Goal: Task Accomplishment & Management: Complete application form

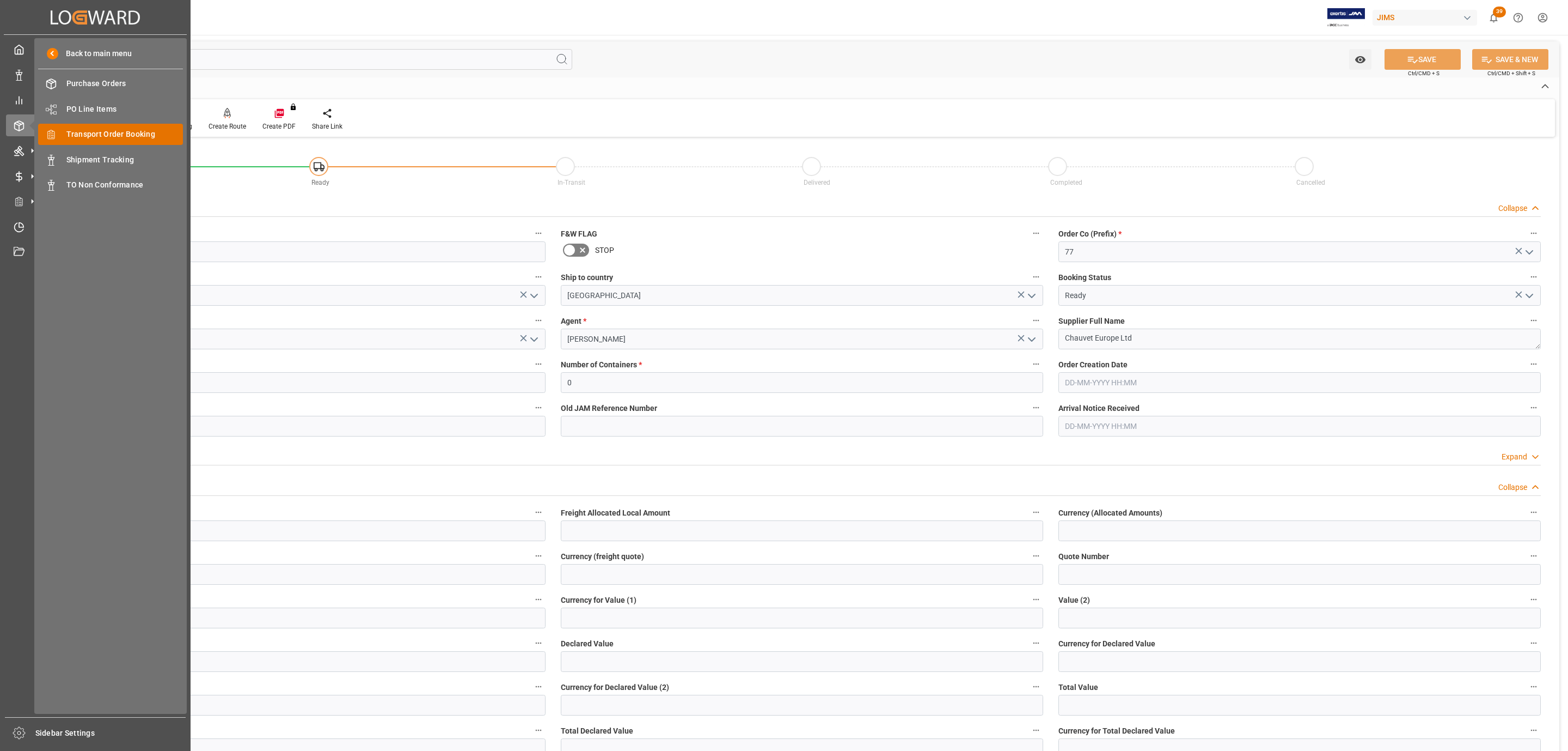
click at [116, 138] on span "Transport Order Booking" at bounding box center [125, 134] width 117 height 12
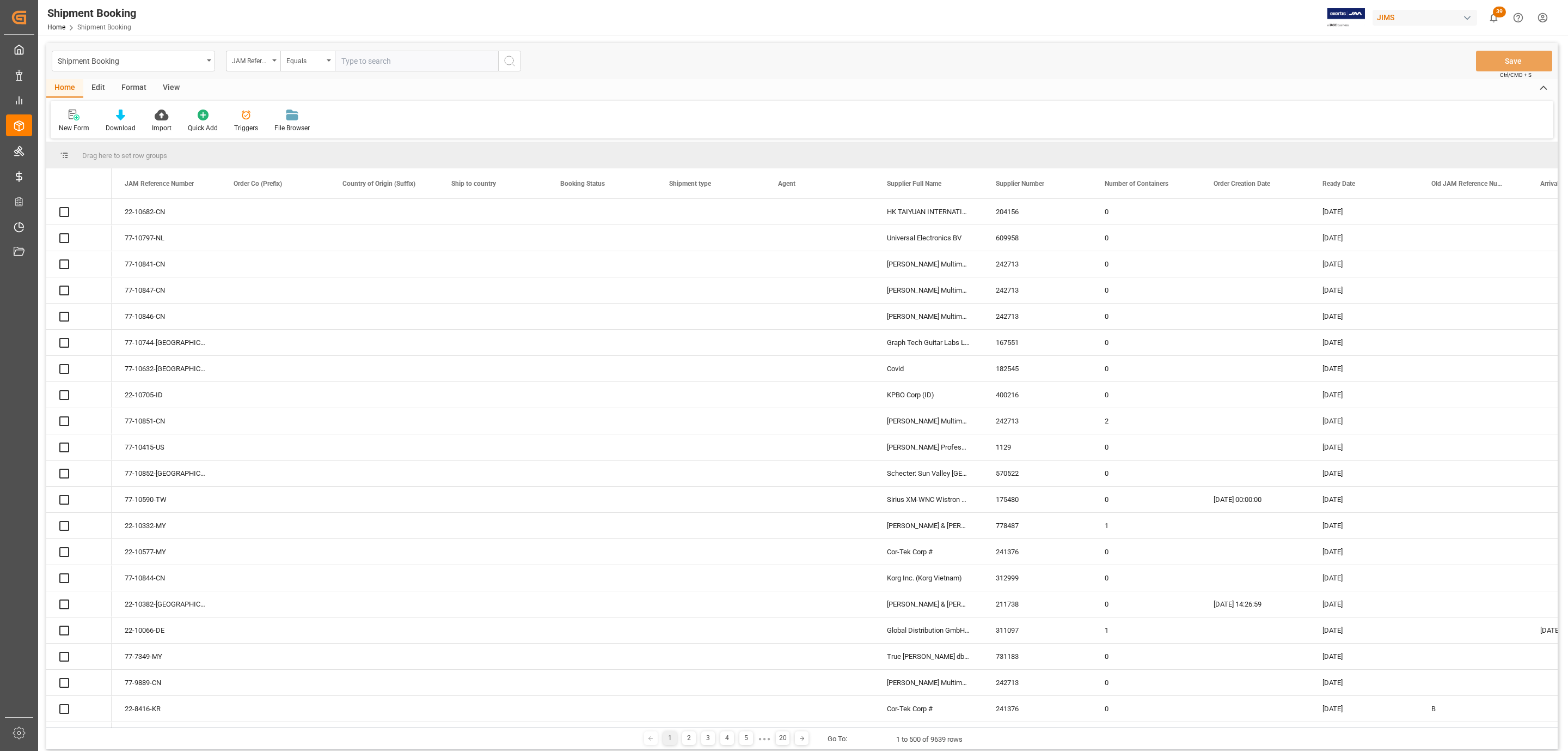
paste input "77-10815-IT"
type input "77-10815-IT"
click at [511, 64] on icon "search button" at bounding box center [509, 60] width 13 height 13
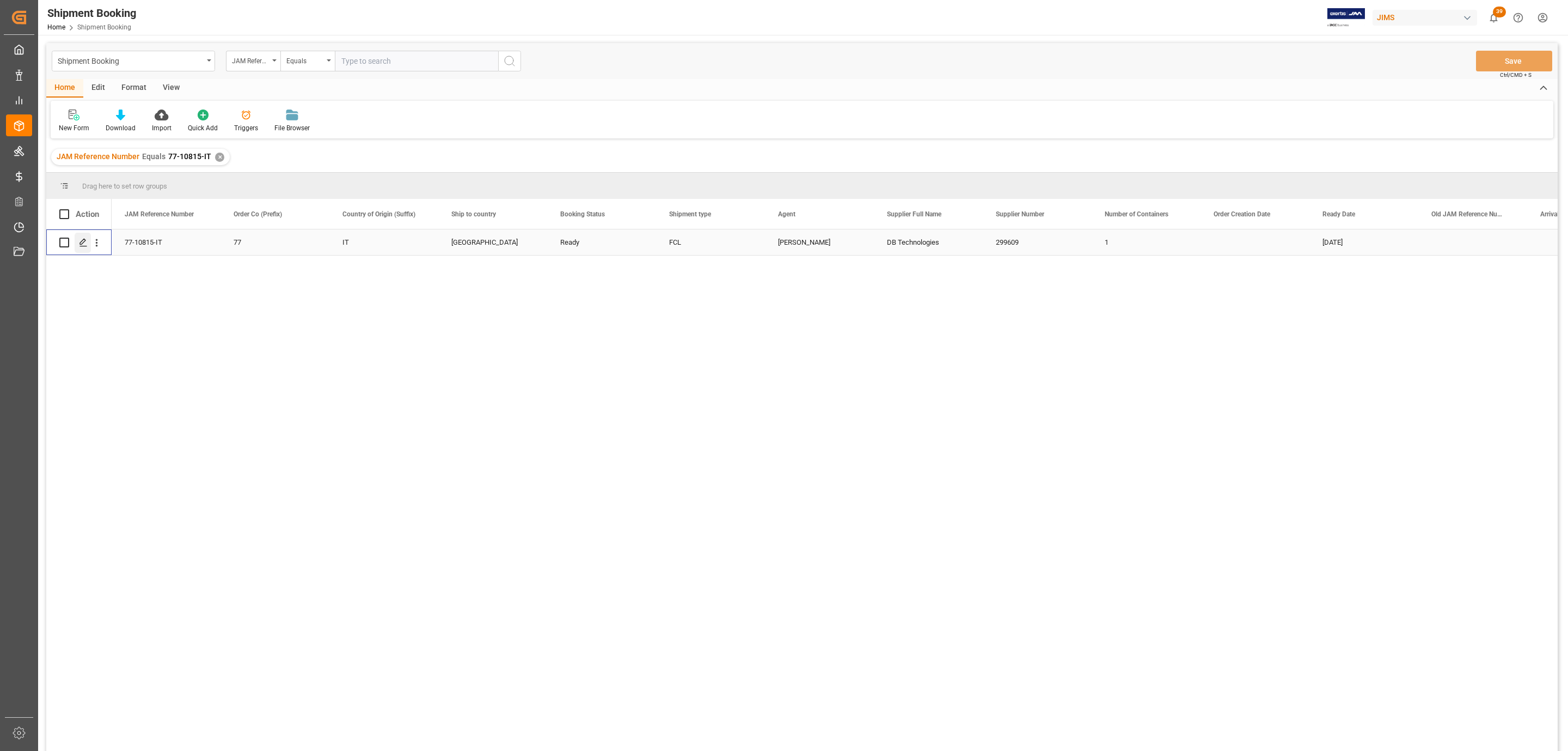
click at [85, 241] on polygon "Press SPACE to select this row." at bounding box center [82, 242] width 5 height 5
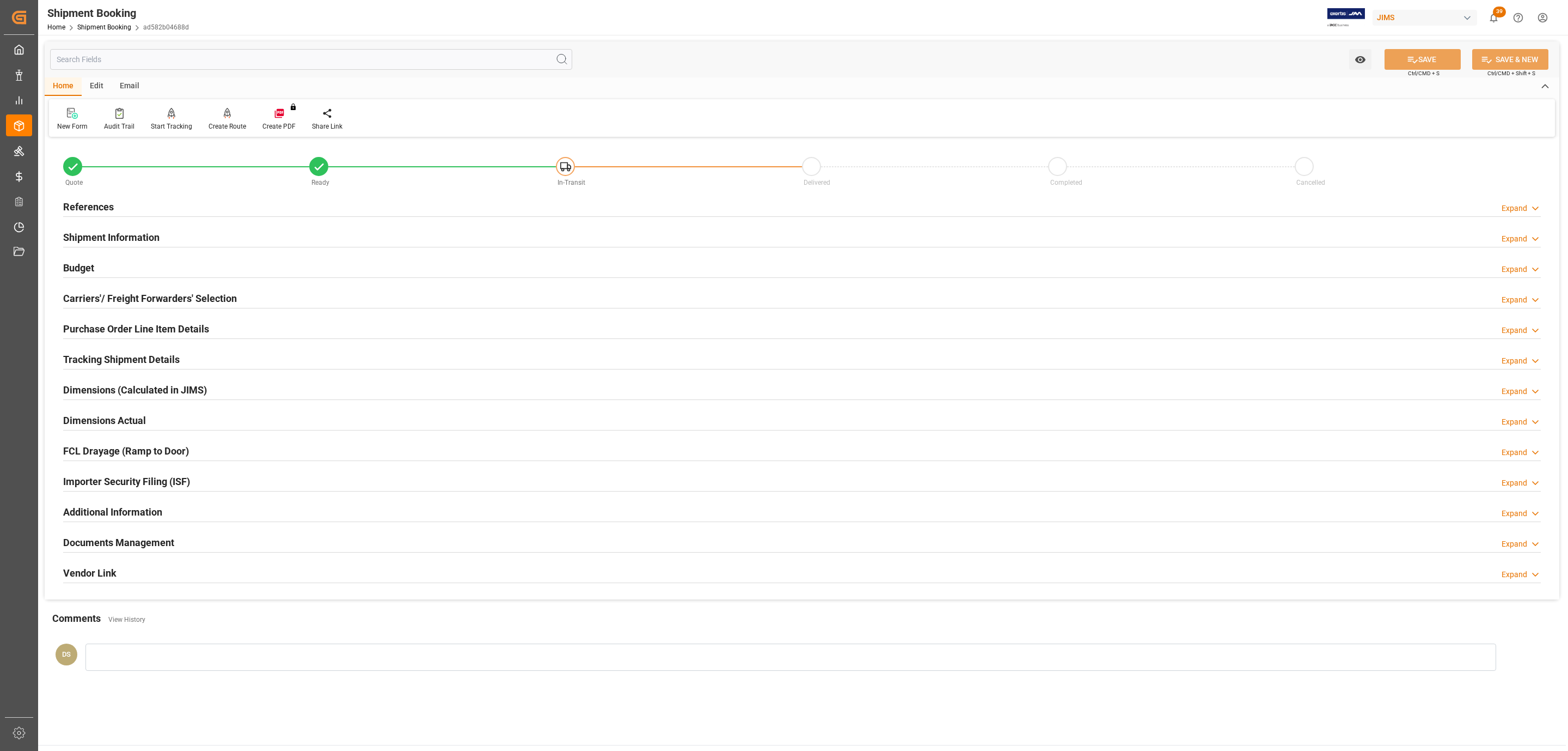
click at [149, 534] on div "Documents Management" at bounding box center [119, 541] width 111 height 21
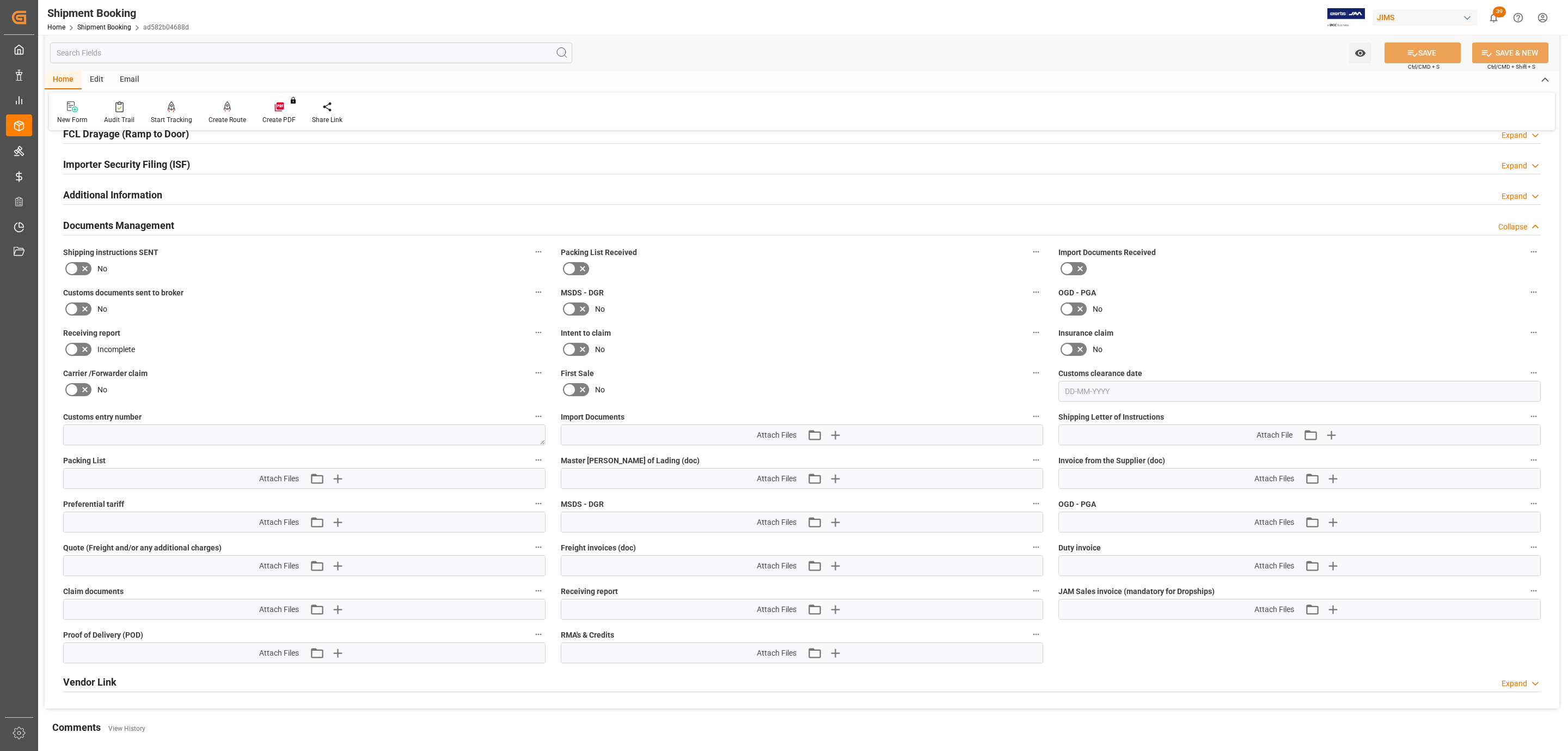
scroll to position [327, 0]
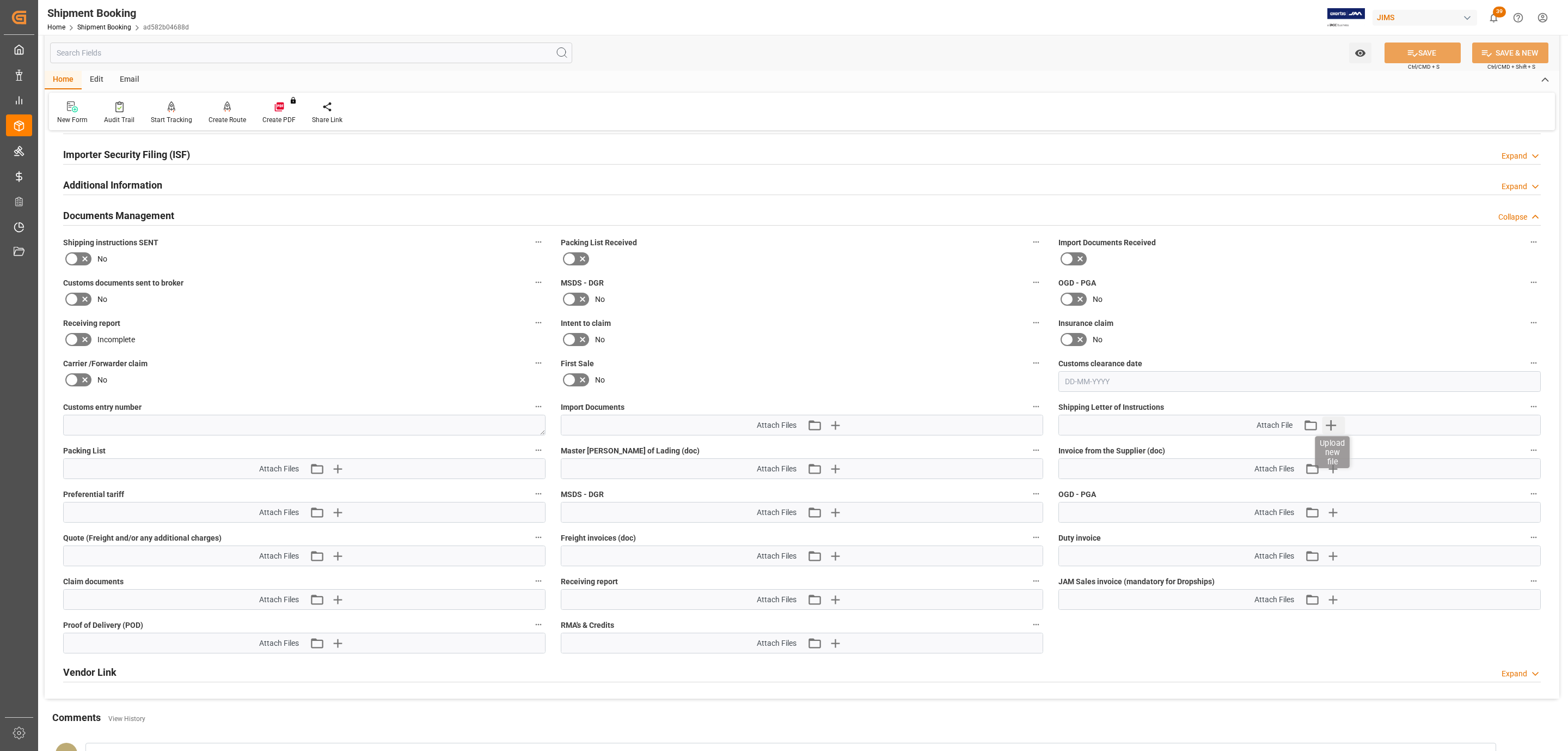
click at [1335, 426] on icon "button" at bounding box center [1331, 425] width 18 height 18
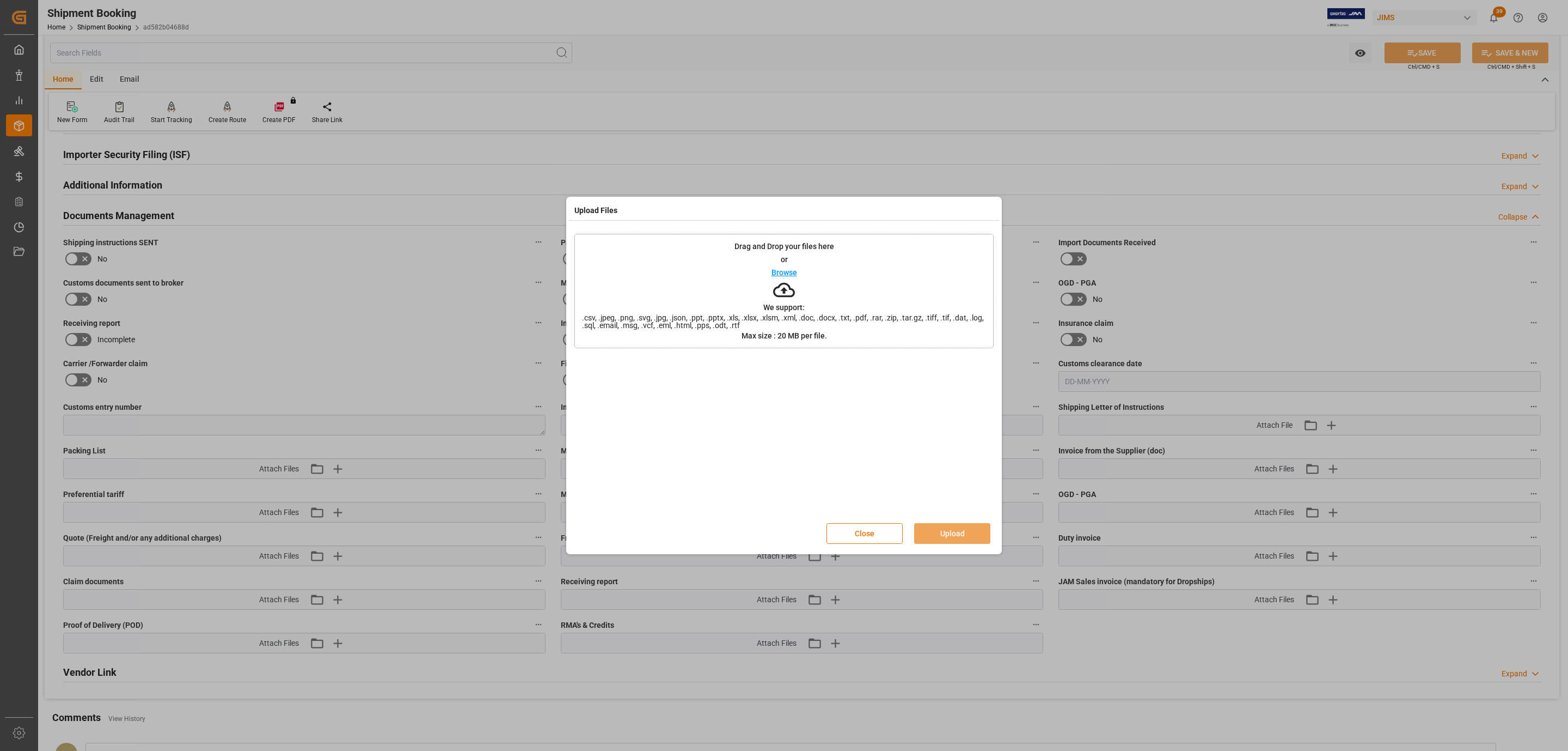
click at [765, 288] on div "Drag and Drop your files here or Browse We support: .csv, .jpeg, .png, .svg, .j…" at bounding box center [784, 291] width 419 height 115
click at [945, 531] on button "Upload" at bounding box center [952, 534] width 76 height 21
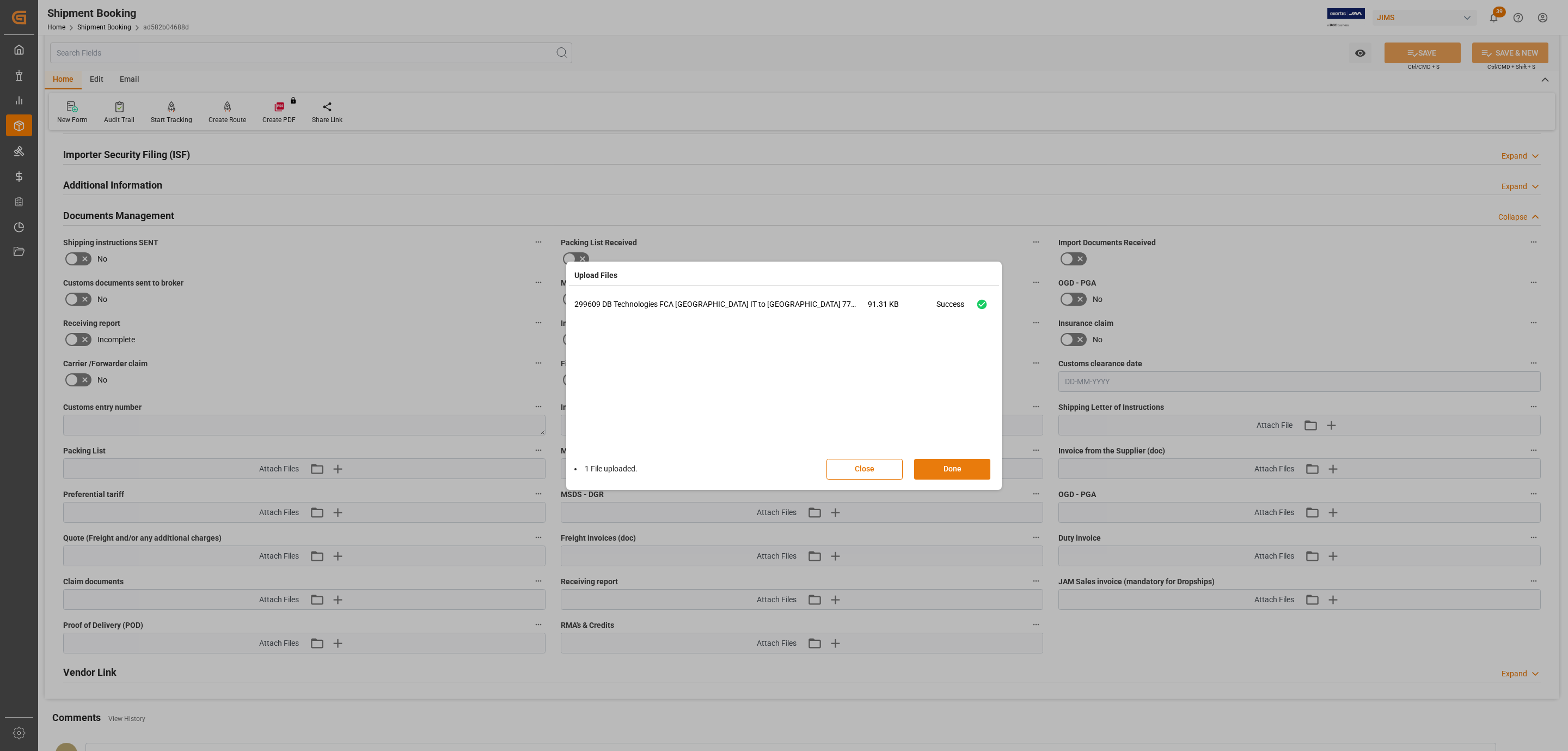
click at [934, 478] on button "Done" at bounding box center [952, 469] width 76 height 21
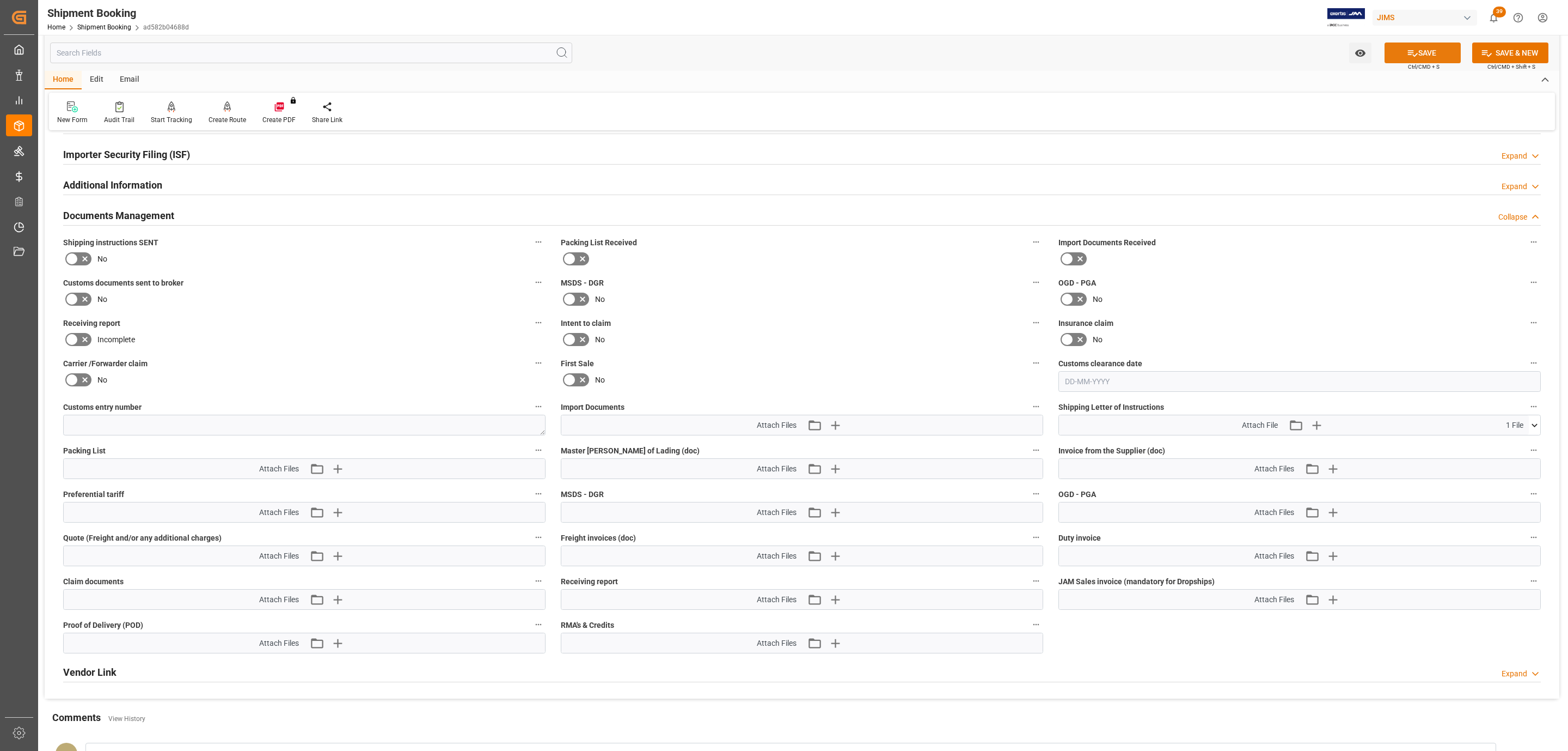
click at [1401, 49] on button "SAVE" at bounding box center [1423, 53] width 76 height 21
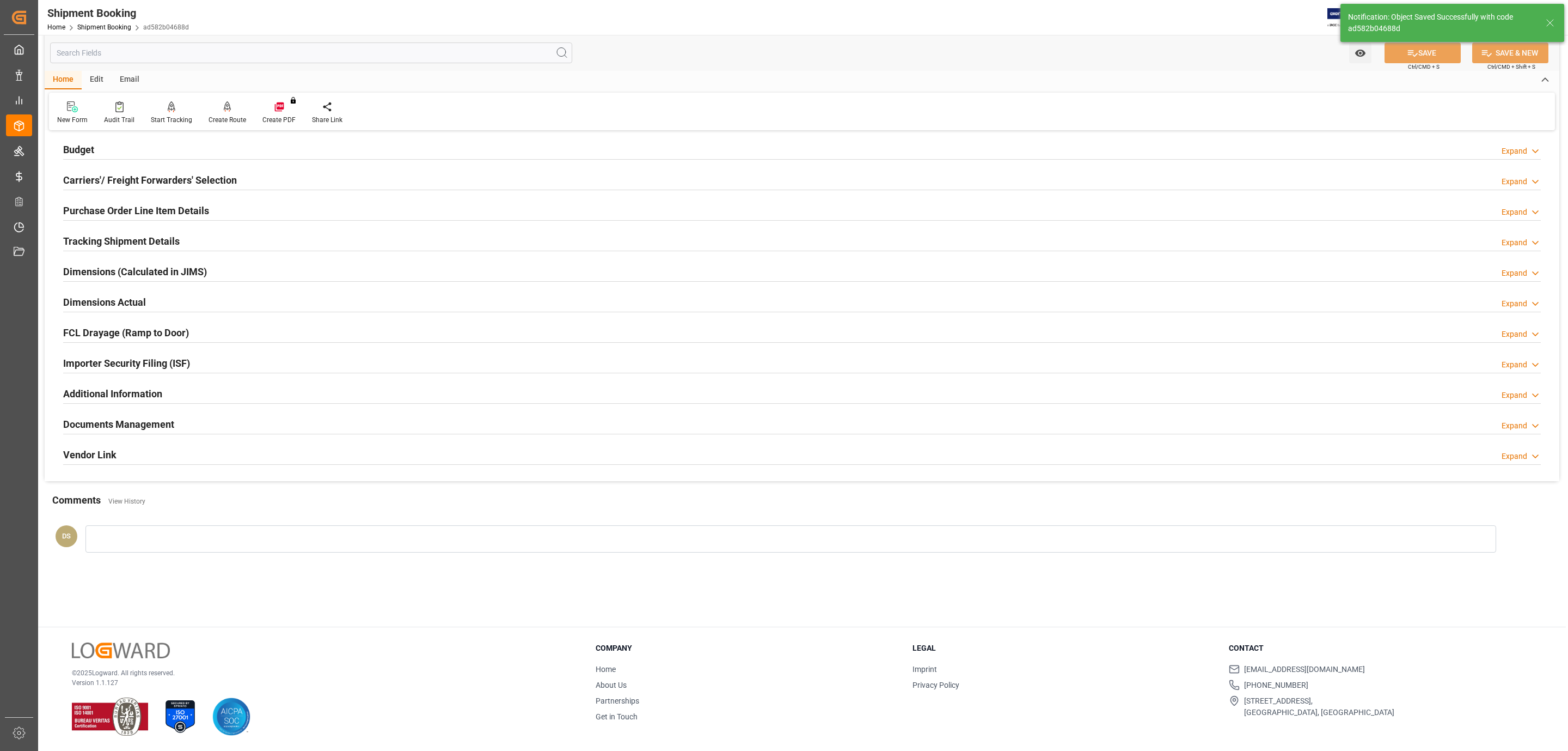
scroll to position [118, 0]
click at [163, 425] on h2 "Documents Management" at bounding box center [119, 424] width 111 height 15
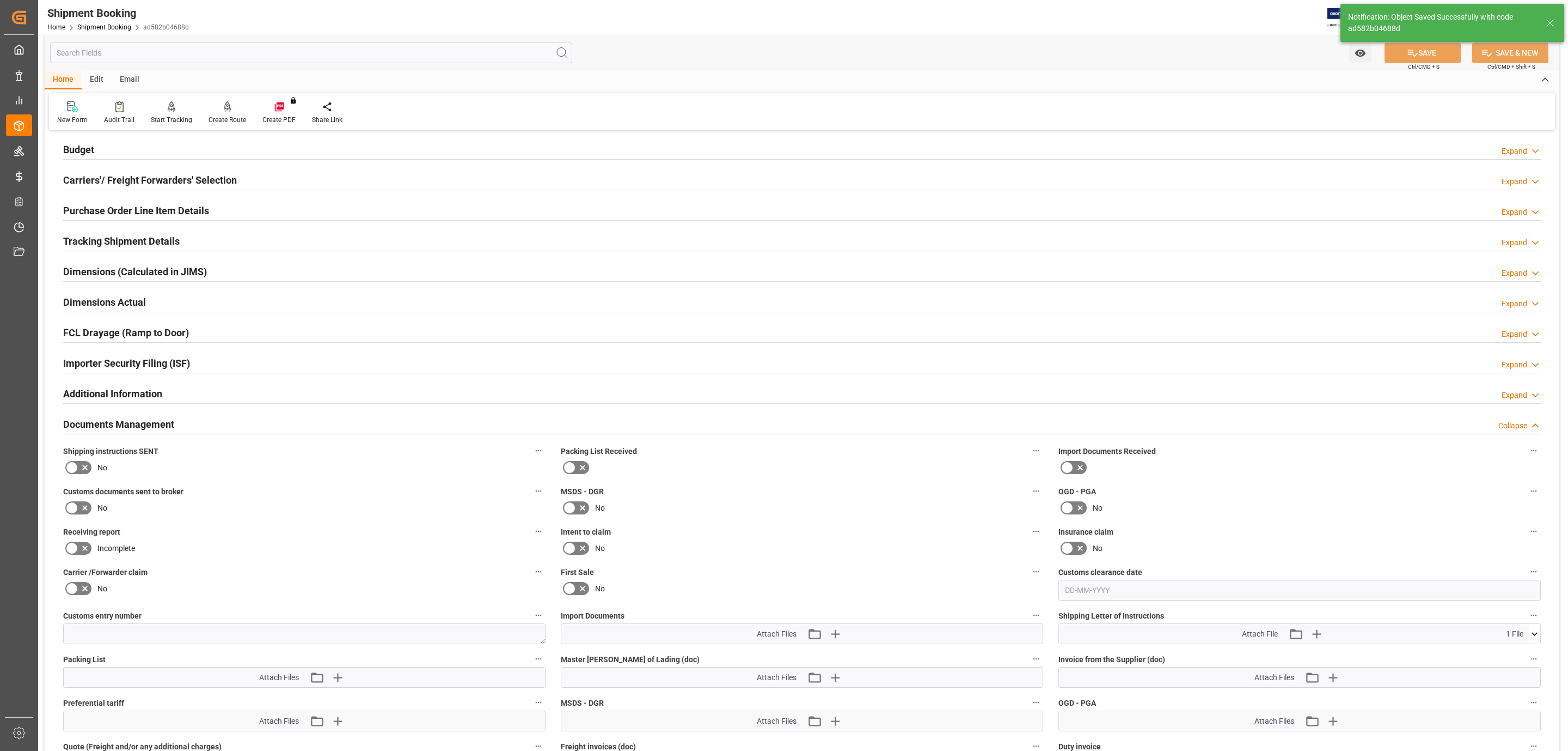
scroll to position [327, 0]
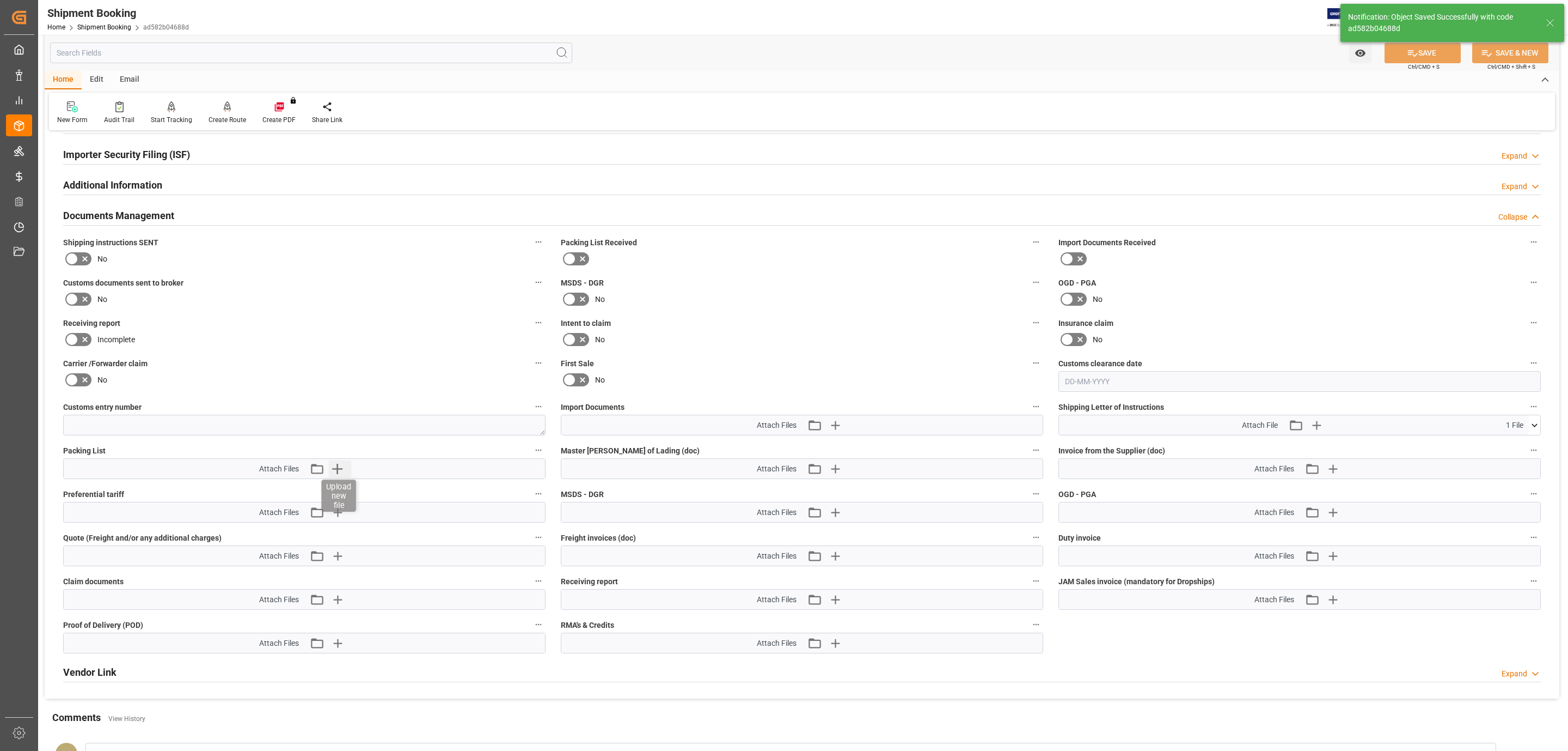
click at [340, 474] on icon "button" at bounding box center [337, 468] width 18 height 18
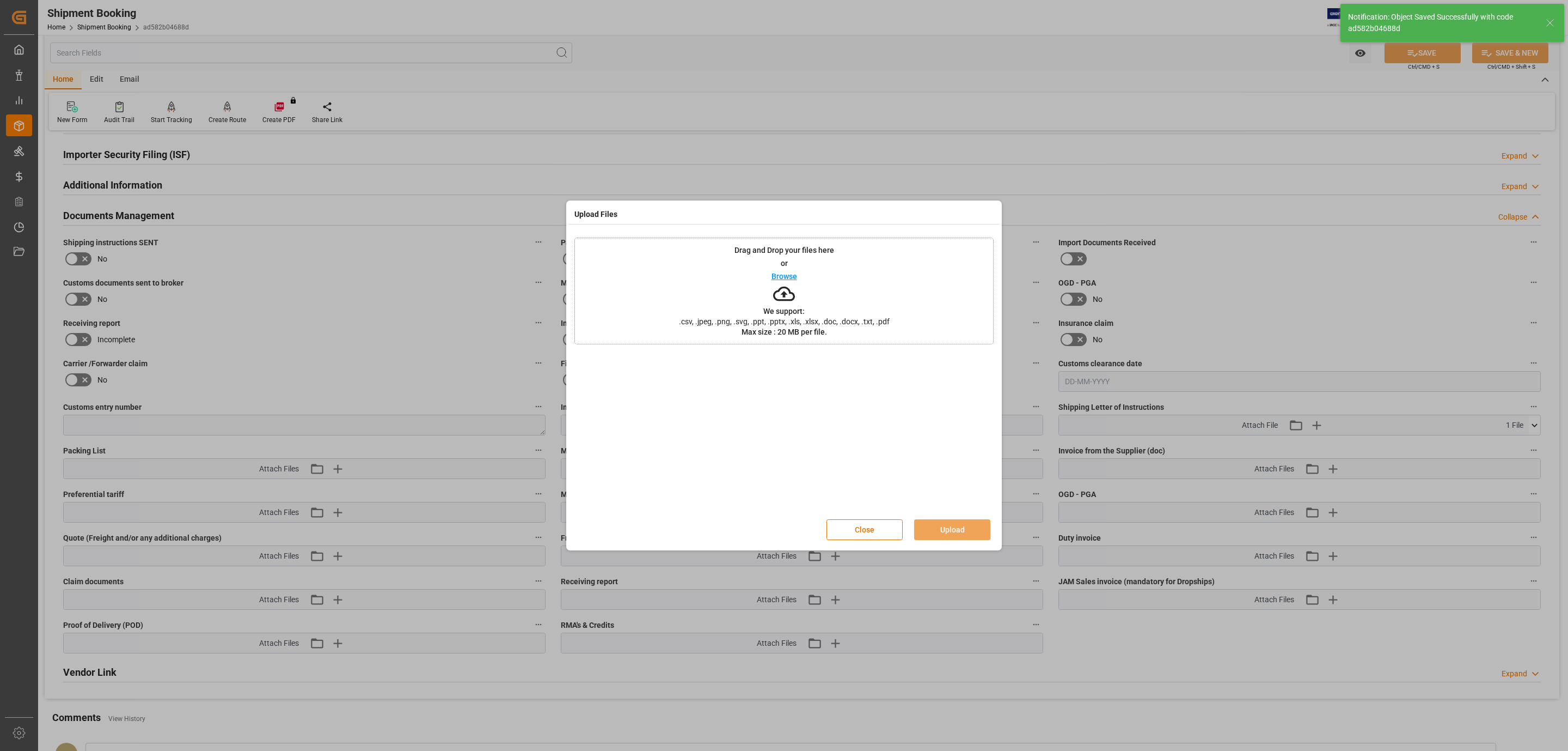
click at [779, 275] on p "Browse" at bounding box center [784, 276] width 26 height 8
click at [939, 519] on div "Close Upload" at bounding box center [784, 529] width 419 height 36
click at [940, 524] on button "Upload" at bounding box center [952, 529] width 76 height 21
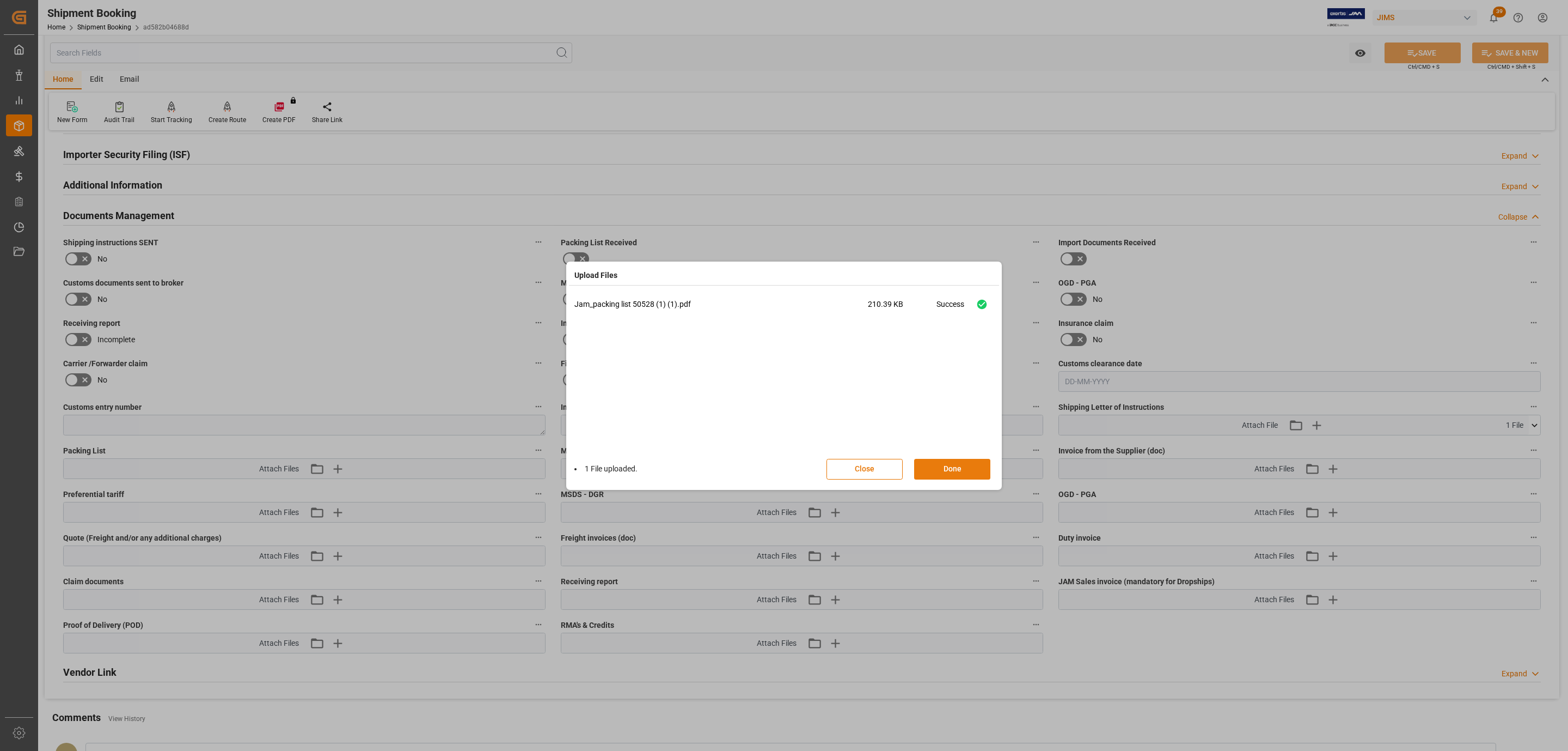
click at [978, 468] on button "Done" at bounding box center [952, 469] width 76 height 21
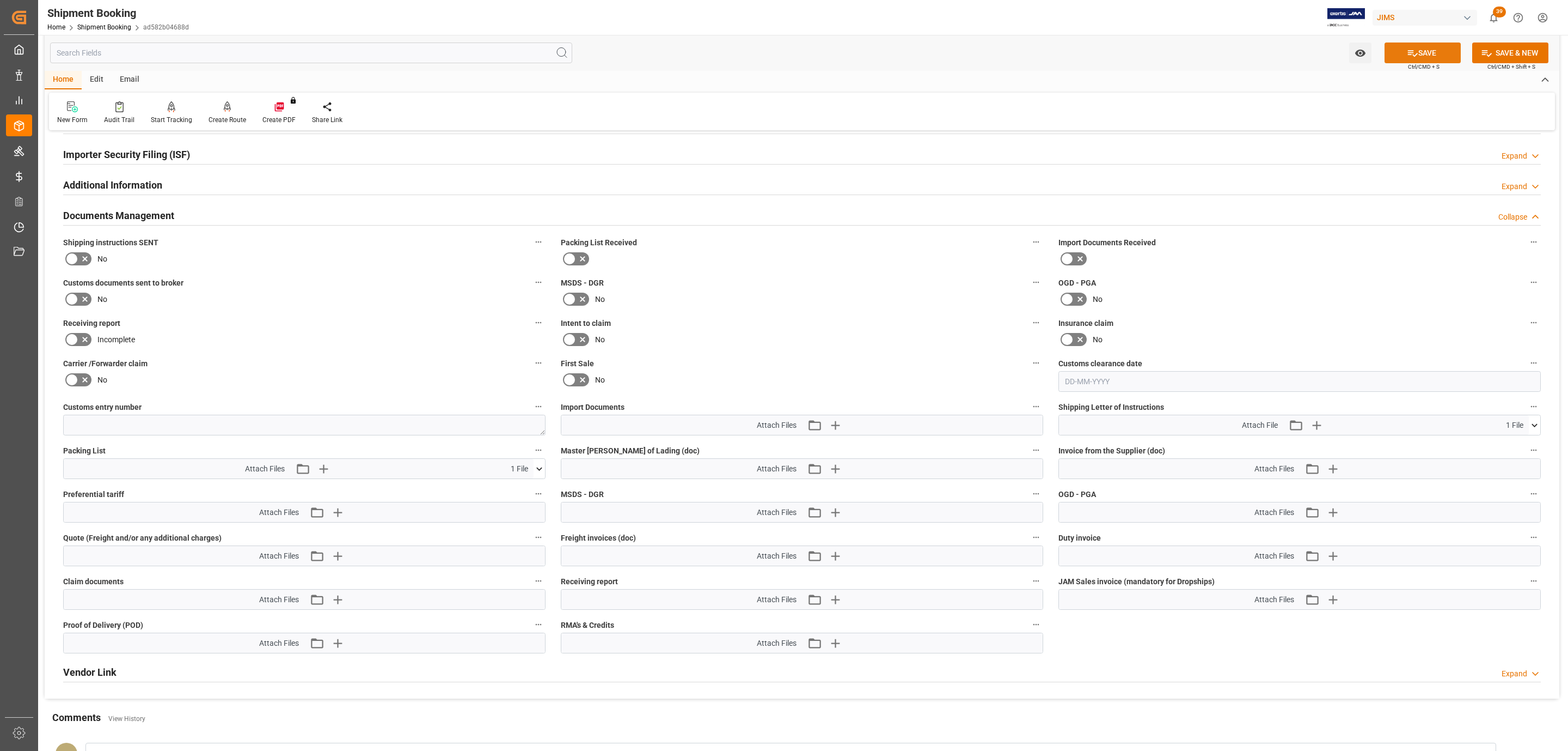
click at [1403, 53] on button "SAVE" at bounding box center [1423, 53] width 76 height 21
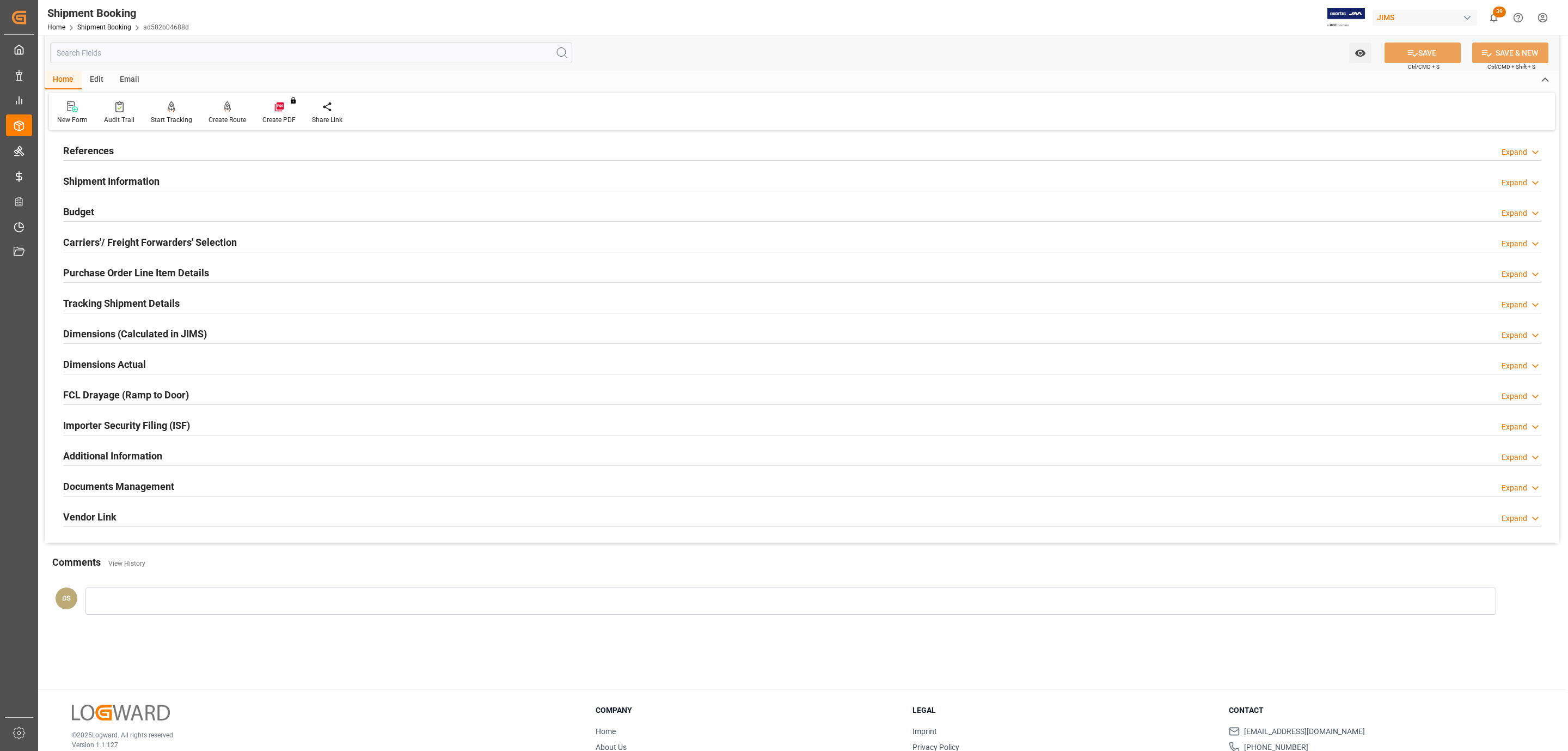
scroll to position [0, 0]
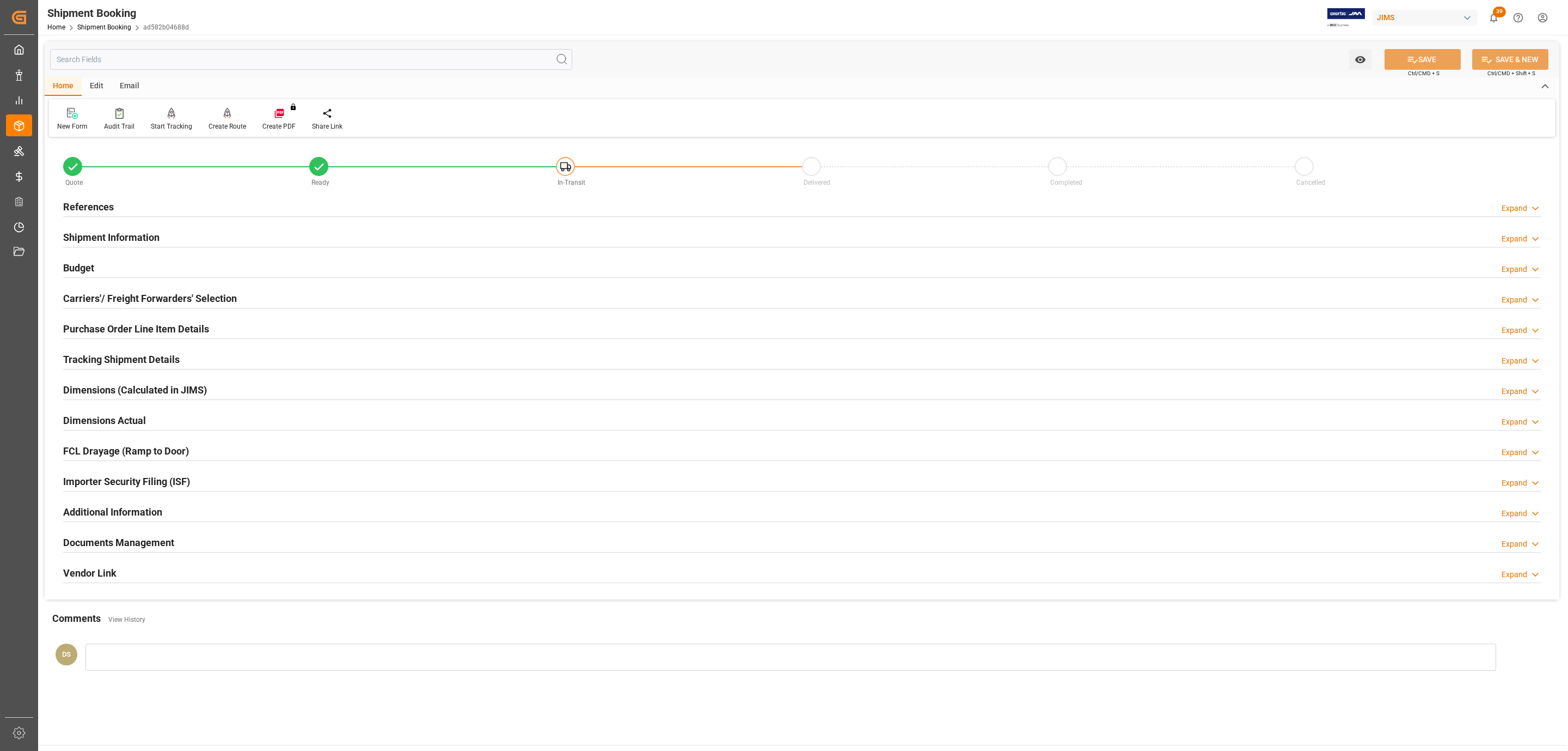
click at [149, 297] on h2 "Carriers'/ Freight Forwarders' Selection" at bounding box center [150, 298] width 173 height 15
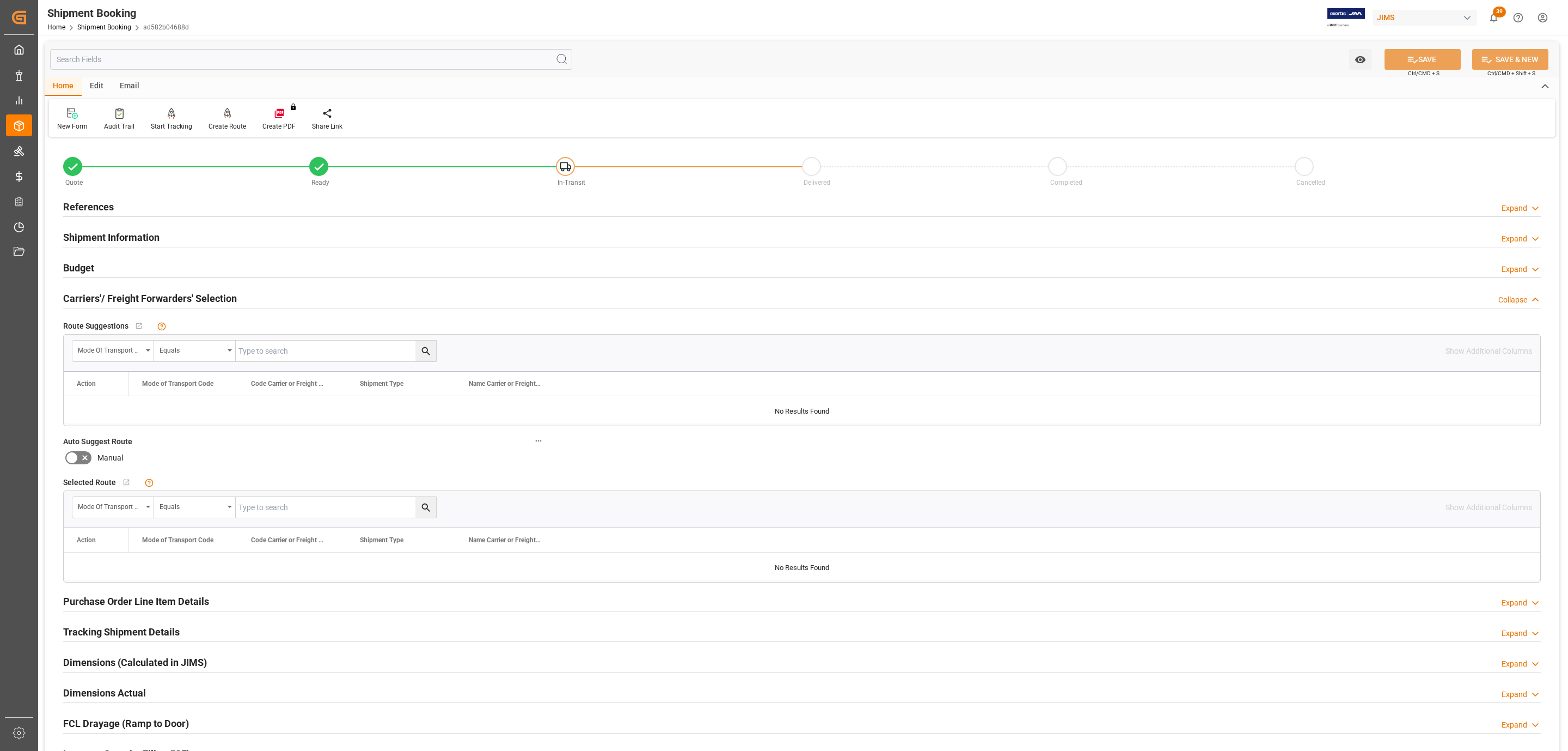
click at [117, 267] on div "Budget Expand" at bounding box center [802, 267] width 1478 height 21
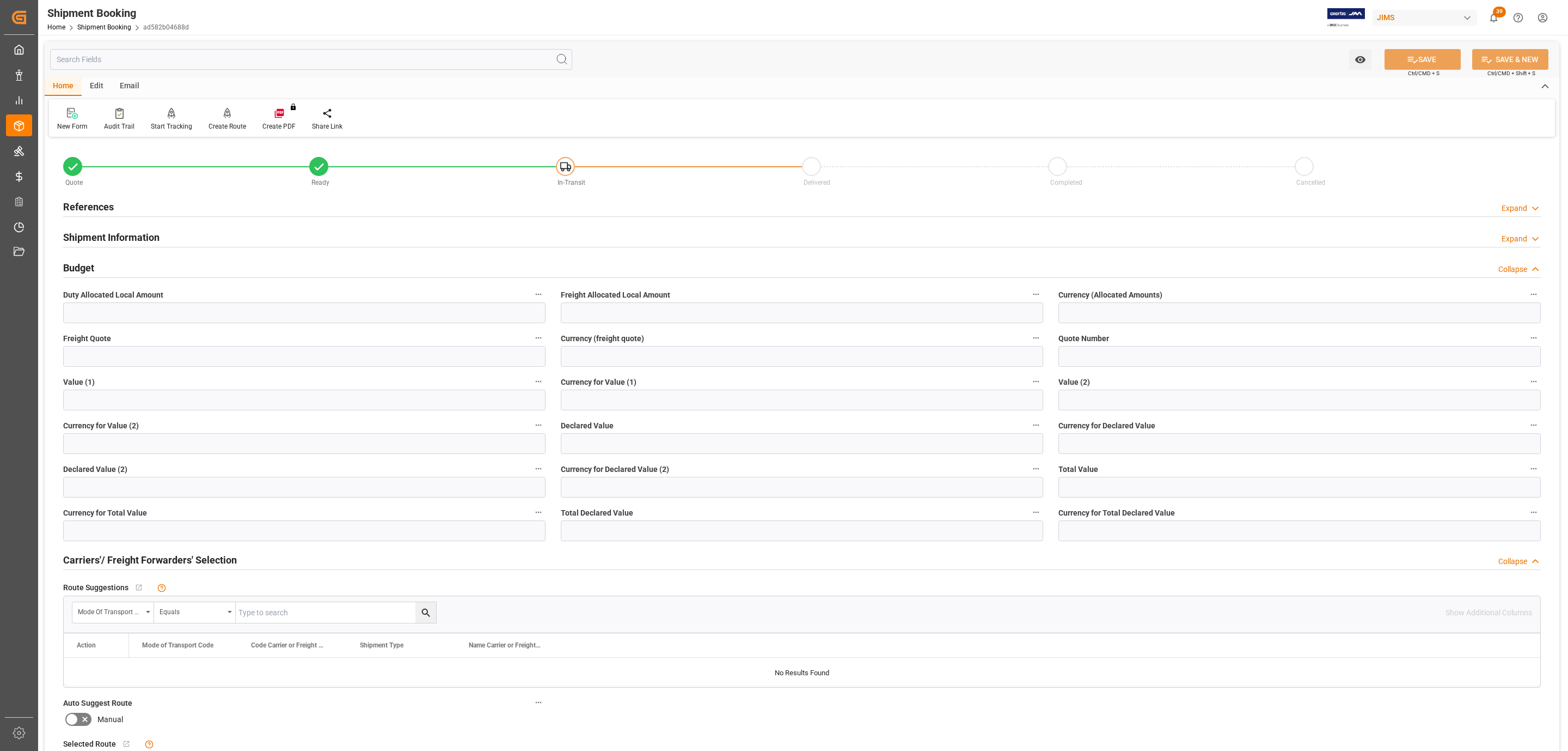
click at [105, 208] on h2 "References" at bounding box center [88, 206] width 51 height 15
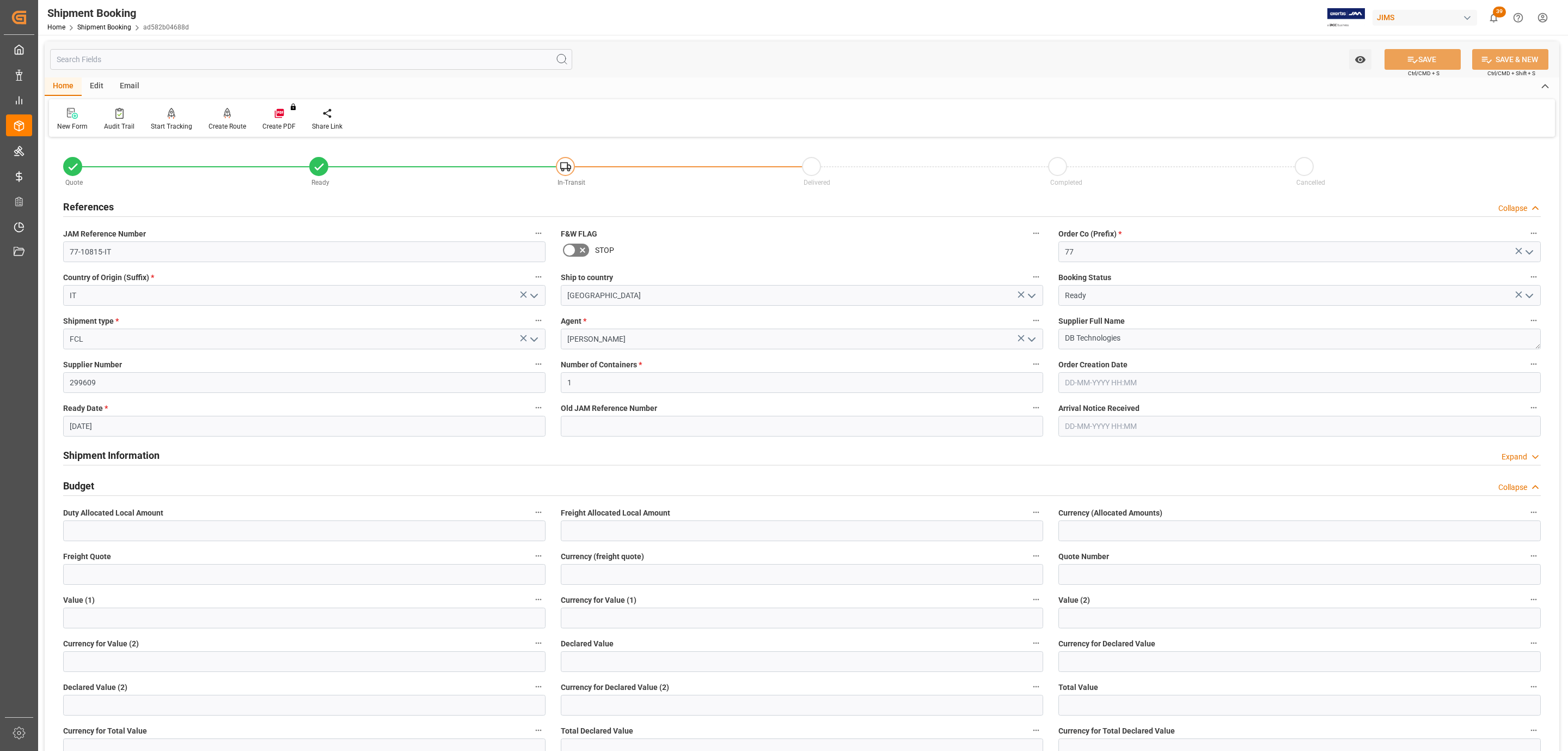
click at [105, 208] on h2 "References" at bounding box center [88, 206] width 51 height 15
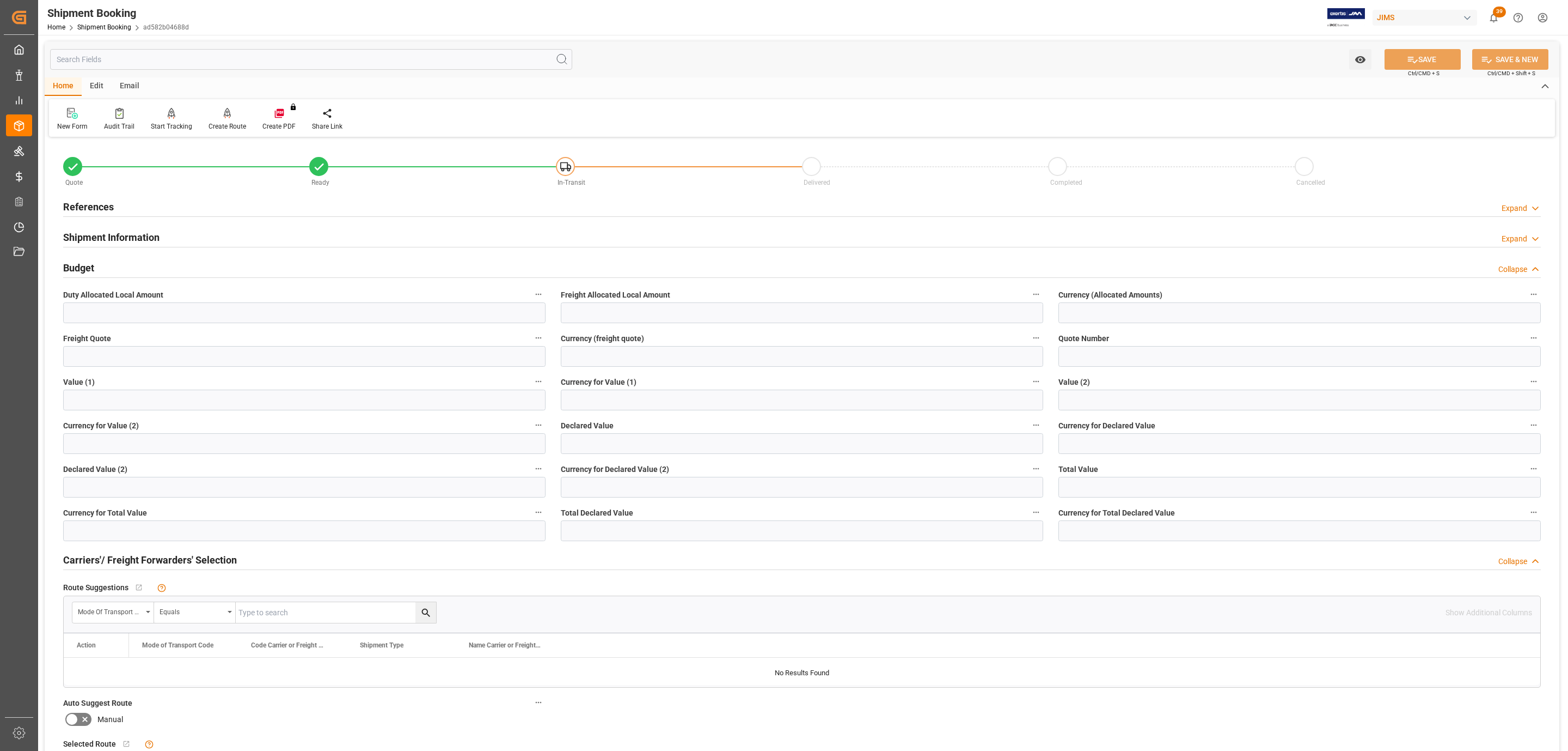
click at [117, 370] on div "Freight Quote" at bounding box center [304, 349] width 498 height 44
click at [121, 363] on input "text" at bounding box center [304, 356] width 482 height 21
type input "3979.12"
type input "usd"
click at [1431, 58] on button "SAVE" at bounding box center [1423, 59] width 76 height 21
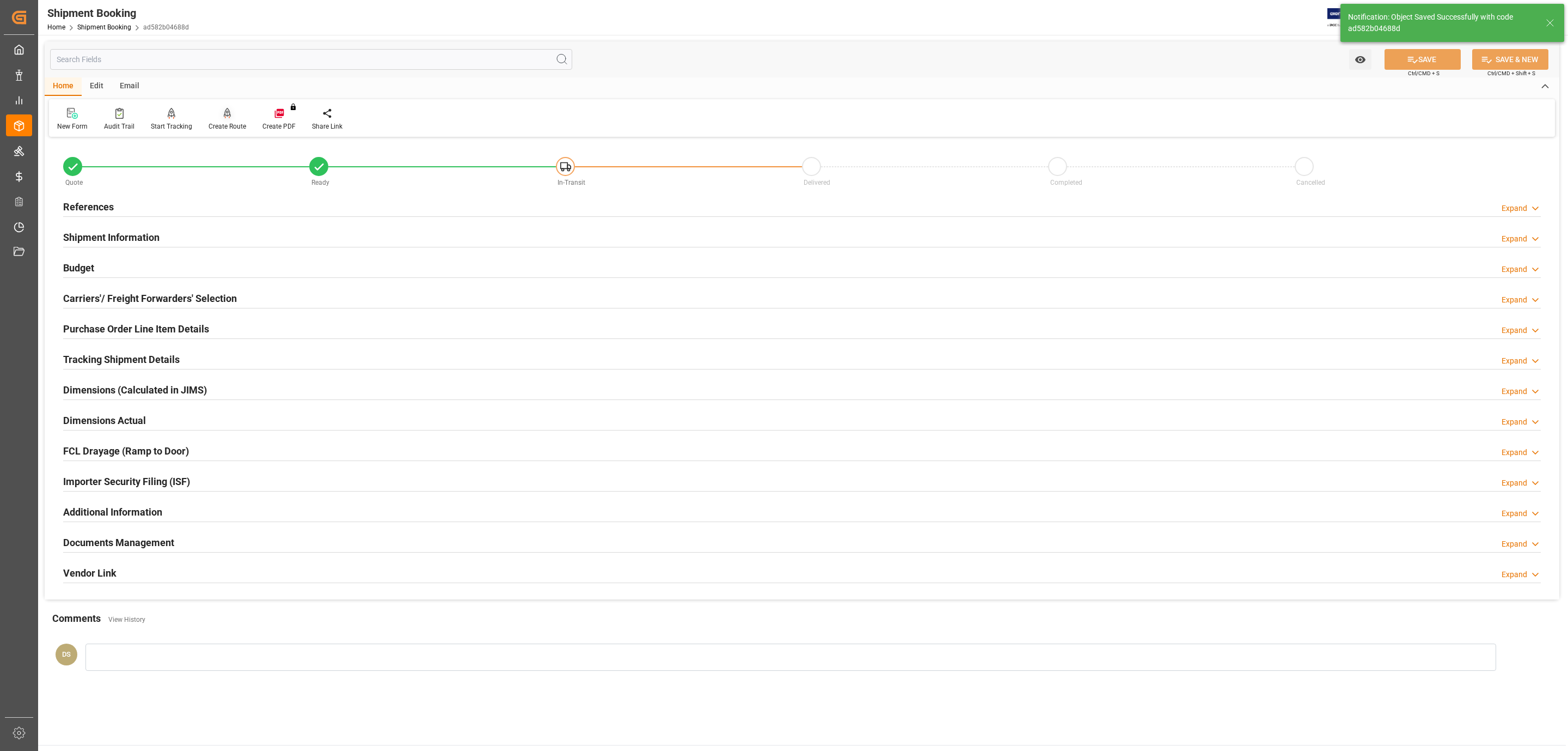
click at [219, 118] on div at bounding box center [228, 113] width 38 height 12
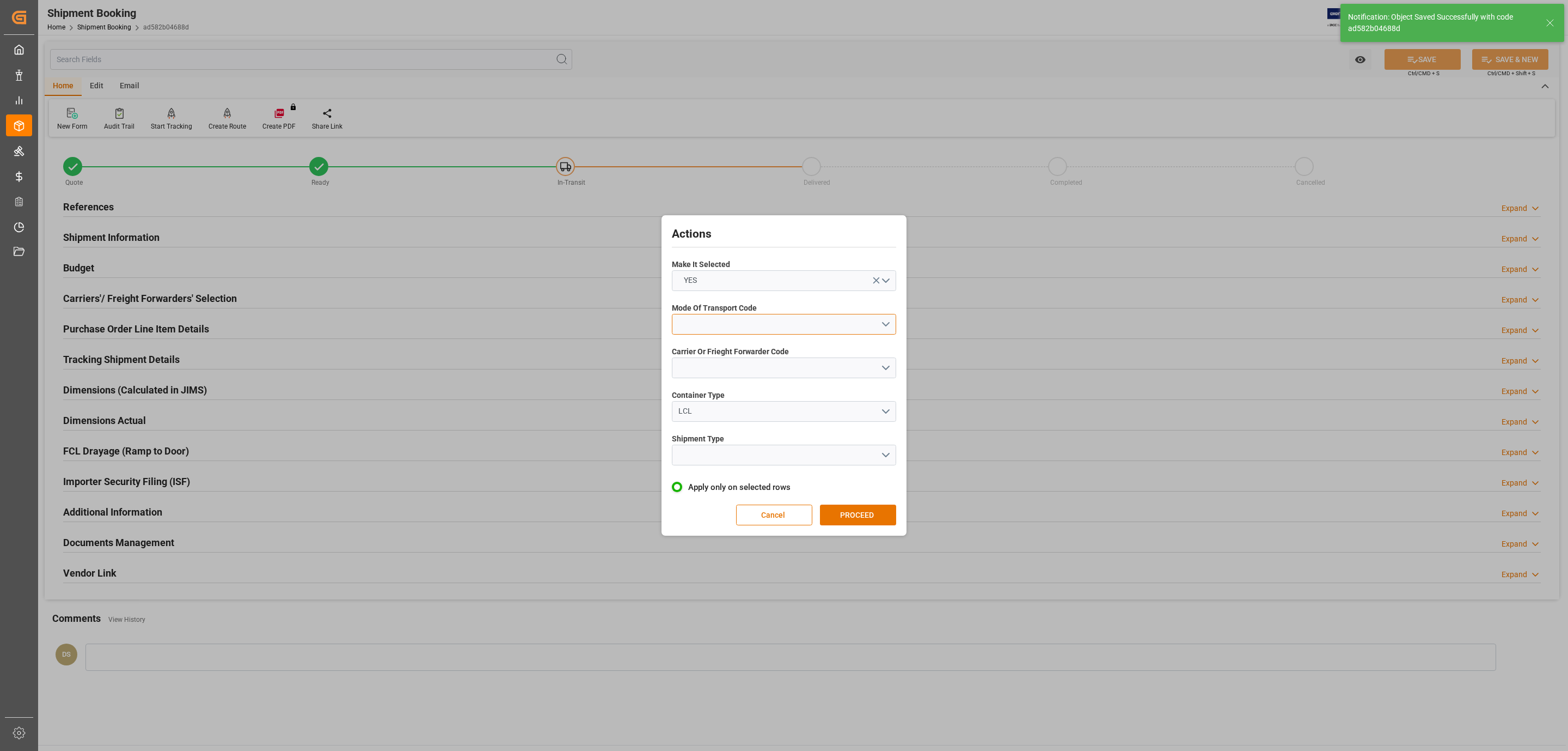
click at [832, 322] on button "open menu" at bounding box center [784, 324] width 225 height 21
click at [730, 327] on div "1- OCEAN" at bounding box center [784, 327] width 223 height 23
click at [714, 364] on button "open menu" at bounding box center [784, 368] width 225 height 21
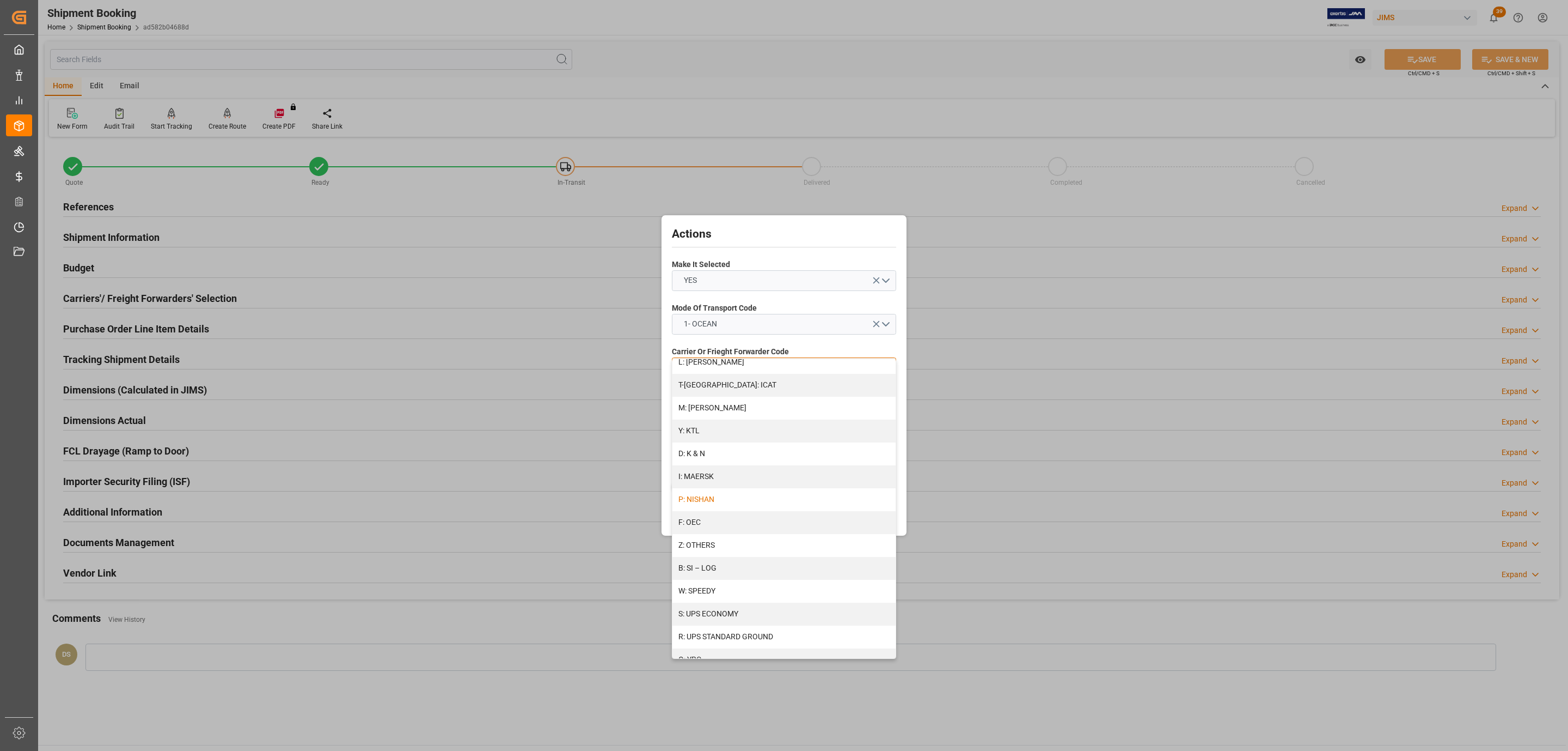
scroll to position [489, 0]
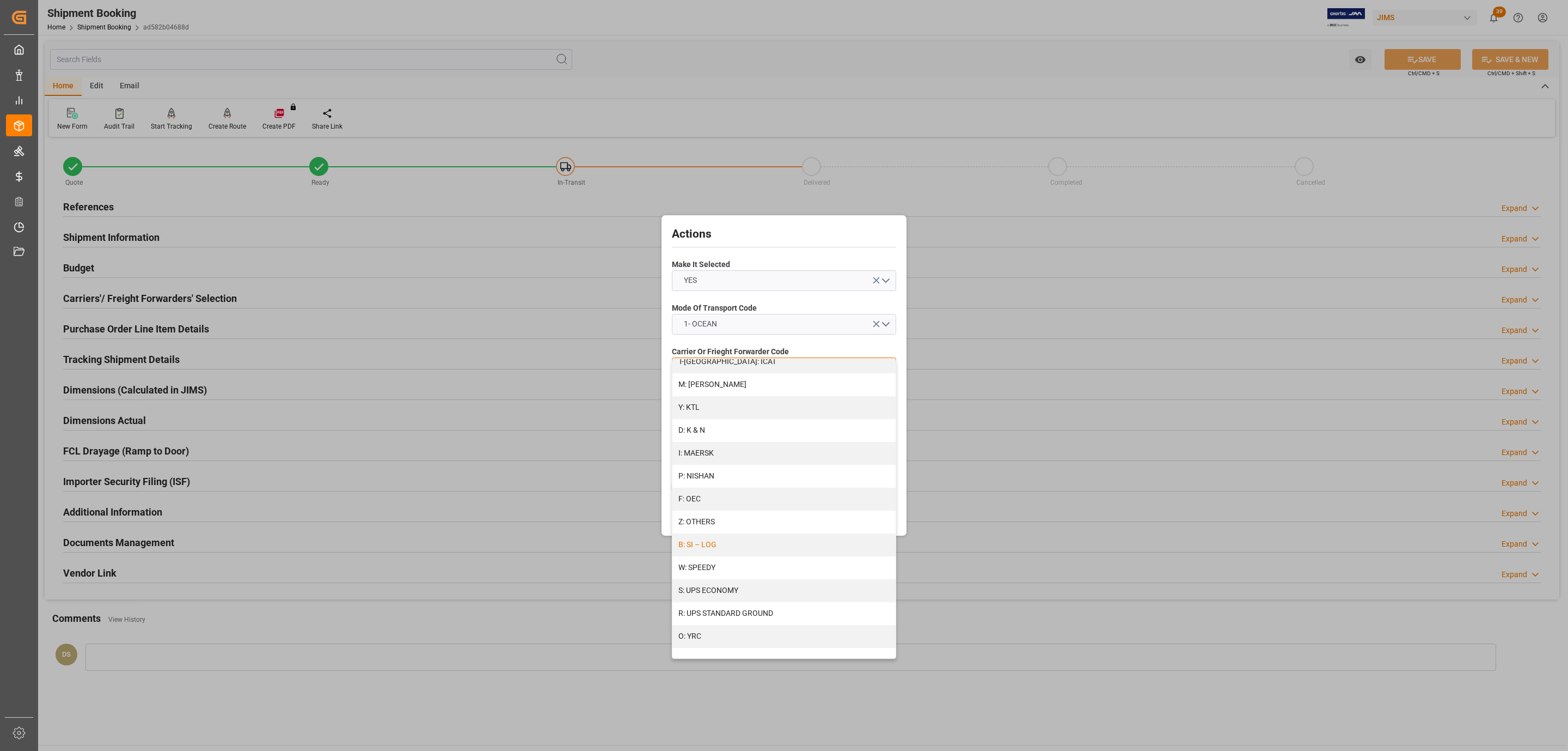
click at [722, 545] on div "B: SI – LOG" at bounding box center [784, 545] width 223 height 23
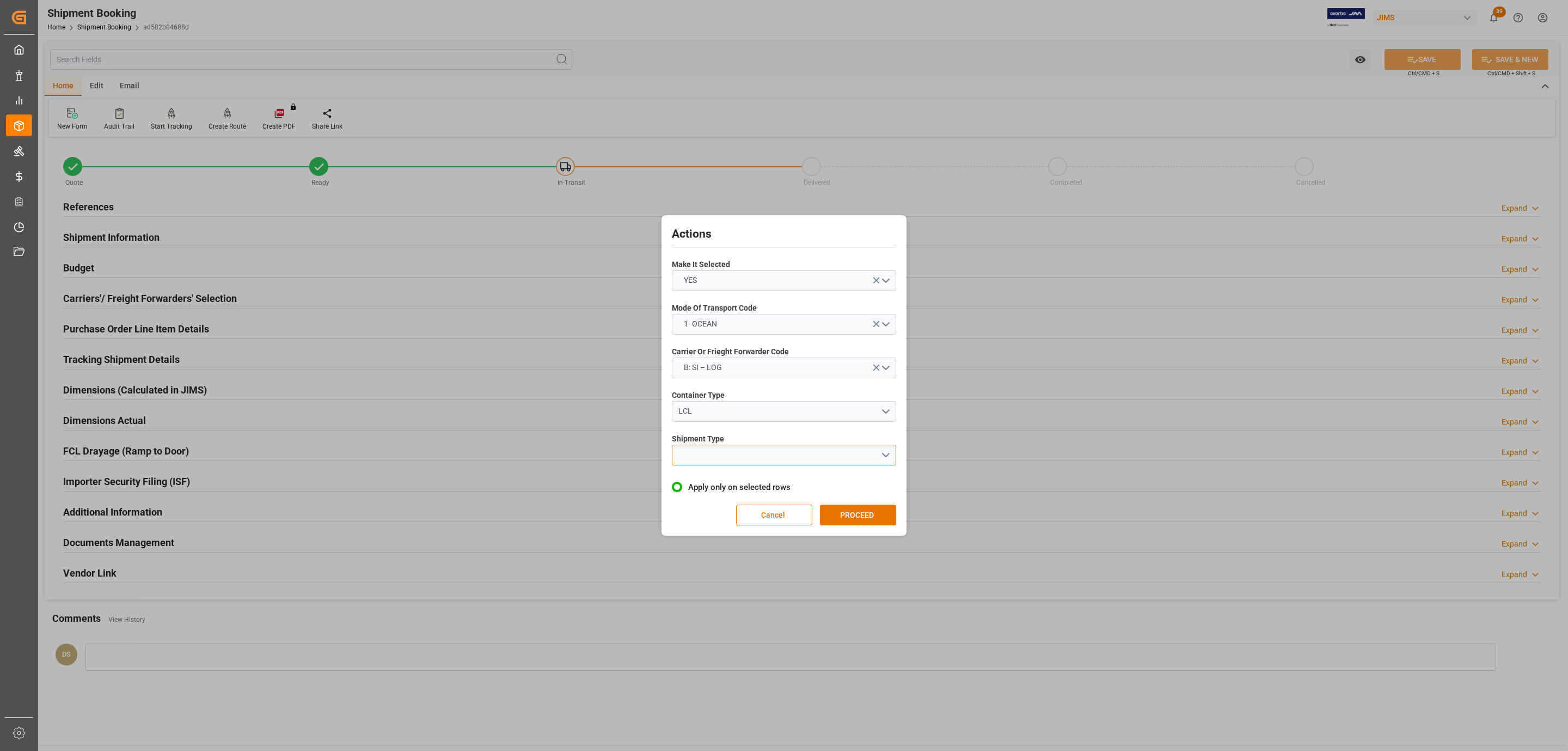
click at [720, 448] on button "open menu" at bounding box center [784, 455] width 225 height 21
click at [717, 474] on div "LCL" at bounding box center [784, 481] width 223 height 23
click at [856, 513] on button "PROCEED" at bounding box center [858, 515] width 76 height 21
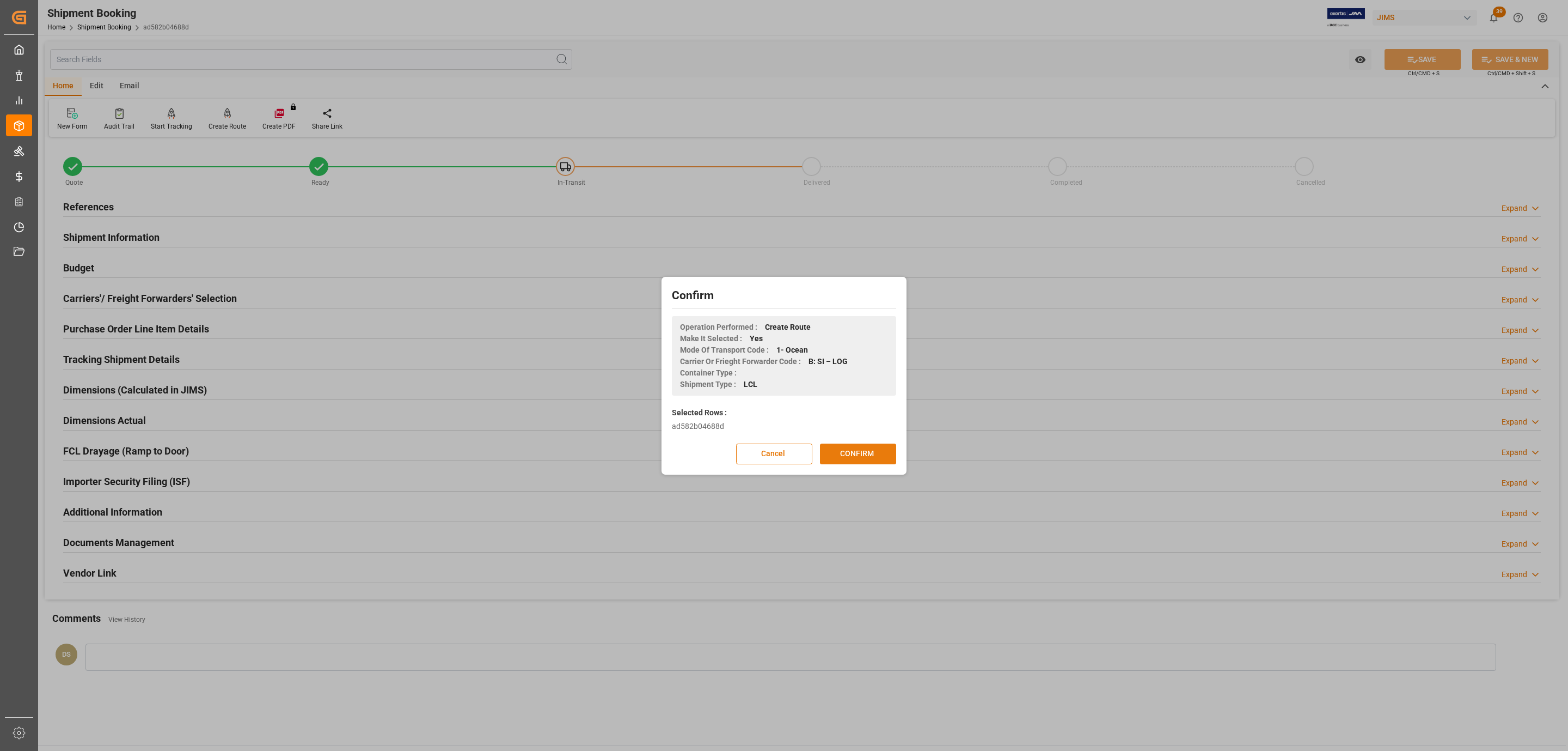
click at [875, 445] on button "CONFIRM" at bounding box center [858, 454] width 76 height 21
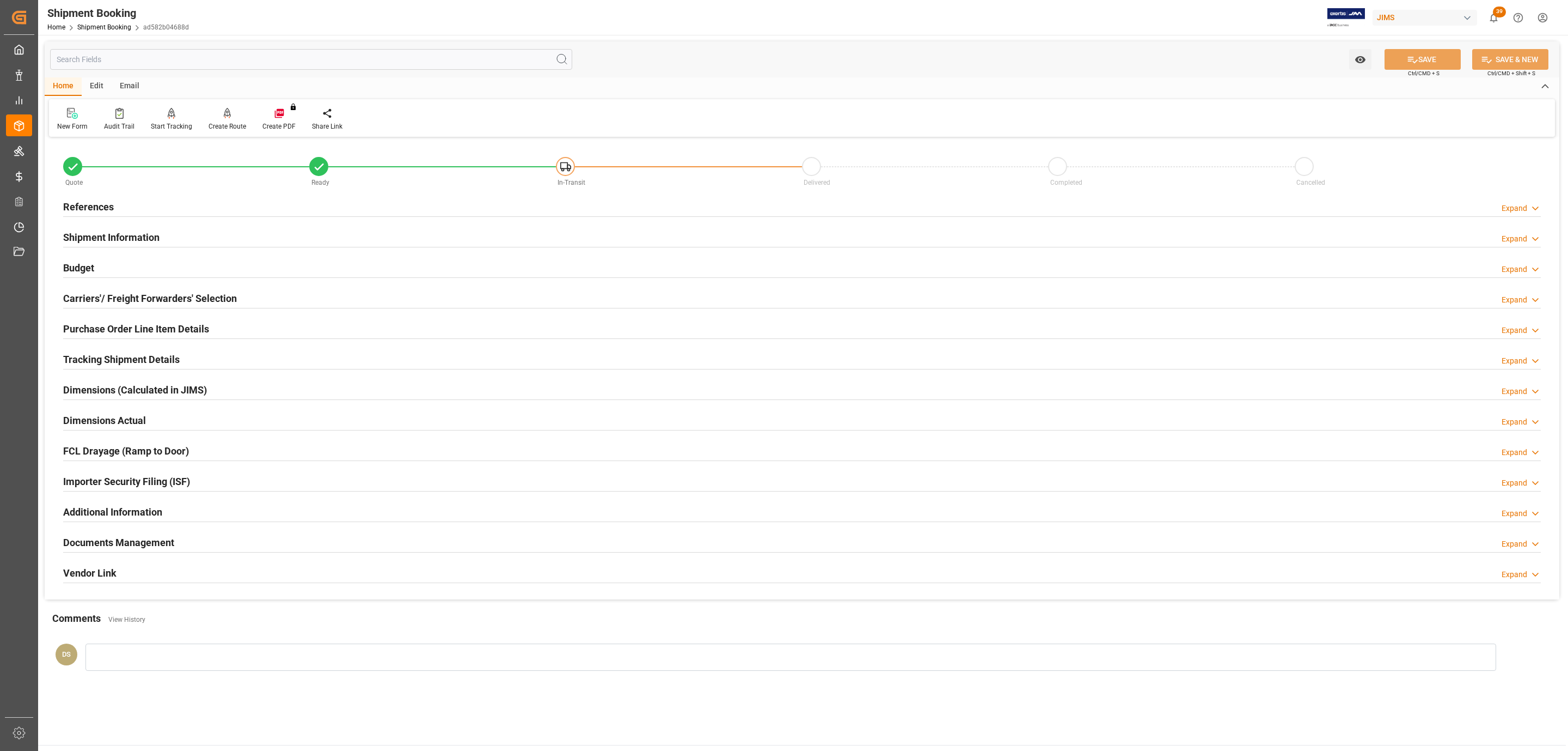
click at [136, 91] on div "Email" at bounding box center [129, 86] width 36 height 18
click at [67, 116] on icon at bounding box center [74, 115] width 15 height 8
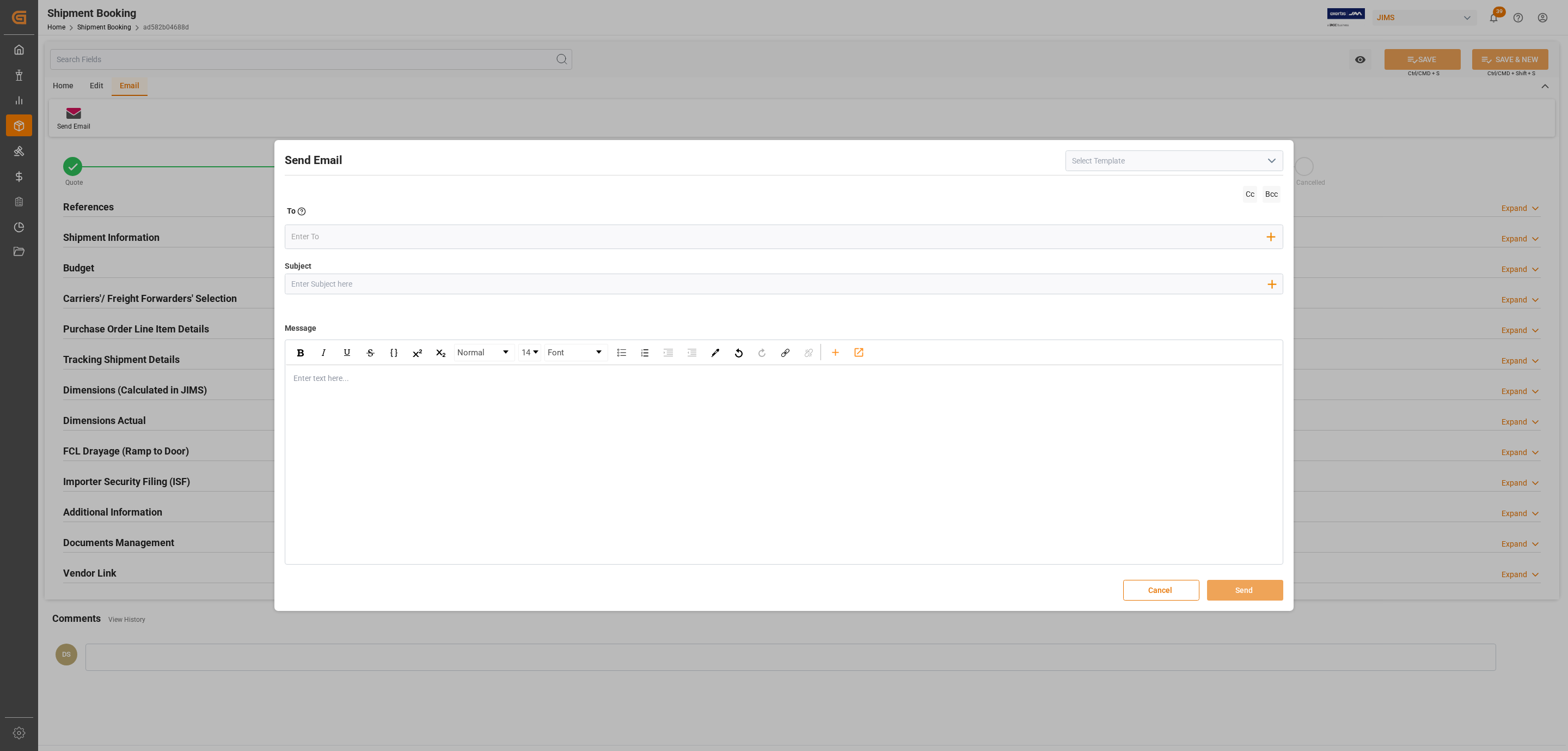
click at [1126, 157] on input at bounding box center [1174, 161] width 218 height 21
click at [1268, 161] on icon "open menu" at bounding box center [1272, 160] width 13 height 13
click at [1173, 180] on div "2BOOK - Ocean - Air freight" at bounding box center [1174, 185] width 217 height 24
type input "2BOOK - Ocean - Air freight"
type input "2BOOK {{jamReferenceNumber}} {{supplierFullName}} Ship from: {{country}} Ship t…"
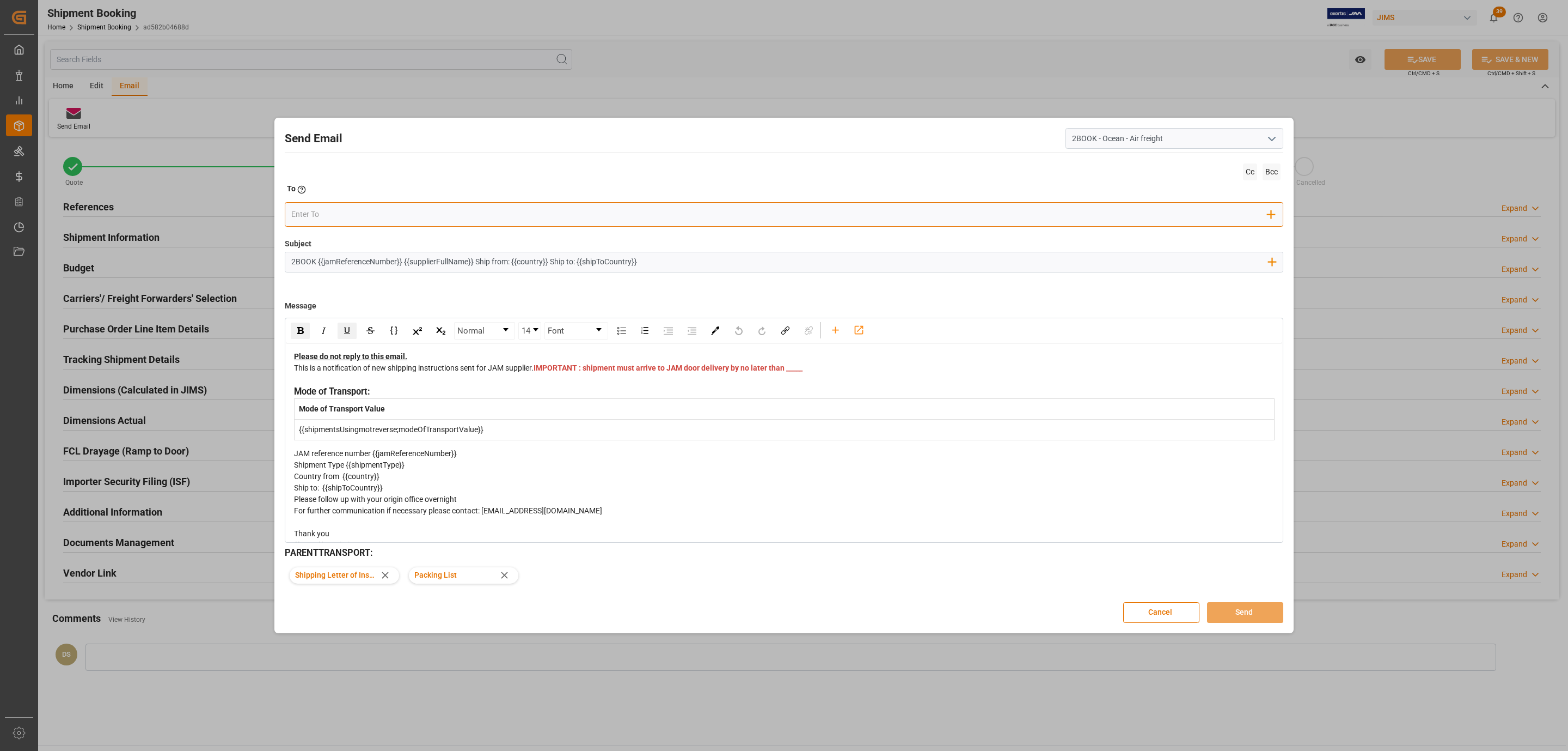
click at [317, 214] on input "email" at bounding box center [780, 214] width 977 height 16
type input "si-l"
click at [326, 235] on span "julie.barrett@si-log.com" at bounding box center [394, 242] width 160 height 23
type input "hollie"
click at [593, 234] on span "hollie.mclean@si-log.com" at bounding box center [673, 242] width 160 height 23
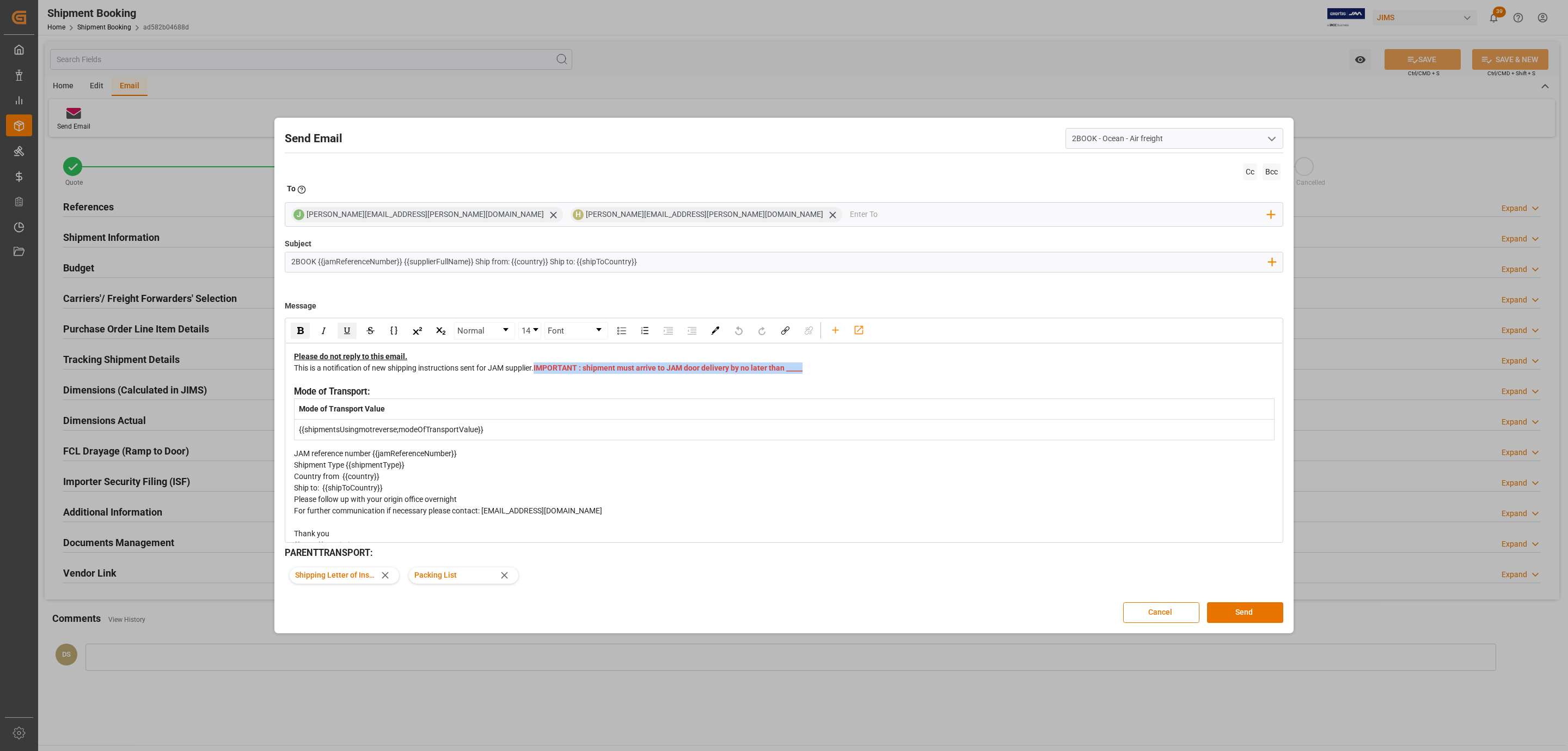
drag, startPoint x: 567, startPoint y: 386, endPoint x: 296, endPoint y: 383, distance: 271.0
click at [296, 383] on div "This is a notification of new shipping instructions sent for JAM supplier. IMPO…" at bounding box center [784, 374] width 981 height 23
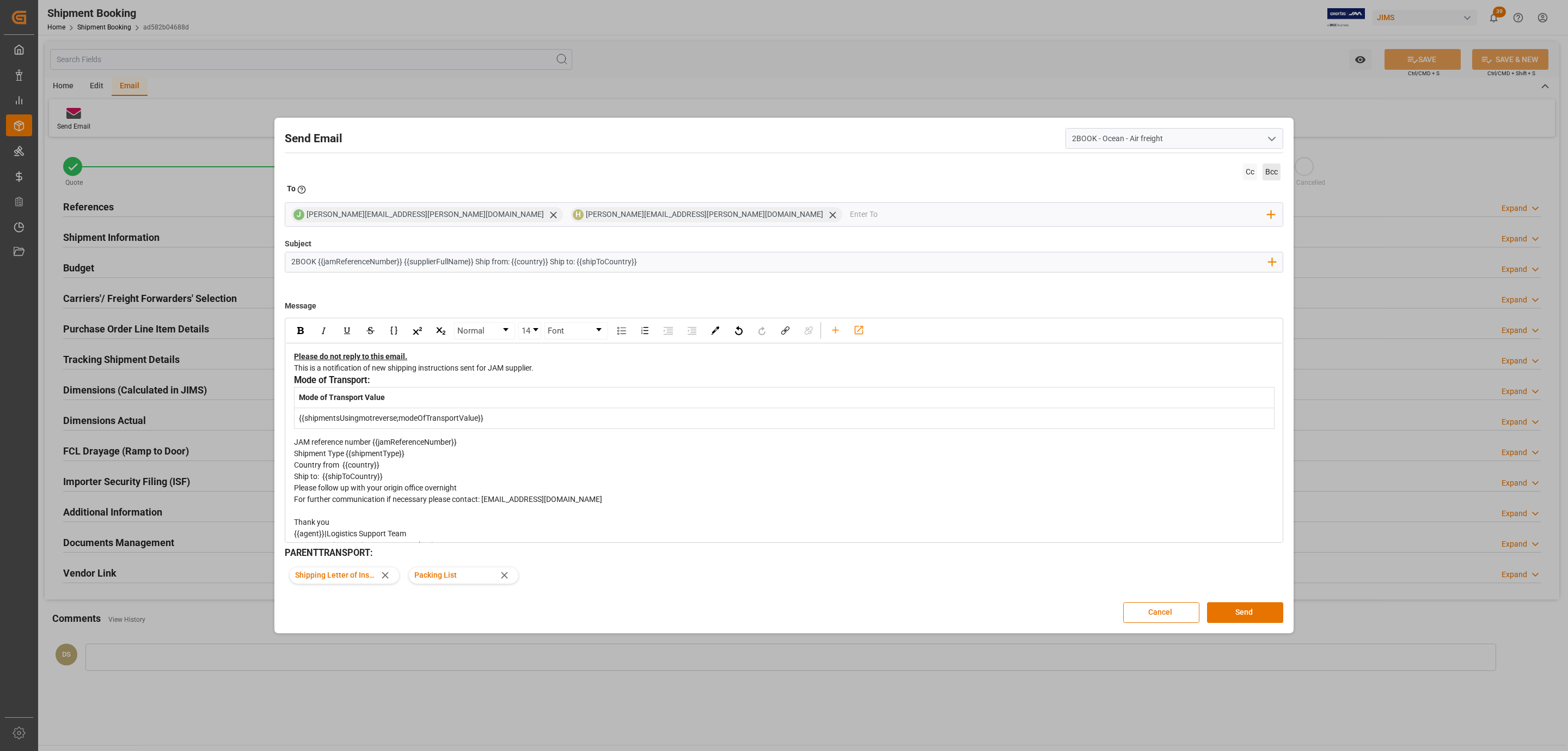
click at [1266, 174] on span "Bcc" at bounding box center [1272, 172] width 18 height 17
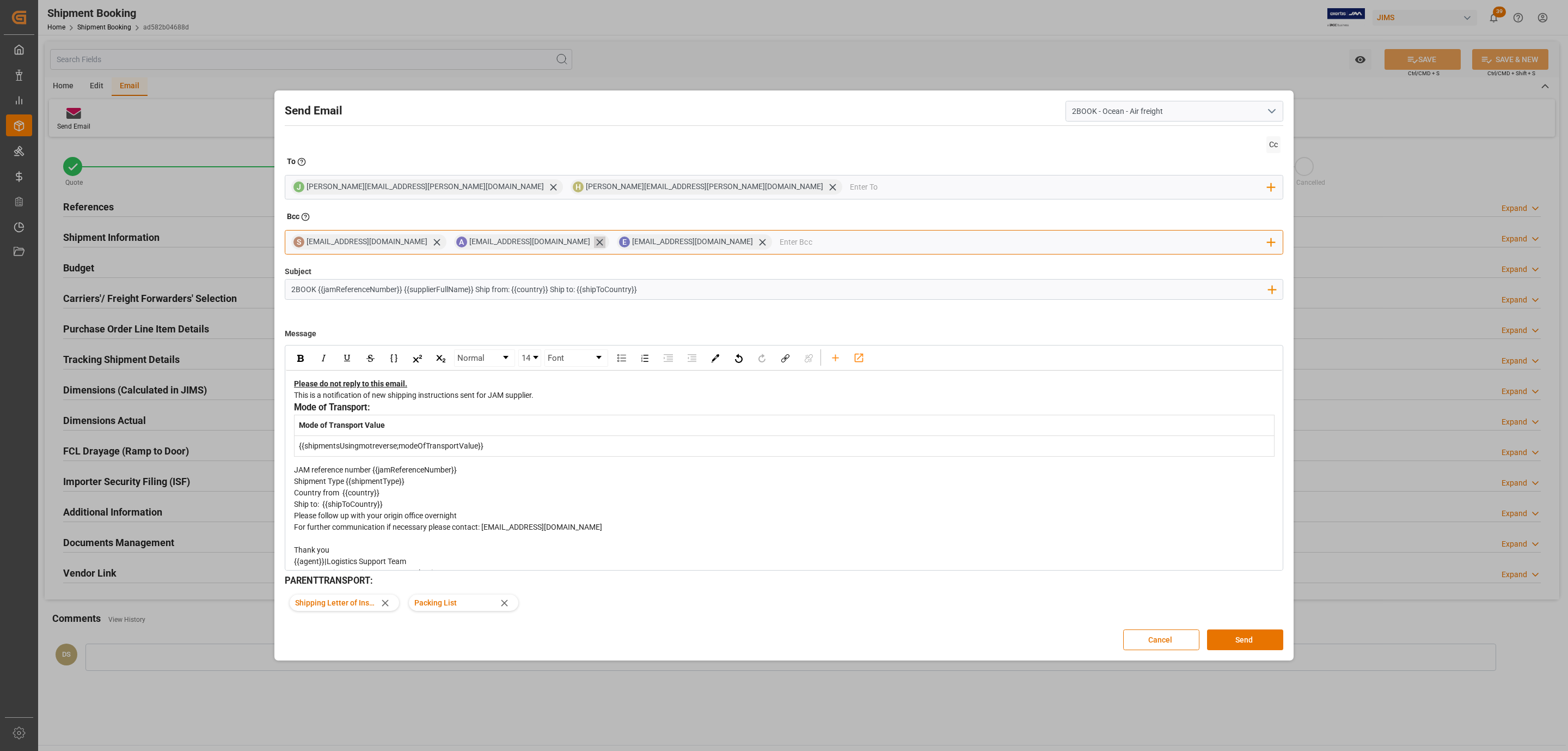
click at [596, 242] on icon at bounding box center [599, 242] width 7 height 7
click at [604, 242] on icon at bounding box center [600, 242] width 12 height 12
click at [1225, 637] on button "Send" at bounding box center [1245, 640] width 76 height 21
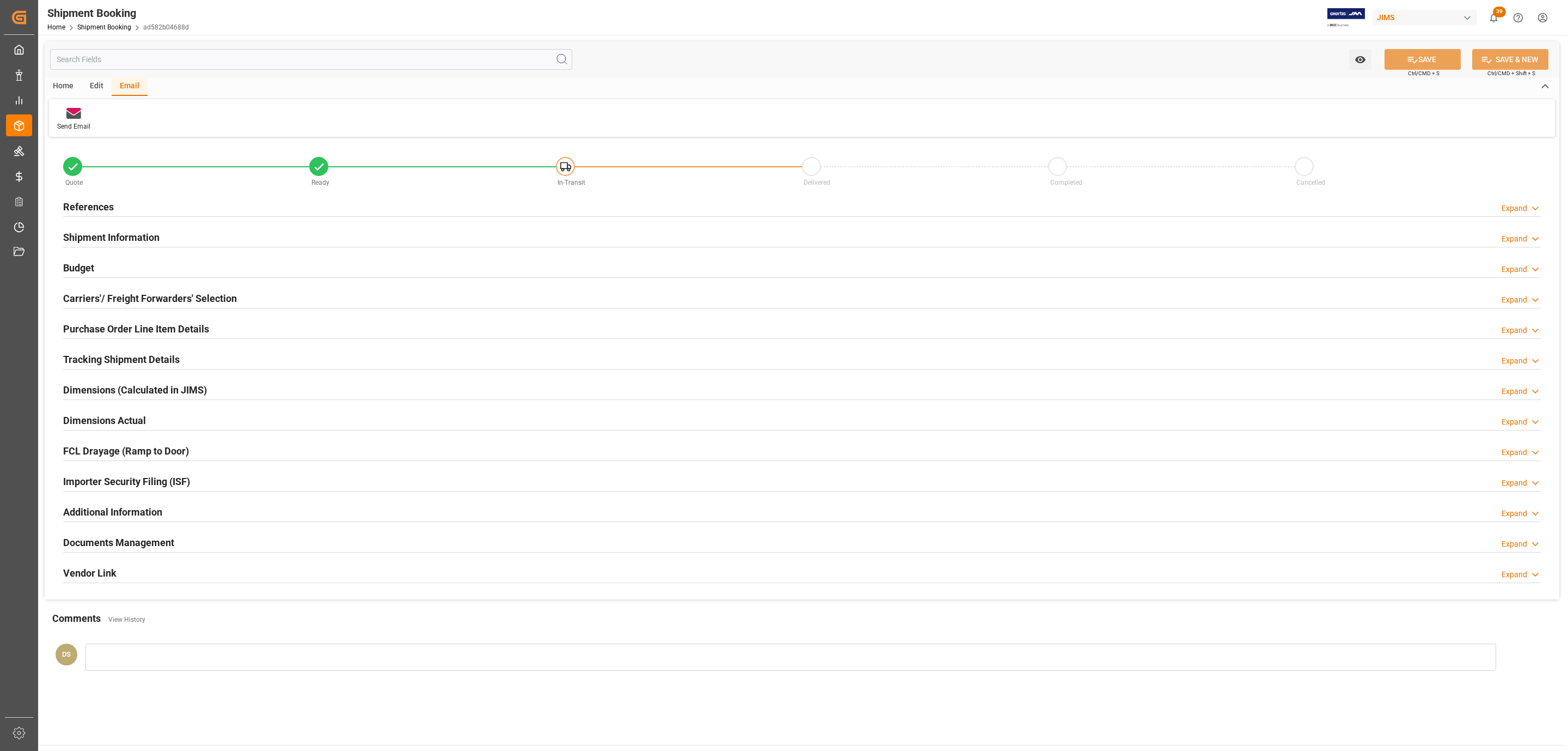
click at [180, 299] on h2 "Carriers'/ Freight Forwarders' Selection" at bounding box center [150, 298] width 173 height 15
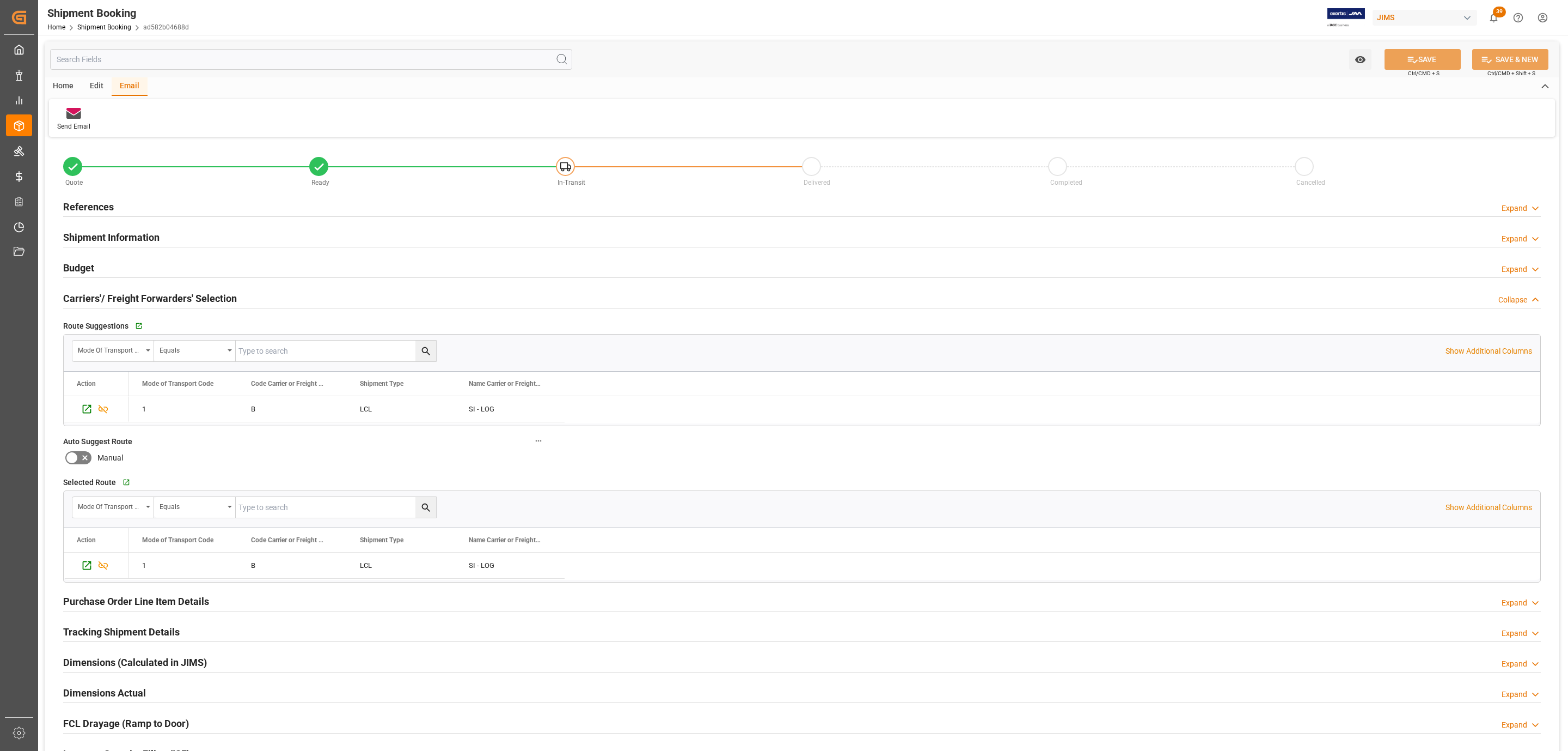
click at [127, 206] on div "References Expand" at bounding box center [802, 206] width 1478 height 21
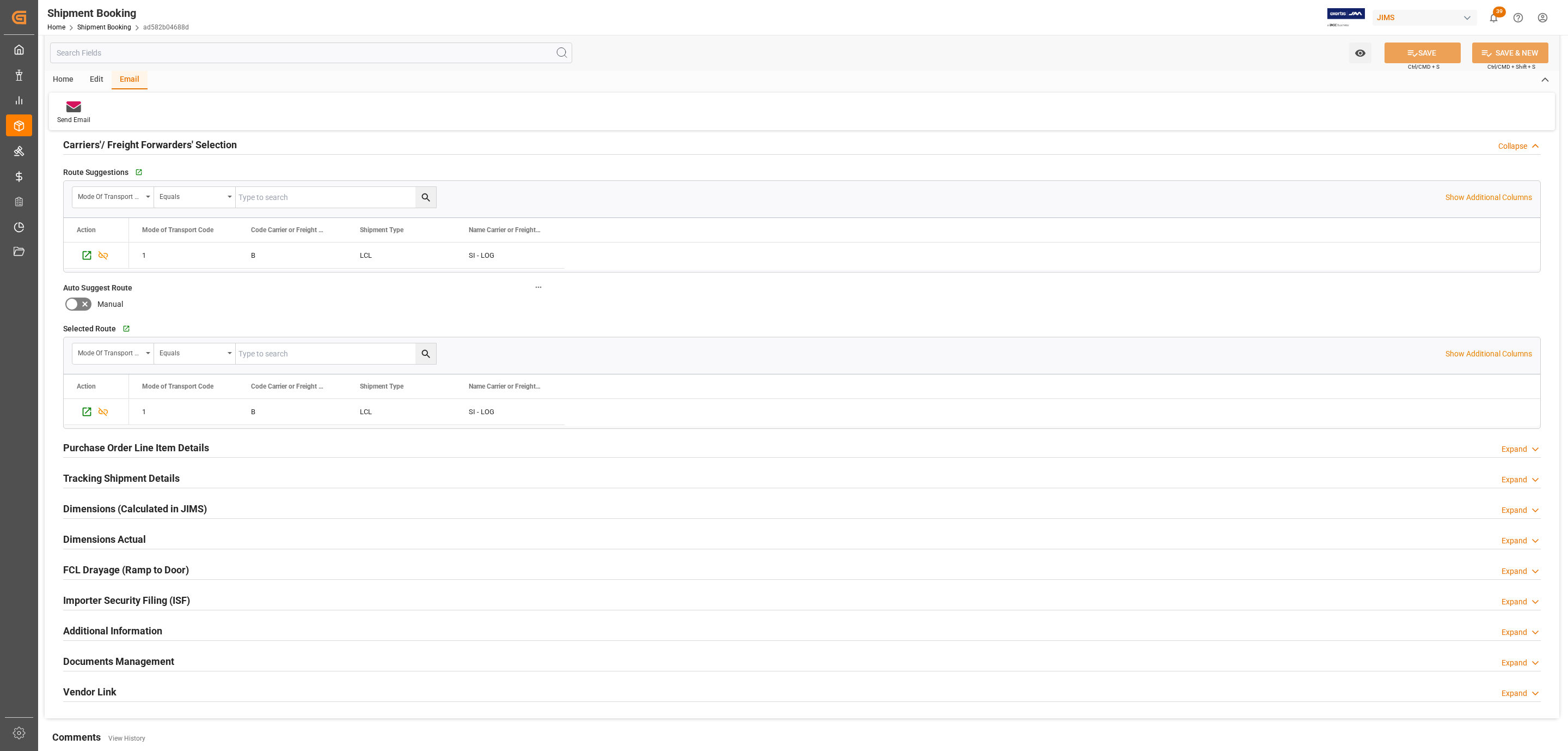
scroll to position [562, 0]
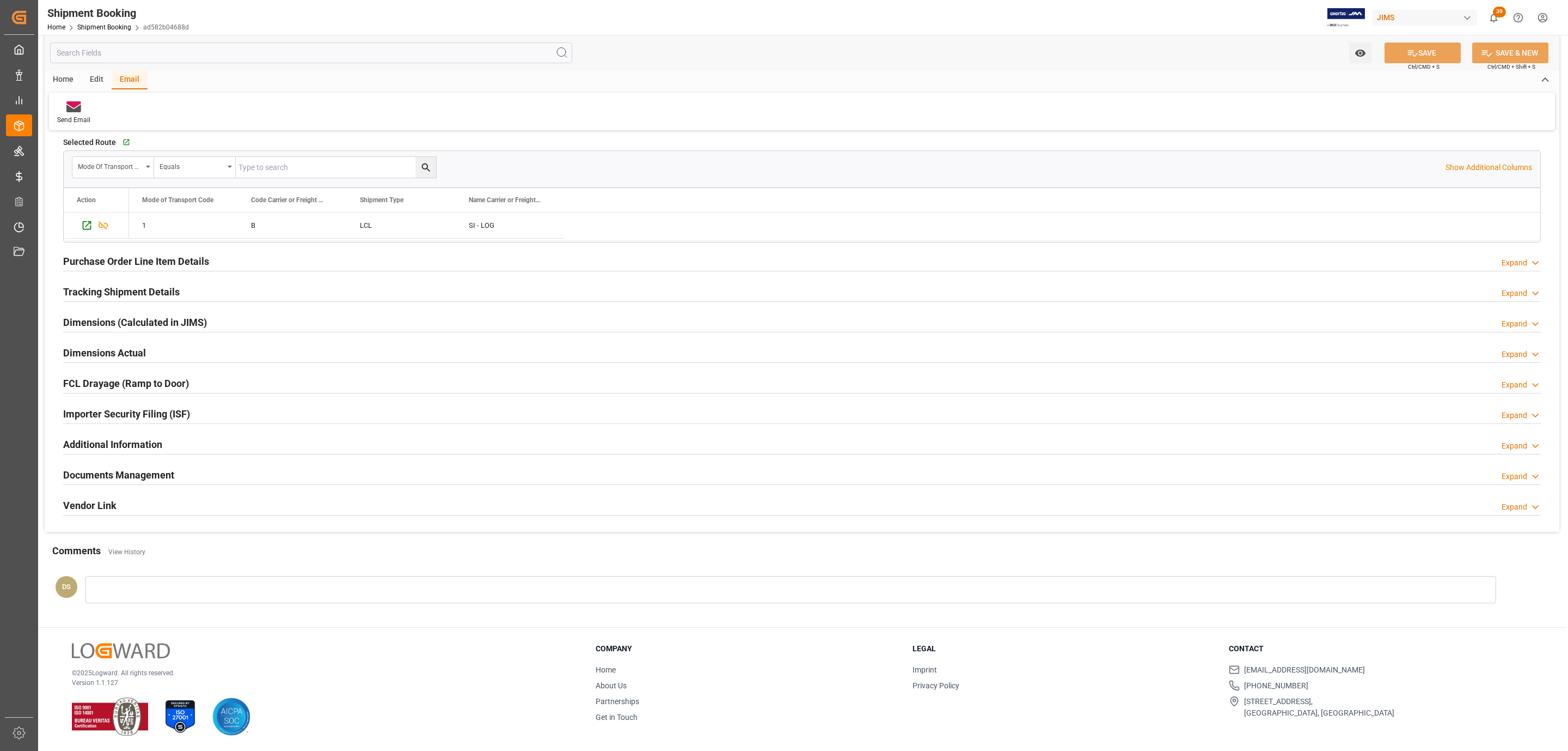
click at [113, 471] on h2 "Documents Management" at bounding box center [119, 474] width 111 height 15
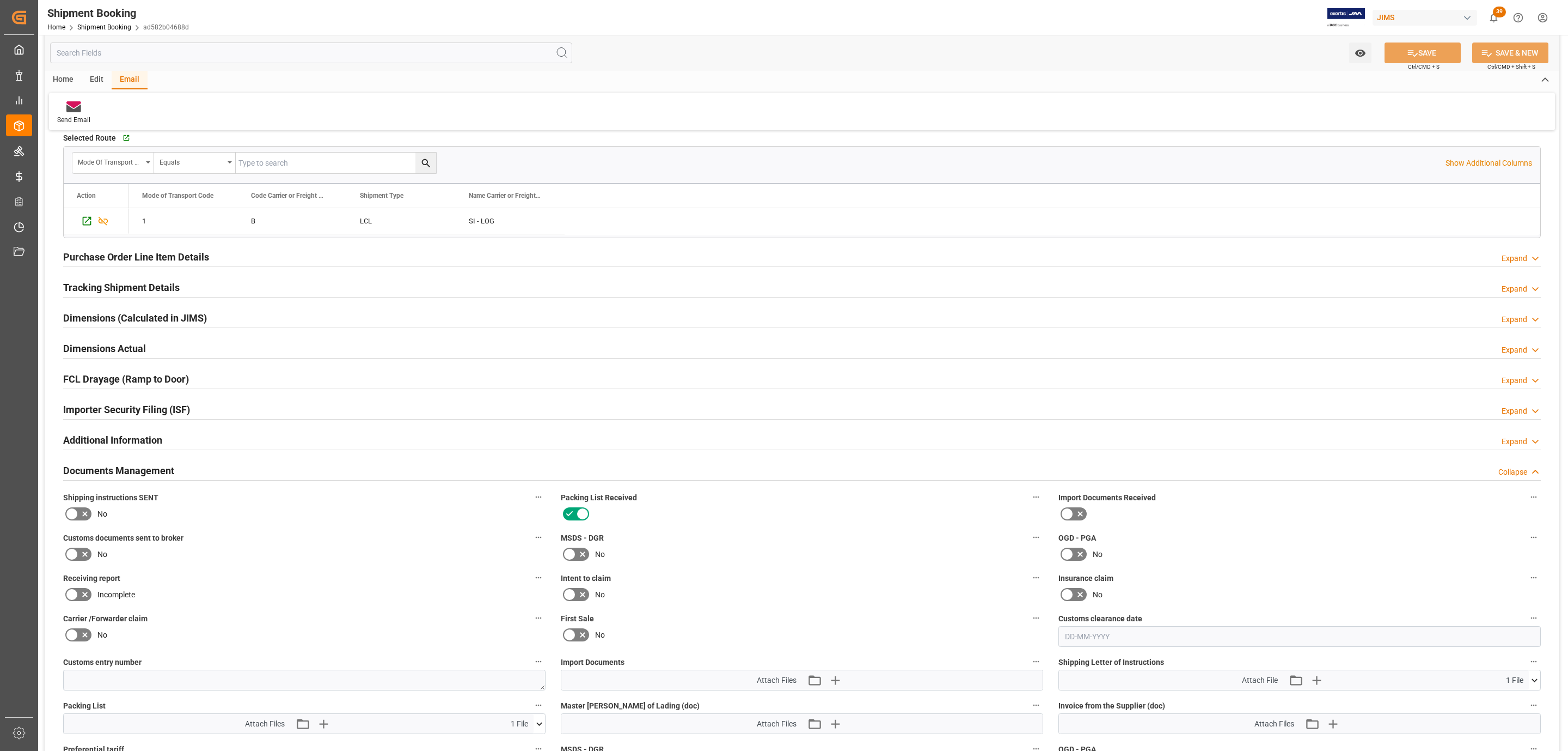
click at [74, 520] on icon at bounding box center [71, 513] width 13 height 13
click at [0, 0] on input "checkbox" at bounding box center [0, 0] width 0 height 0
click at [1421, 48] on button "SAVE" at bounding box center [1423, 53] width 76 height 21
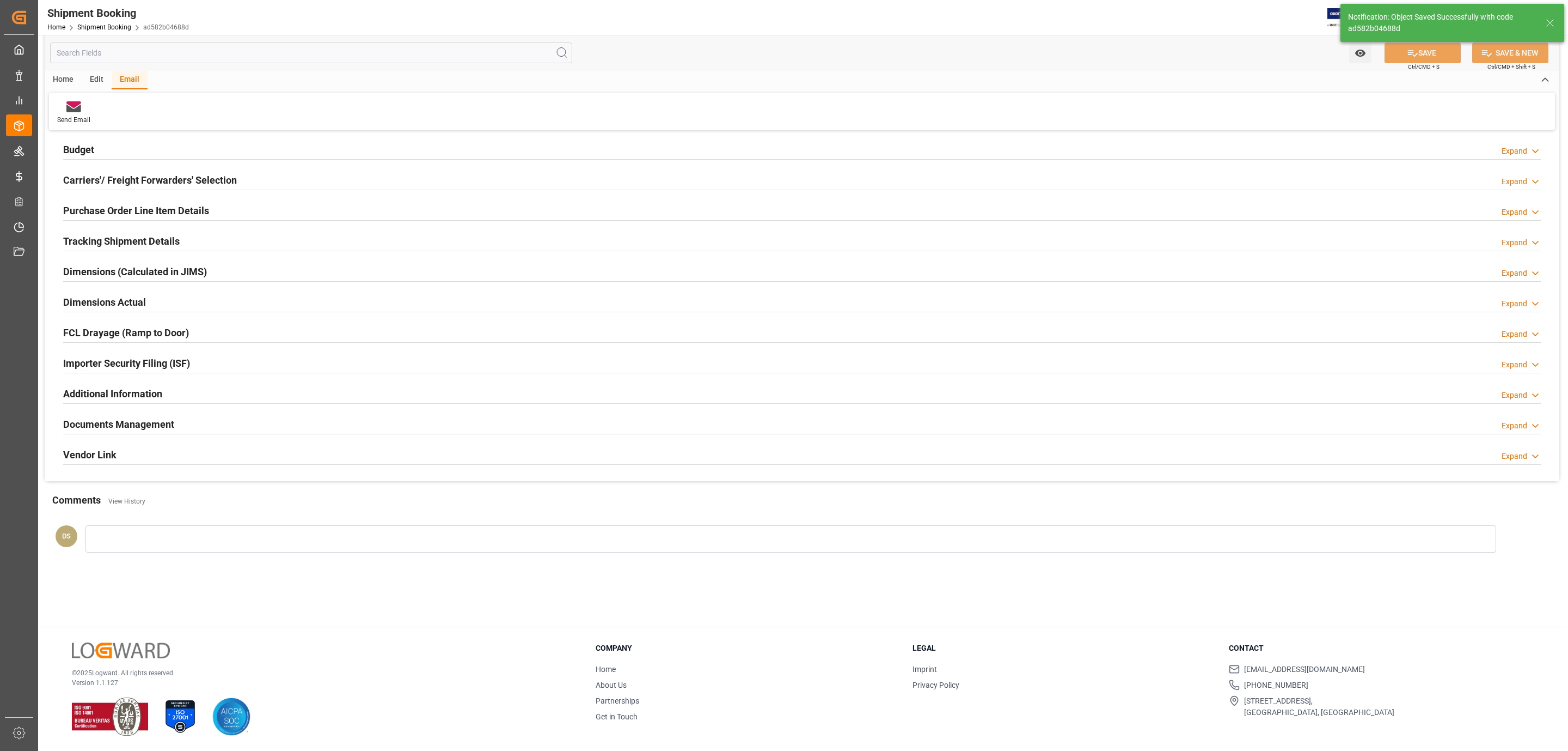
scroll to position [71, 0]
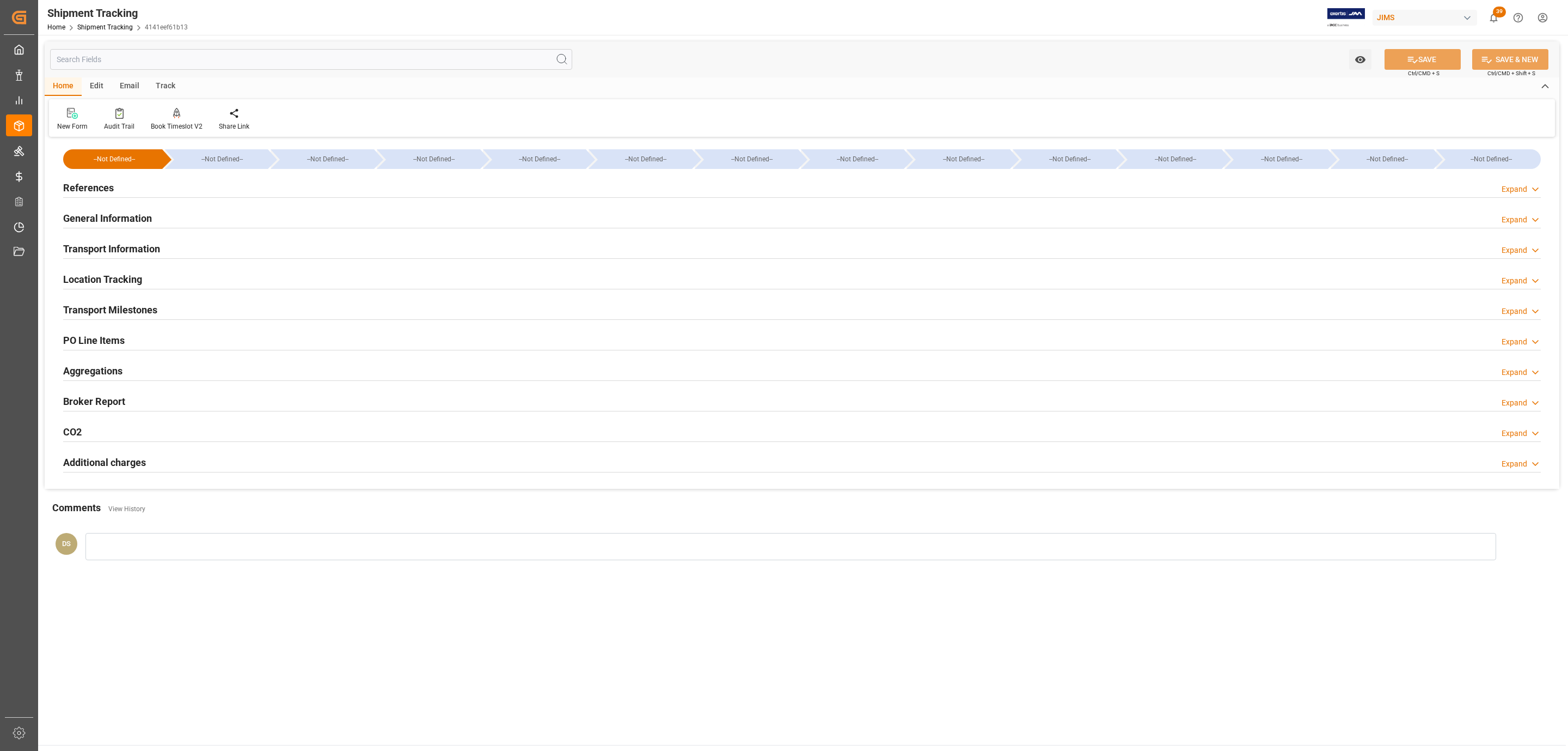
type input "[DATE]"
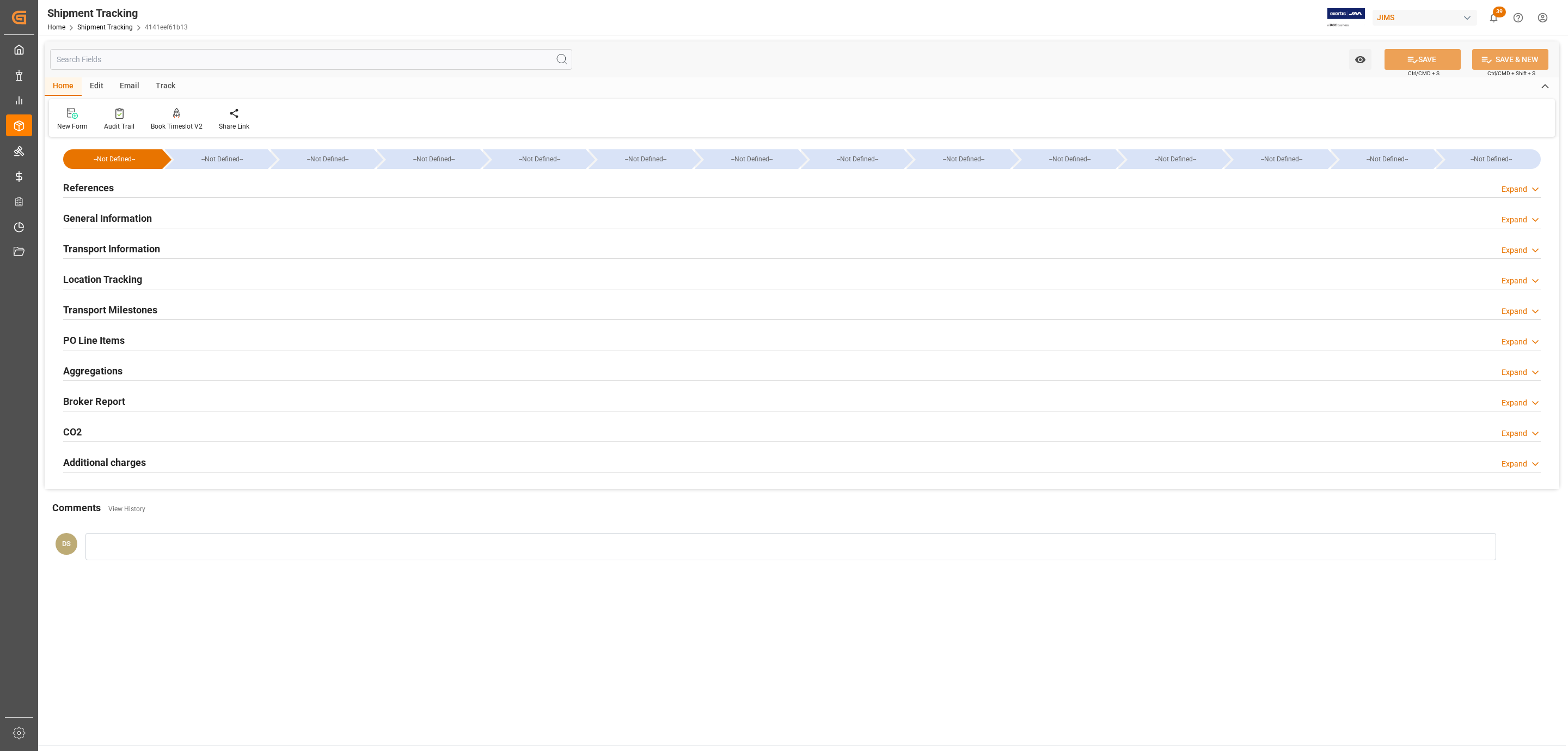
type input "[DATE]"
click at [142, 312] on h2 "Transport Milestones" at bounding box center [110, 309] width 94 height 15
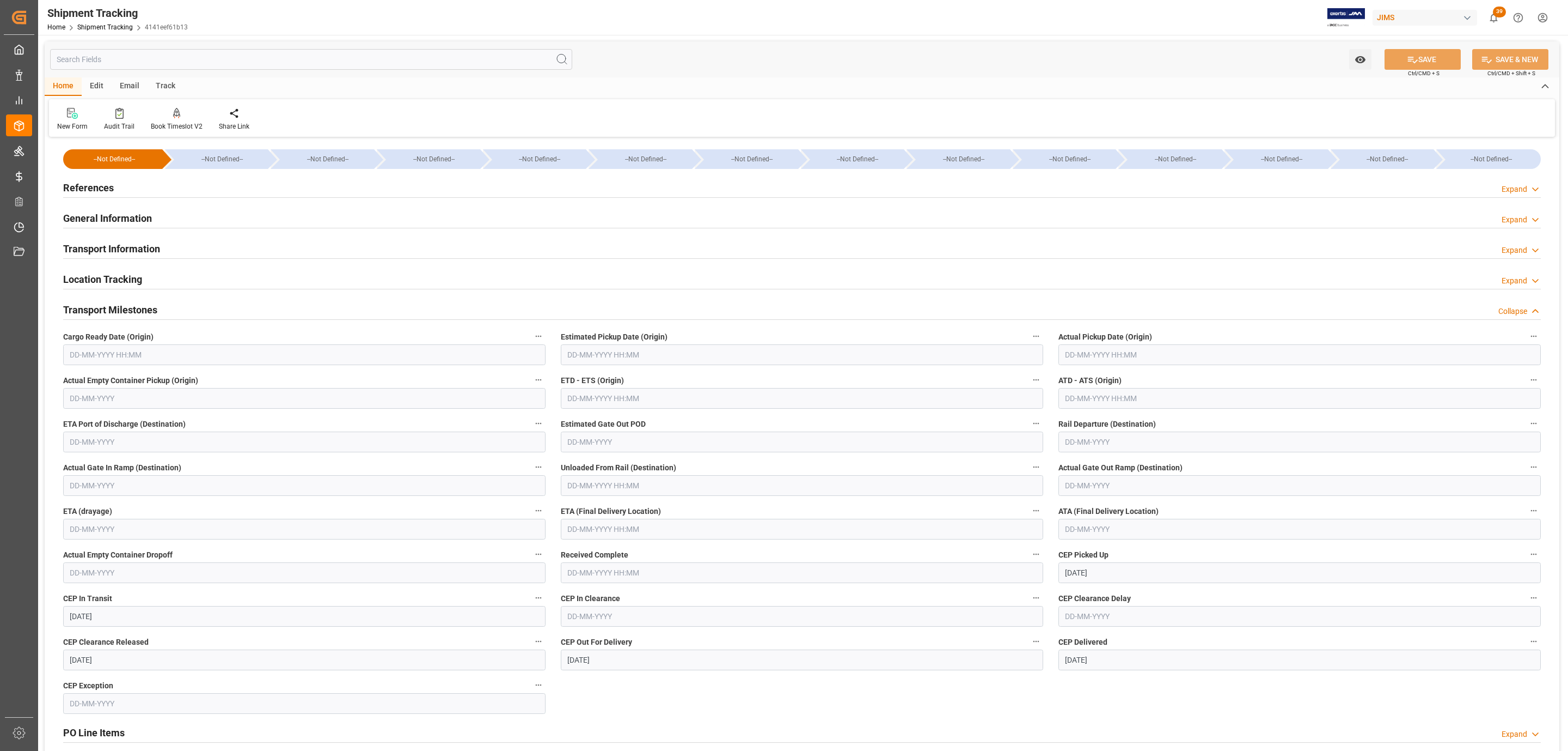
click at [142, 312] on h2 "Transport Milestones" at bounding box center [110, 309] width 94 height 15
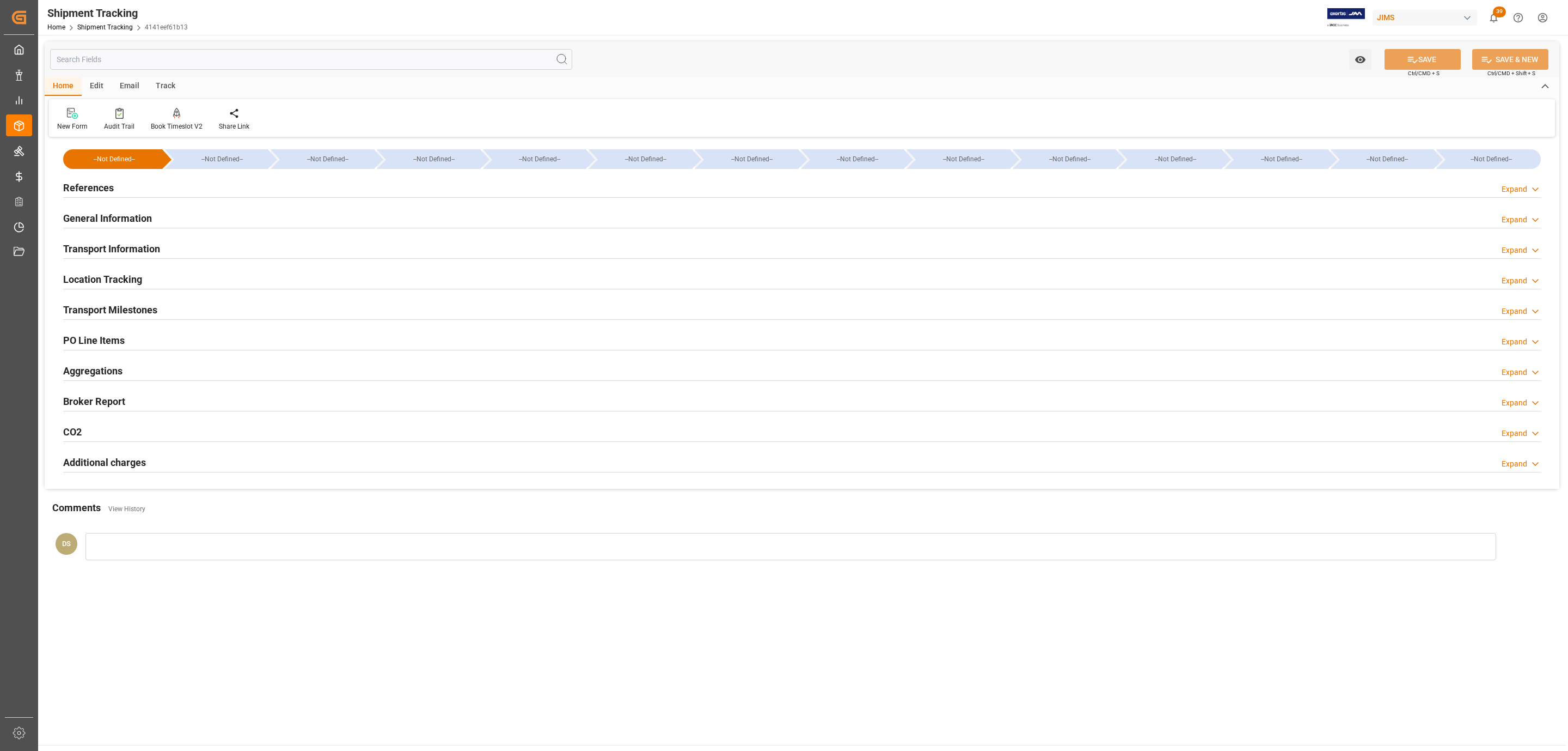
click at [141, 193] on div "References Expand" at bounding box center [802, 187] width 1478 height 21
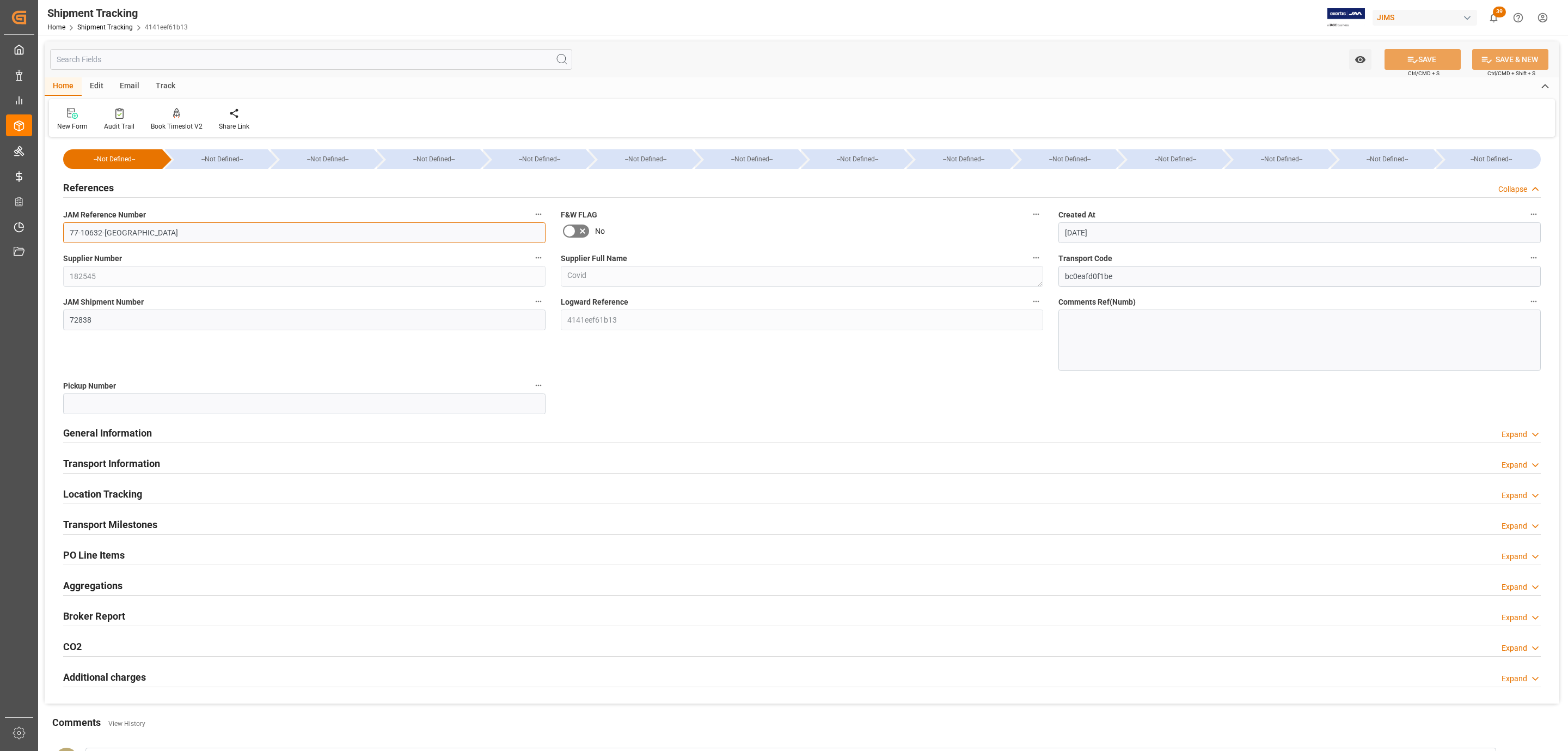
click at [116, 228] on input "77-10632-[GEOGRAPHIC_DATA]" at bounding box center [304, 233] width 482 height 21
click at [153, 515] on div "Transport Milestones Expand" at bounding box center [802, 524] width 1493 height 30
click at [153, 518] on div "Transport Milestones" at bounding box center [110, 524] width 94 height 21
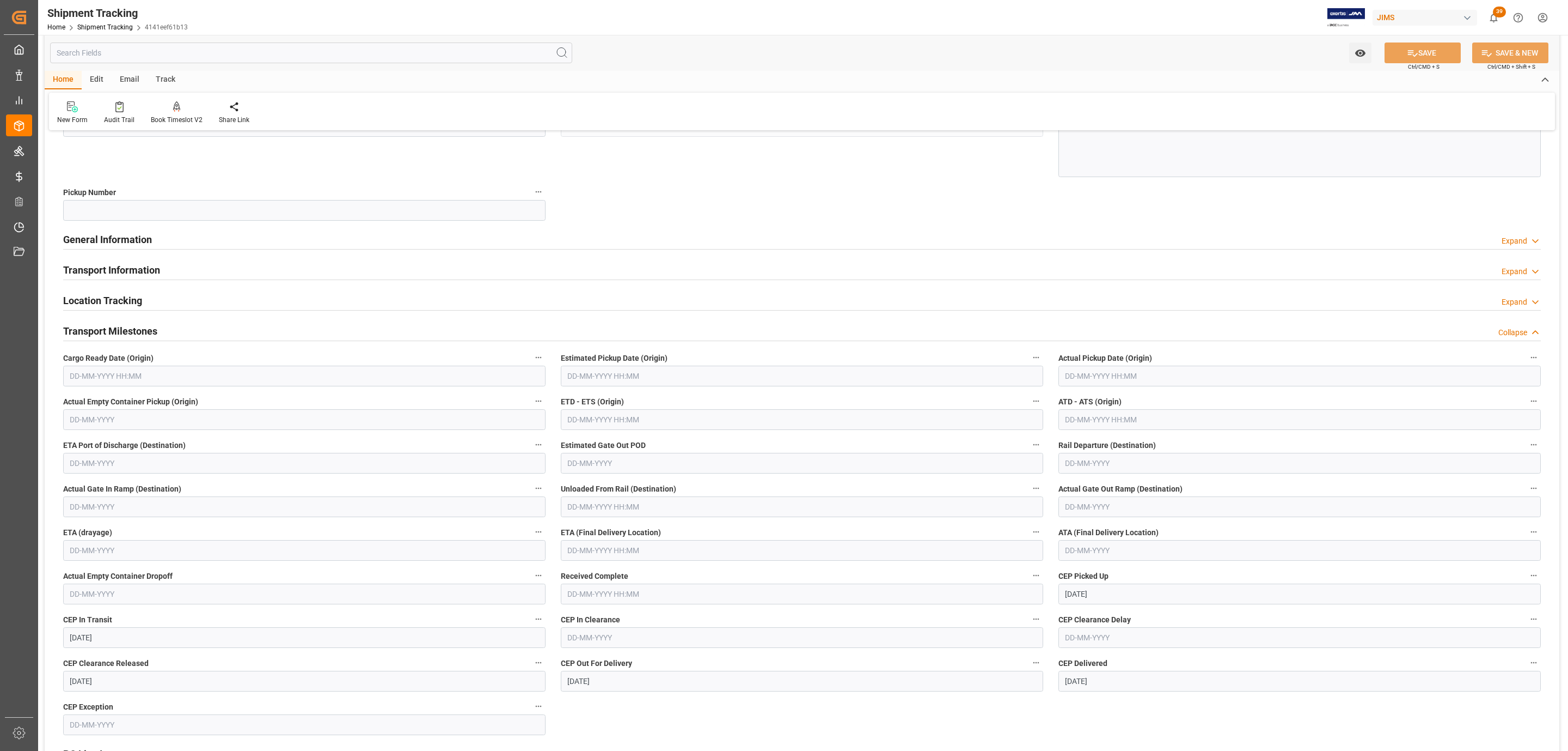
scroll to position [327, 0]
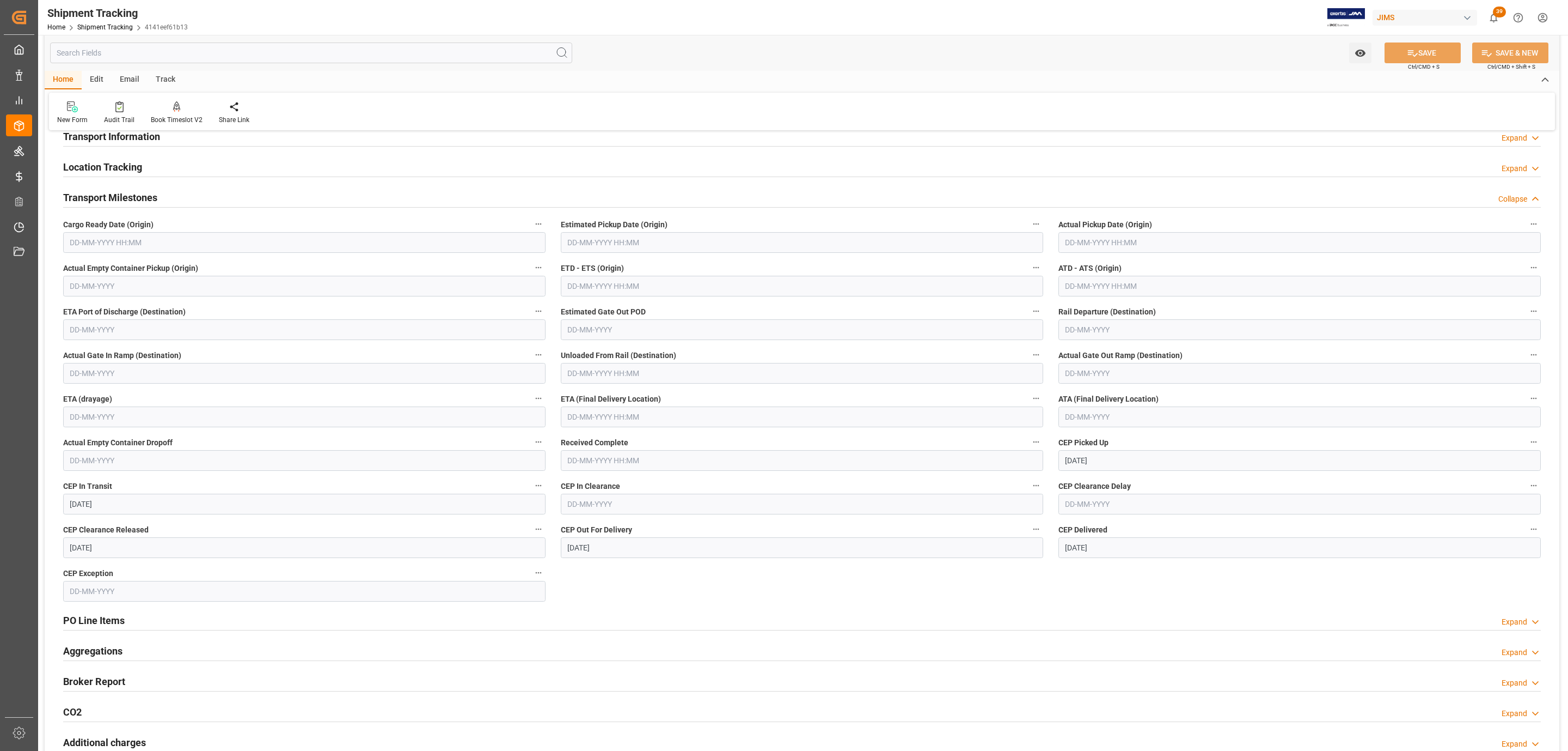
click at [244, 134] on div "Transport Information Expand" at bounding box center [802, 136] width 1478 height 21
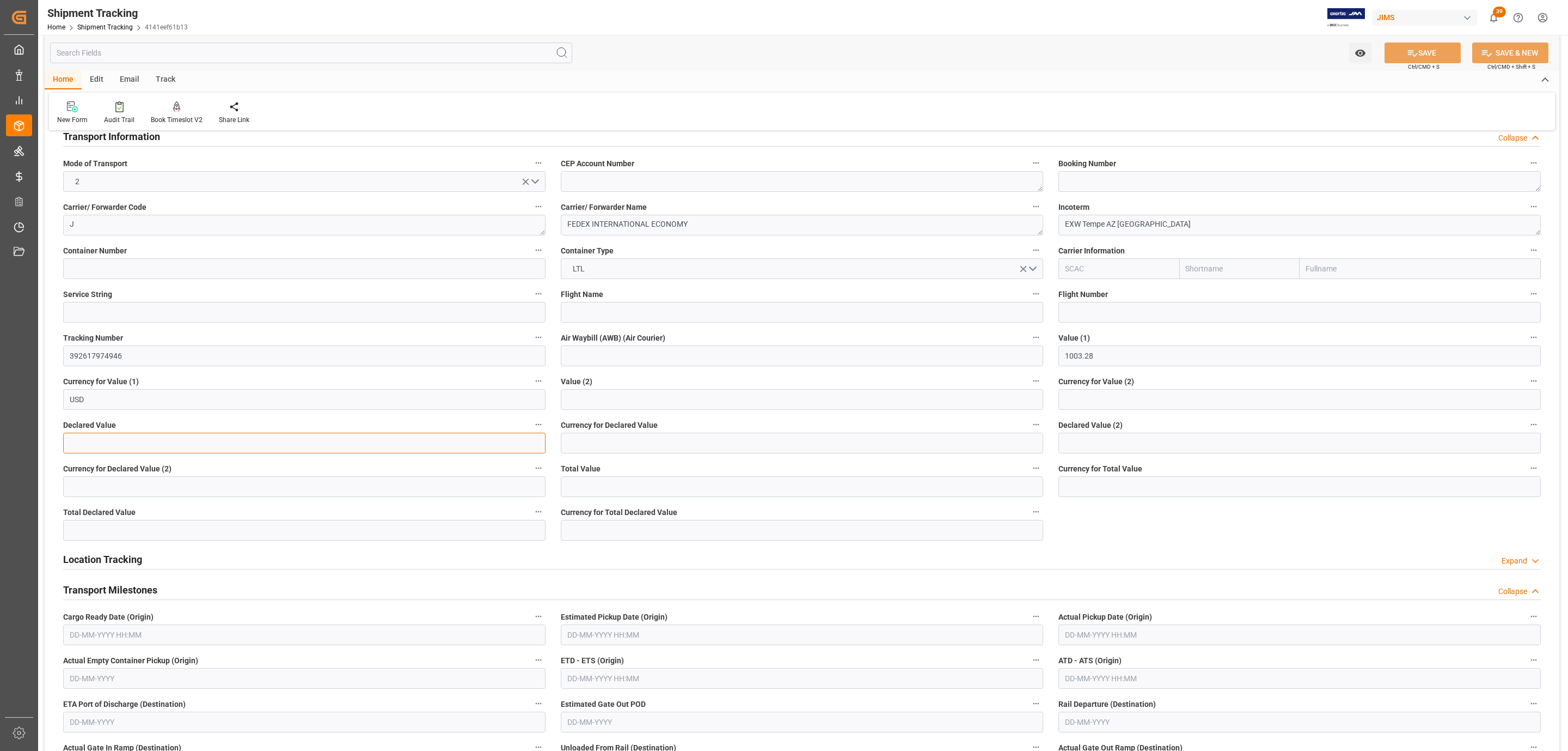
click at [150, 451] on input "text" at bounding box center [304, 443] width 482 height 21
type input "1003.28"
type input "USD"
click at [1449, 57] on button "SAVE" at bounding box center [1423, 53] width 76 height 21
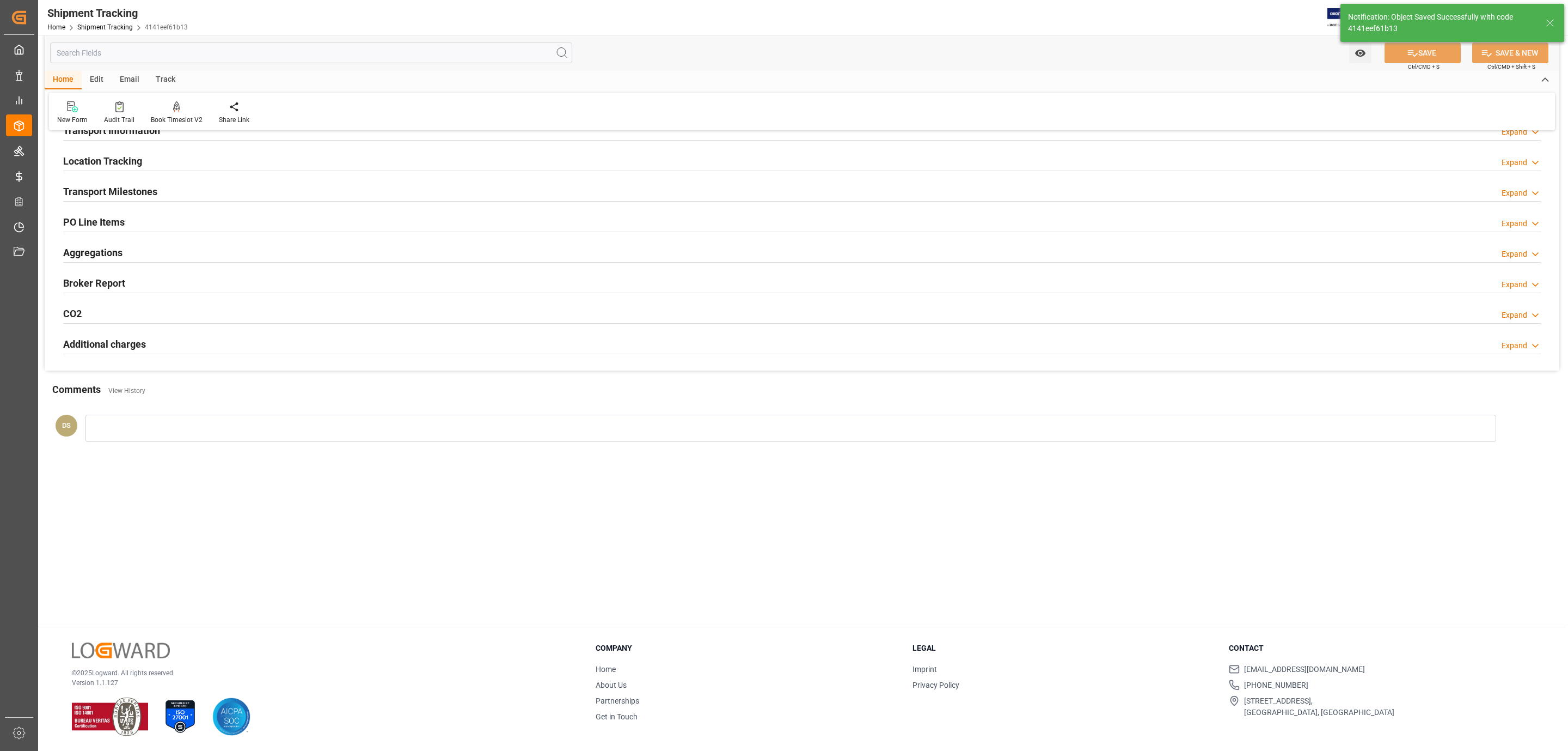
scroll to position [111, 0]
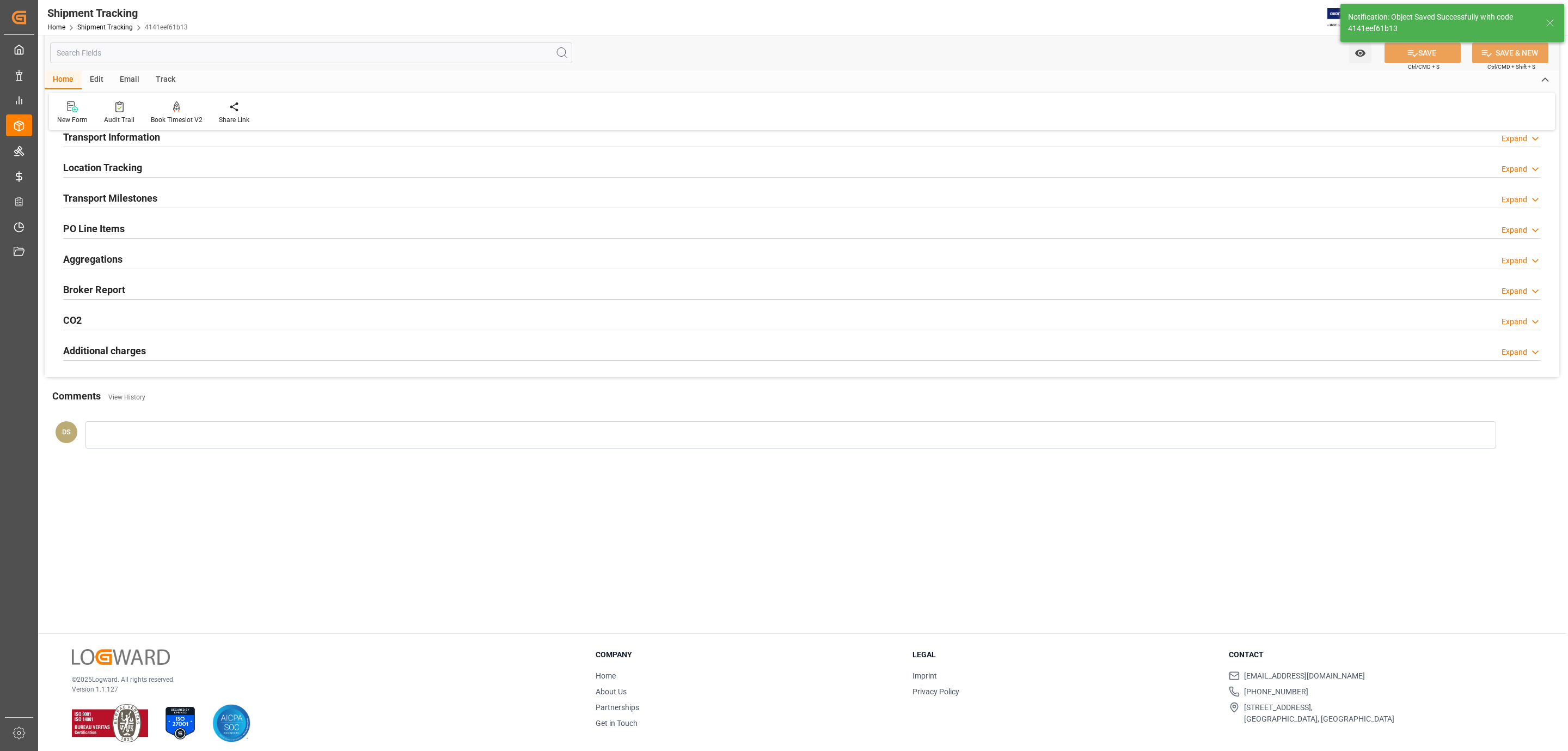
click at [117, 193] on h2 "Transport Milestones" at bounding box center [110, 198] width 94 height 15
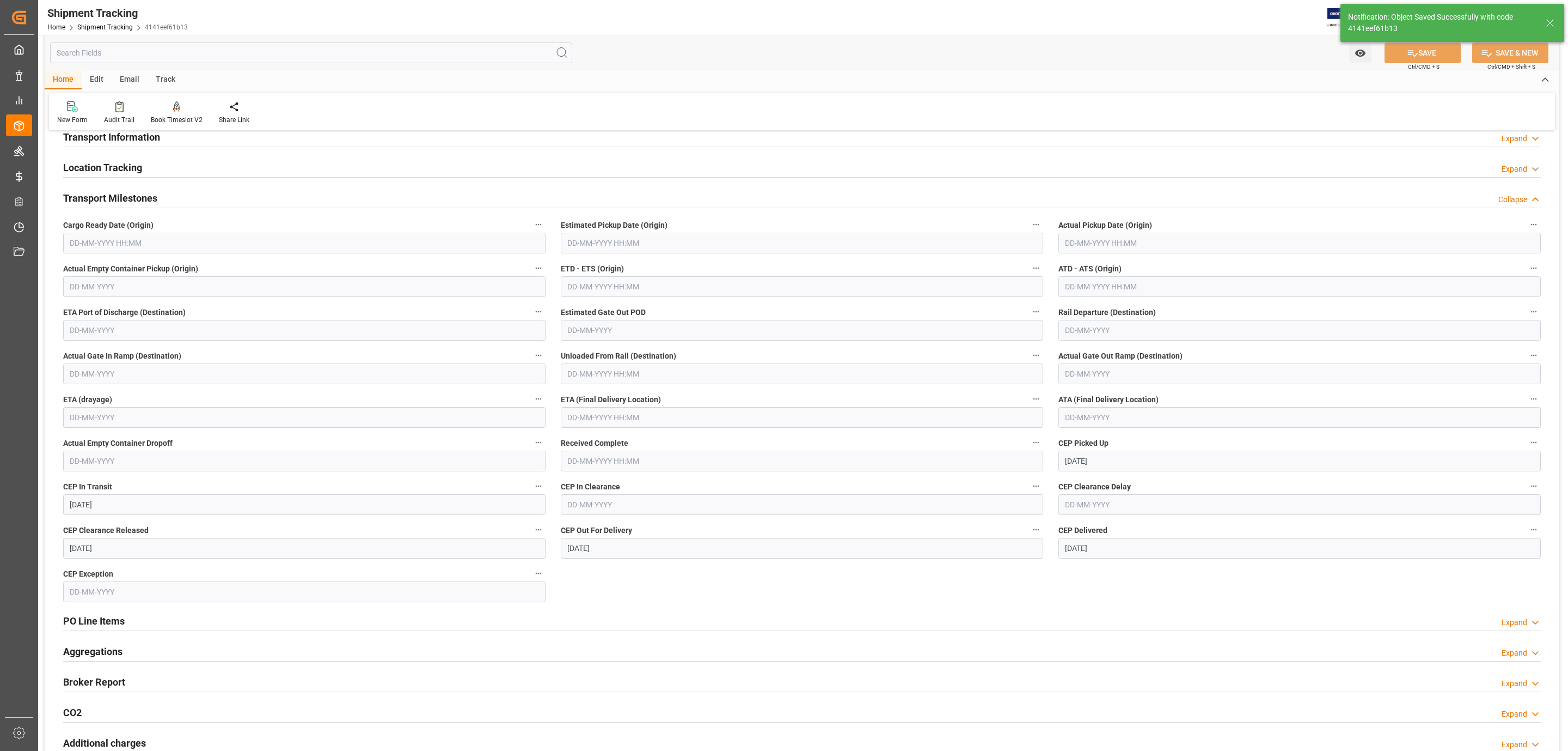
click at [98, 245] on input "text" at bounding box center [304, 243] width 482 height 21
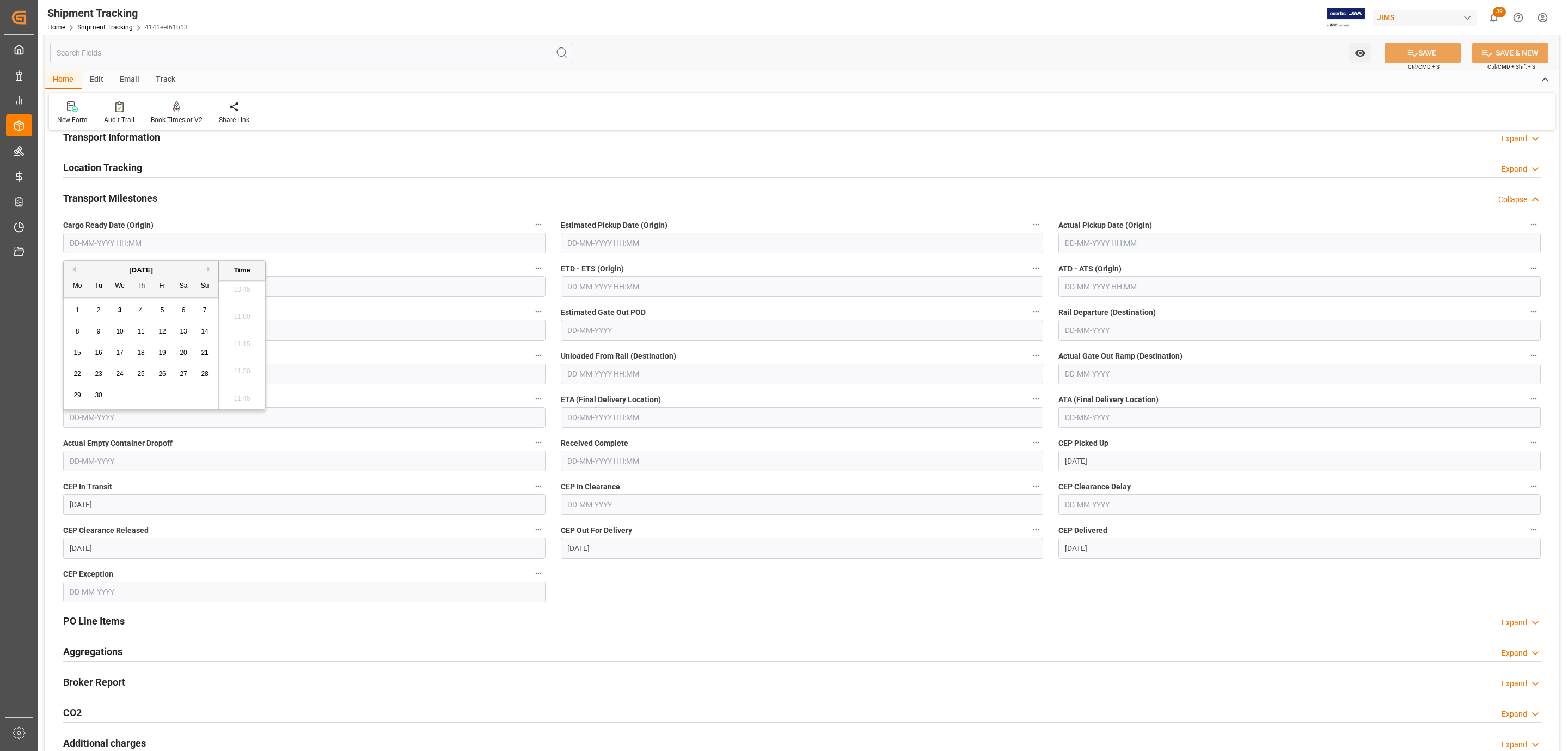
click at [71, 269] on button "Previous Month" at bounding box center [72, 269] width 7 height 7
click at [139, 399] on span "28" at bounding box center [141, 395] width 7 height 8
type input "28-08-2025 00:00"
click at [607, 247] on input "text" at bounding box center [802, 243] width 482 height 21
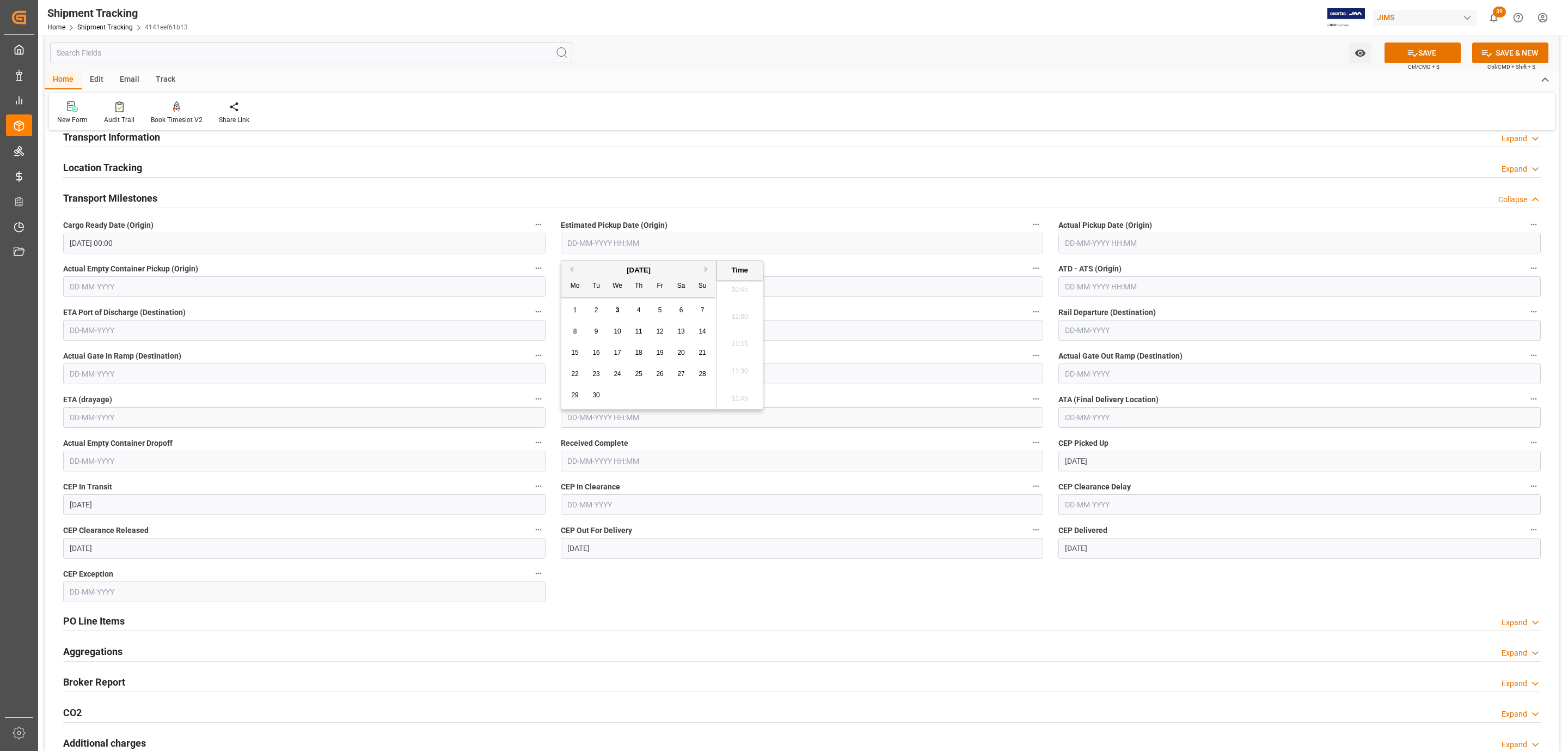
click at [569, 272] on button "Previous Month" at bounding box center [570, 269] width 7 height 7
click at [640, 397] on span "28" at bounding box center [639, 395] width 7 height 8
type input "28-08-2025 00:00"
click at [1106, 250] on input "text" at bounding box center [1300, 243] width 482 height 21
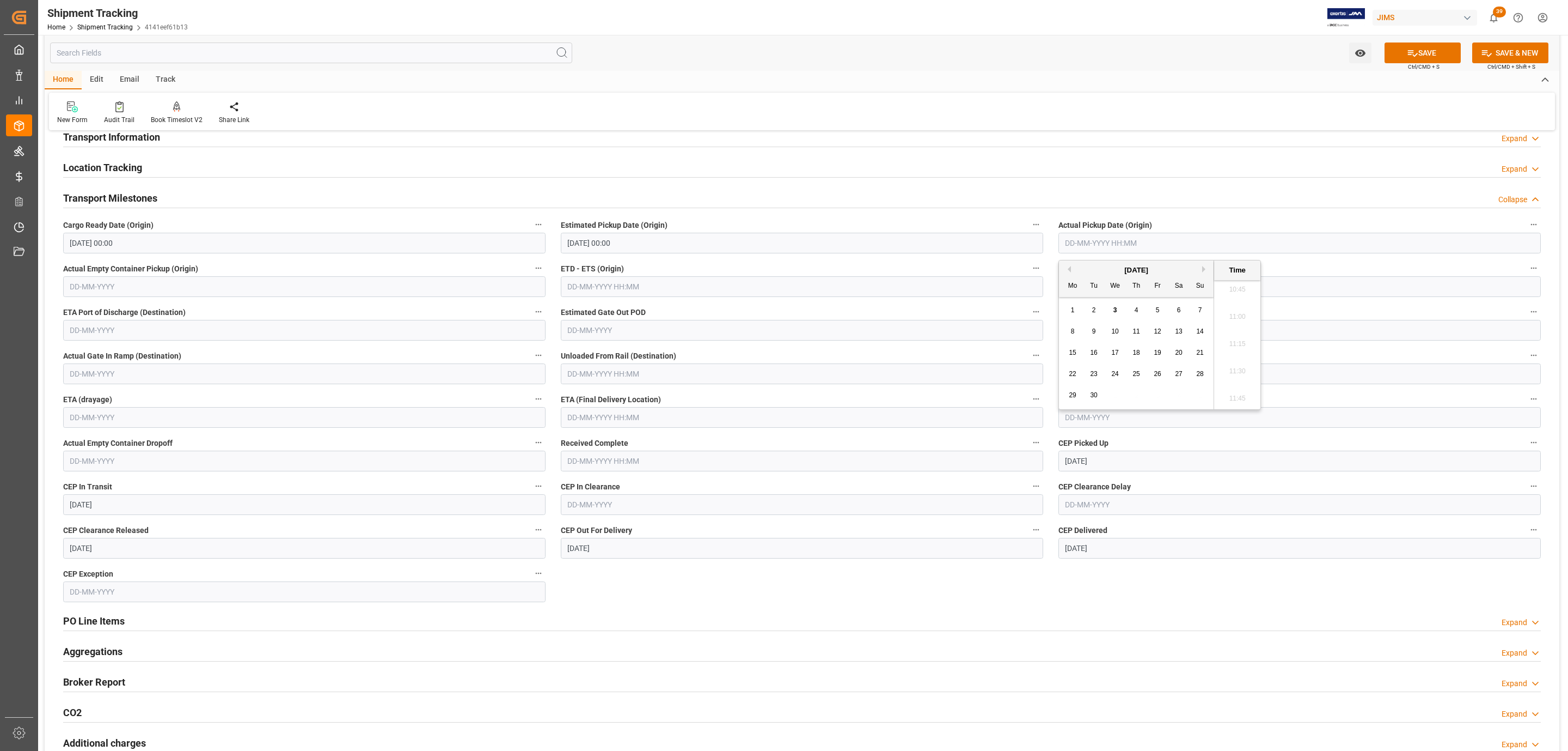
click at [1070, 266] on button "Previous Month" at bounding box center [1068, 269] width 7 height 7
click at [1130, 399] on div "28" at bounding box center [1136, 395] width 13 height 13
type input "28-08-2025 00:00"
click at [603, 420] on input "text" at bounding box center [802, 417] width 482 height 21
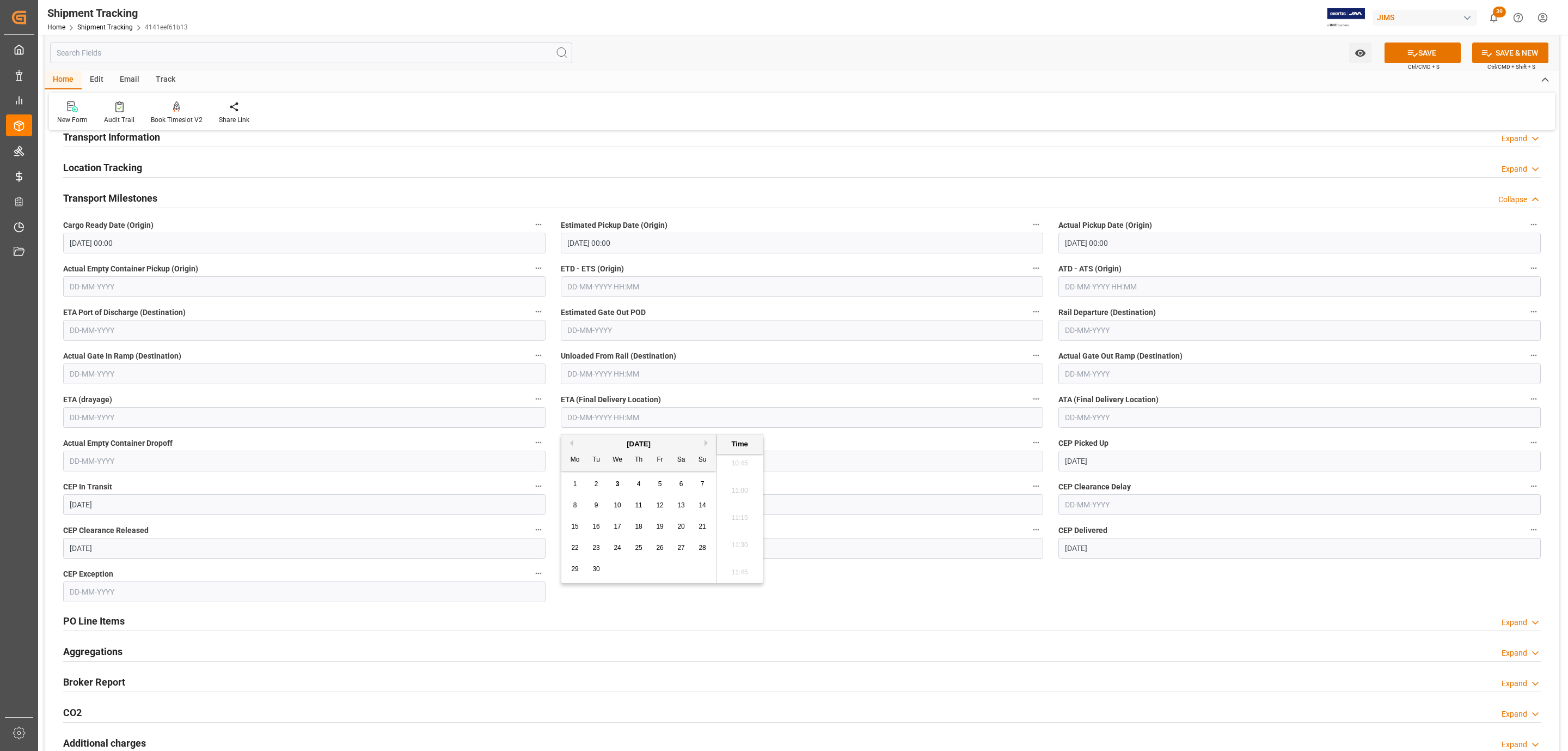
click at [595, 485] on span "2" at bounding box center [597, 484] width 4 height 8
type input "02-09-2025 00:00"
click at [1420, 52] on button "SAVE" at bounding box center [1423, 53] width 76 height 21
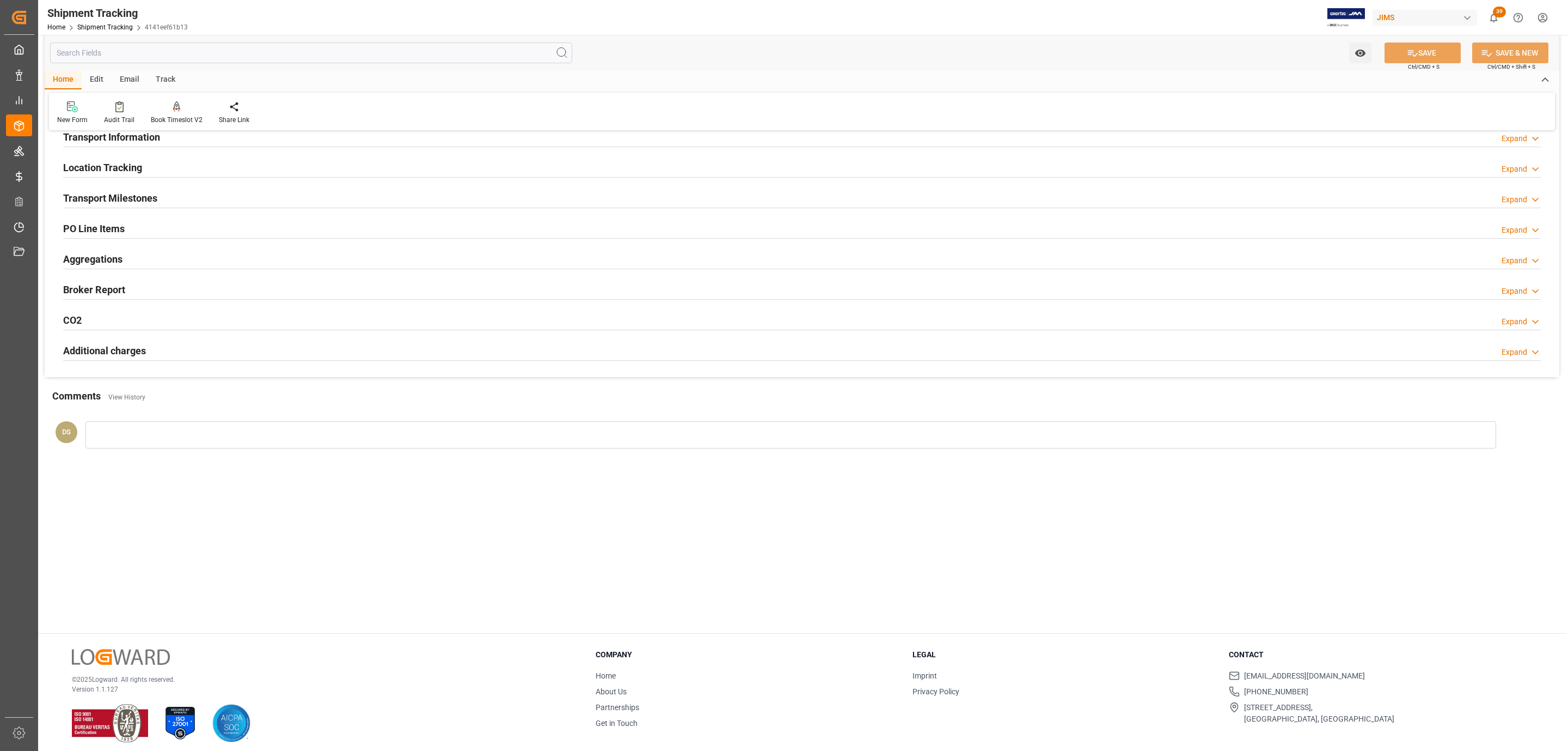
click at [98, 224] on h2 "PO Line Items" at bounding box center [94, 228] width 61 height 15
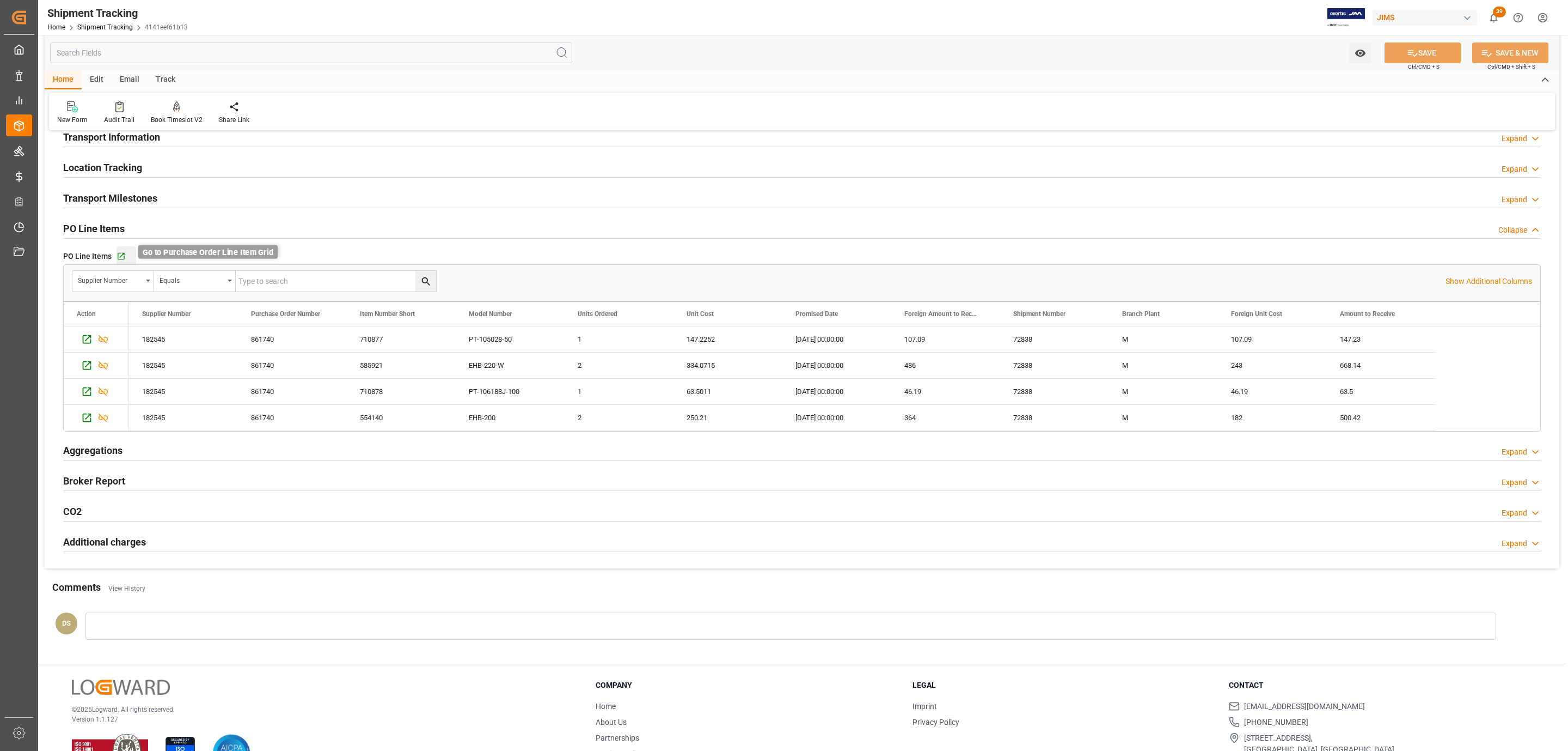
click at [124, 256] on icon "button" at bounding box center [121, 256] width 9 height 9
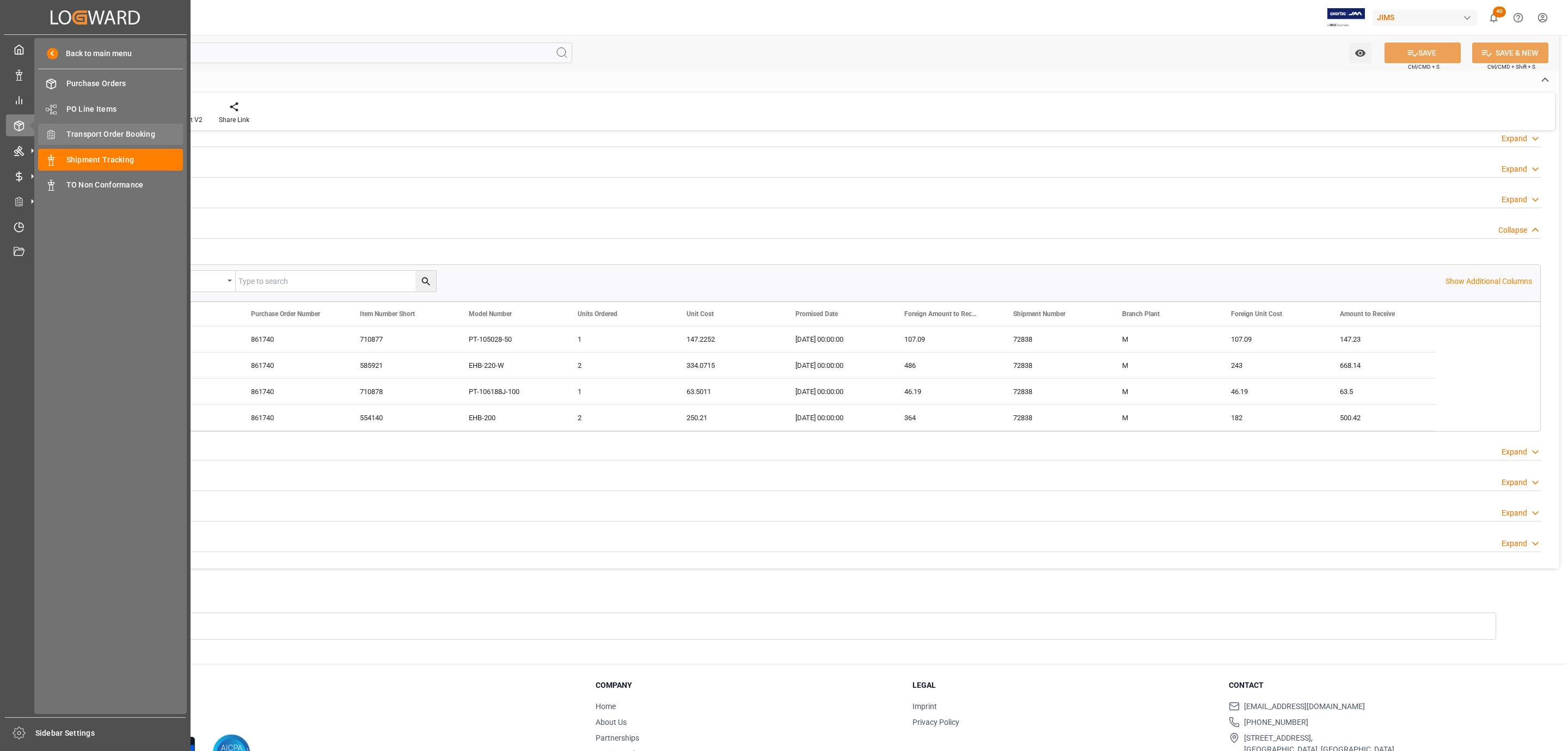
click at [128, 132] on span "Transport Order Booking" at bounding box center [125, 134] width 117 height 12
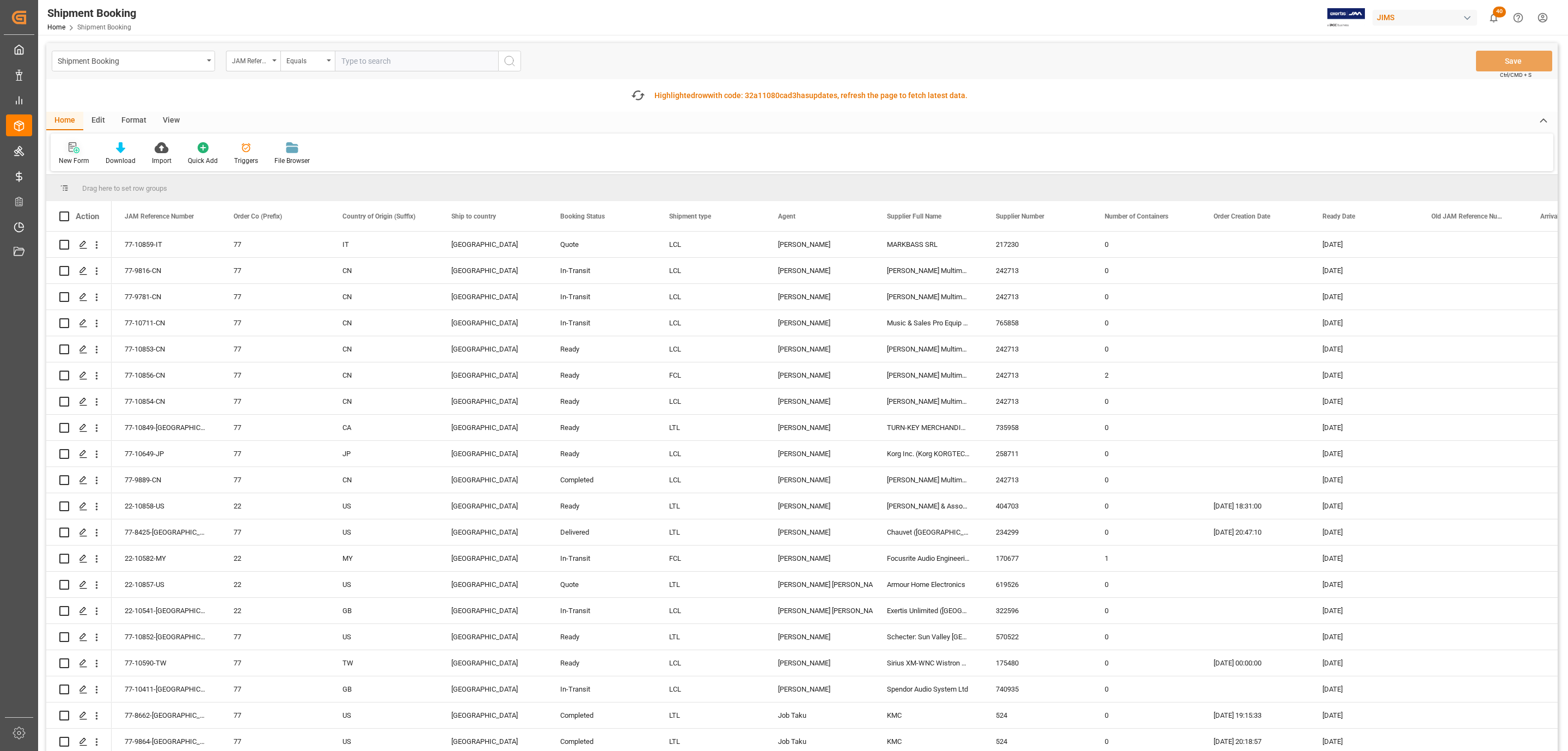
click at [72, 152] on icon at bounding box center [74, 147] width 11 height 11
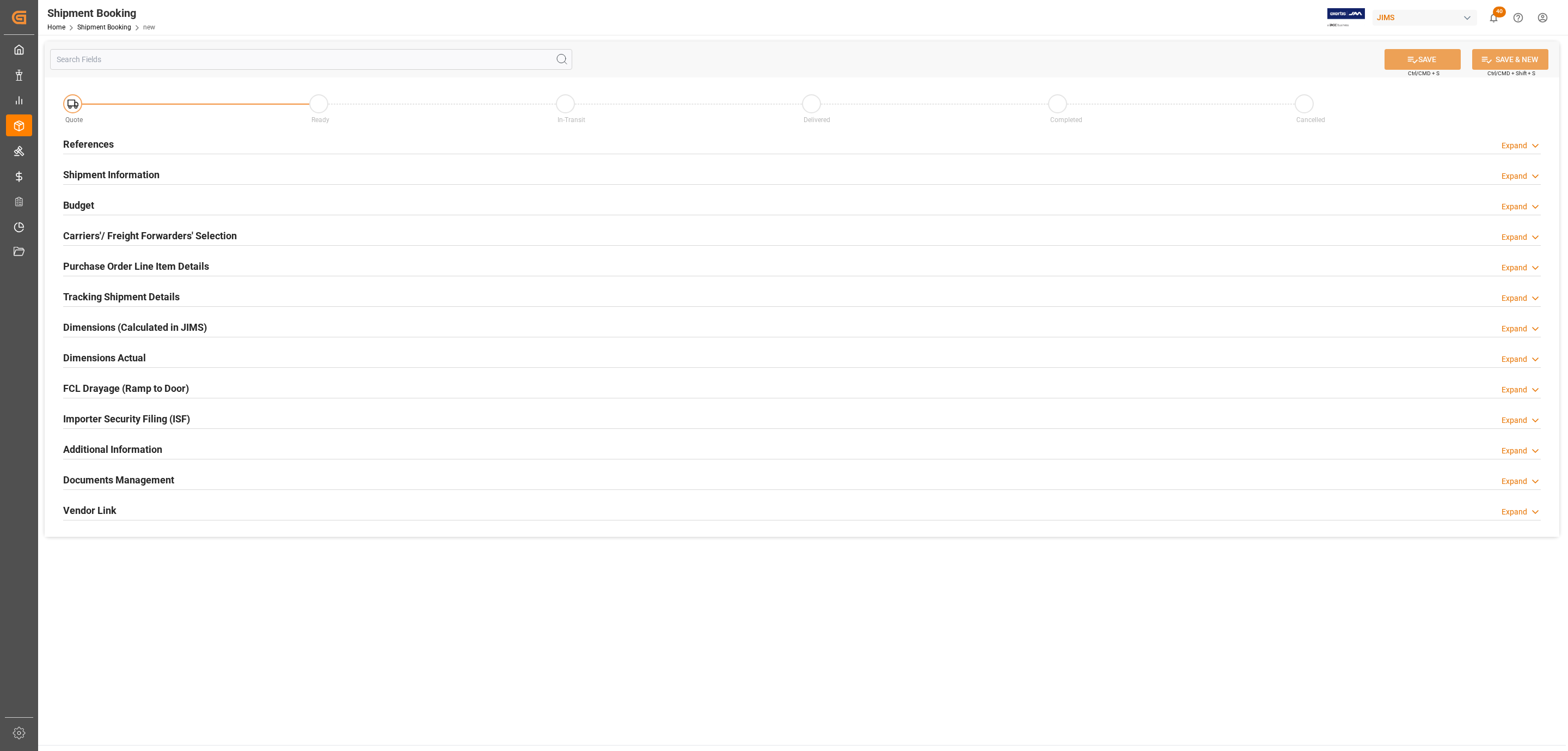
click at [101, 147] on h2 "References" at bounding box center [88, 144] width 51 height 15
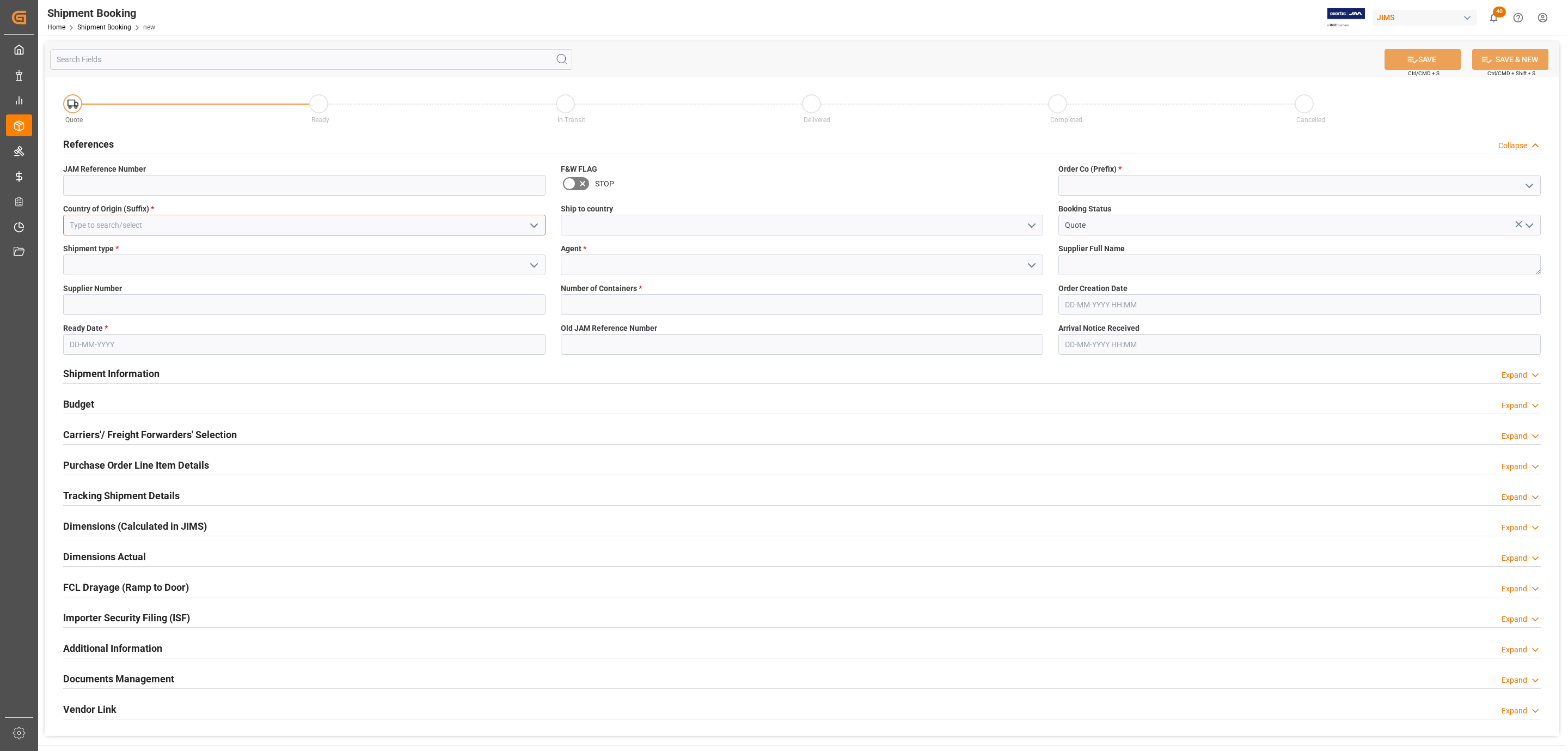
click at [173, 221] on input at bounding box center [304, 225] width 482 height 21
click at [165, 244] on div "US" at bounding box center [304, 249] width 481 height 24
type input "US"
click at [534, 264] on icon "open menu" at bounding box center [534, 265] width 13 height 13
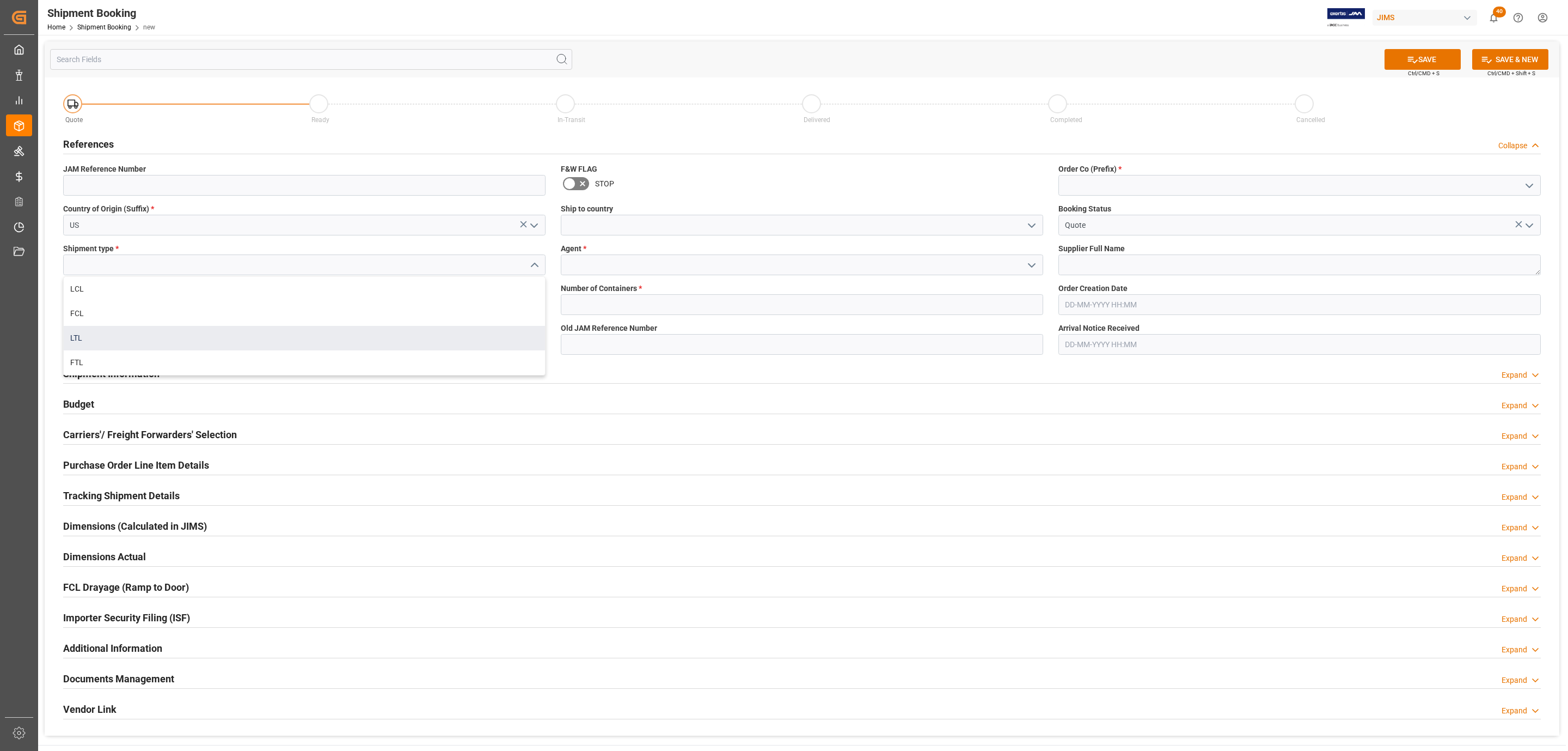
click at [100, 333] on div "LTL" at bounding box center [304, 338] width 481 height 24
type input "LTL"
drag, startPoint x: 98, startPoint y: 306, endPoint x: 88, endPoint y: 322, distance: 18.9
click at [98, 306] on input at bounding box center [304, 305] width 482 height 21
paste input "181970"
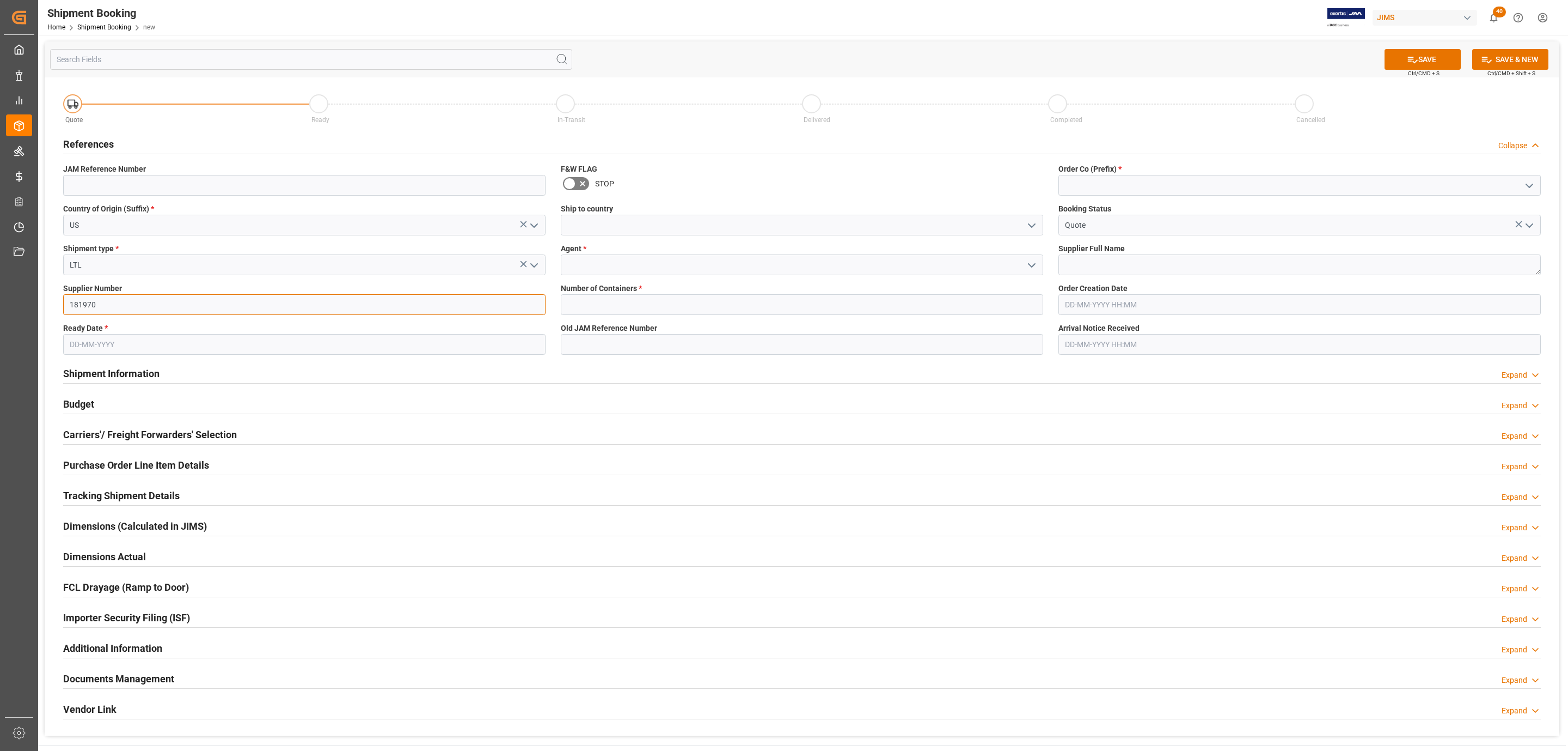
type input "181970"
click at [84, 347] on input "text" at bounding box center [304, 344] width 482 height 21
click at [110, 369] on div "September 2025" at bounding box center [141, 371] width 155 height 11
click at [166, 412] on div "5" at bounding box center [163, 411] width 13 height 13
type input "[DATE]"
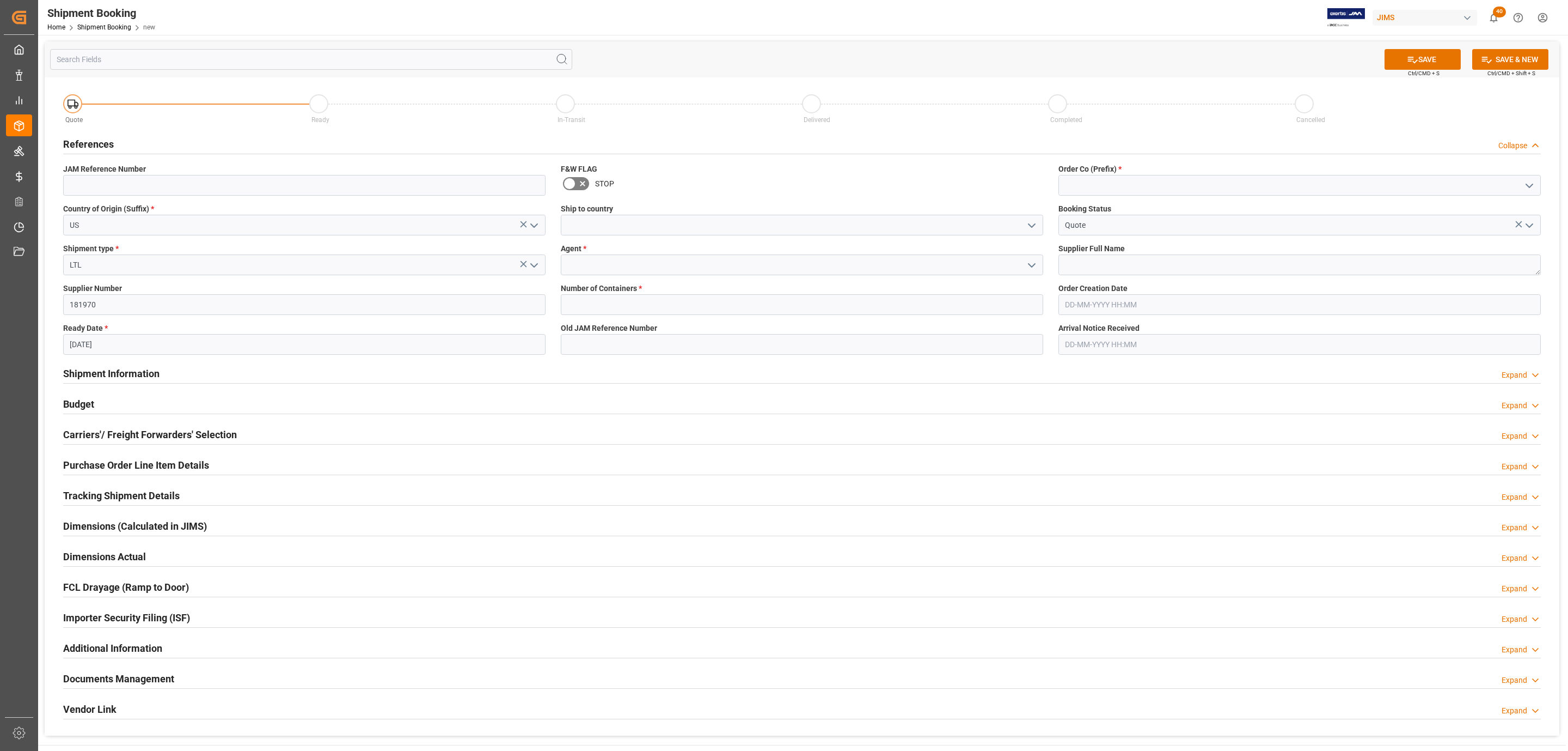
click at [1029, 225] on polyline "open menu" at bounding box center [1032, 225] width 7 height 3
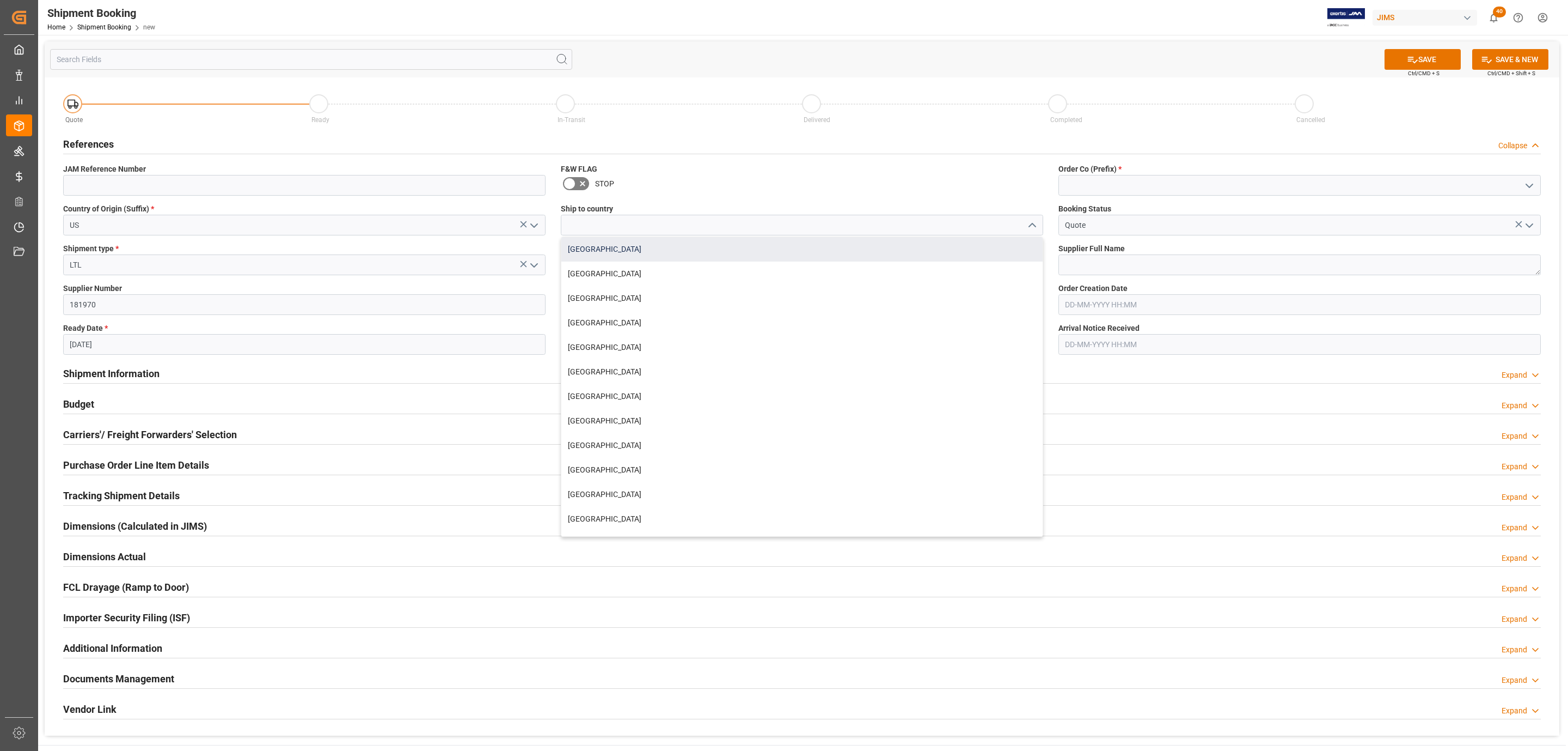
click at [617, 245] on div "[GEOGRAPHIC_DATA]" at bounding box center [802, 249] width 481 height 24
type input "[GEOGRAPHIC_DATA]"
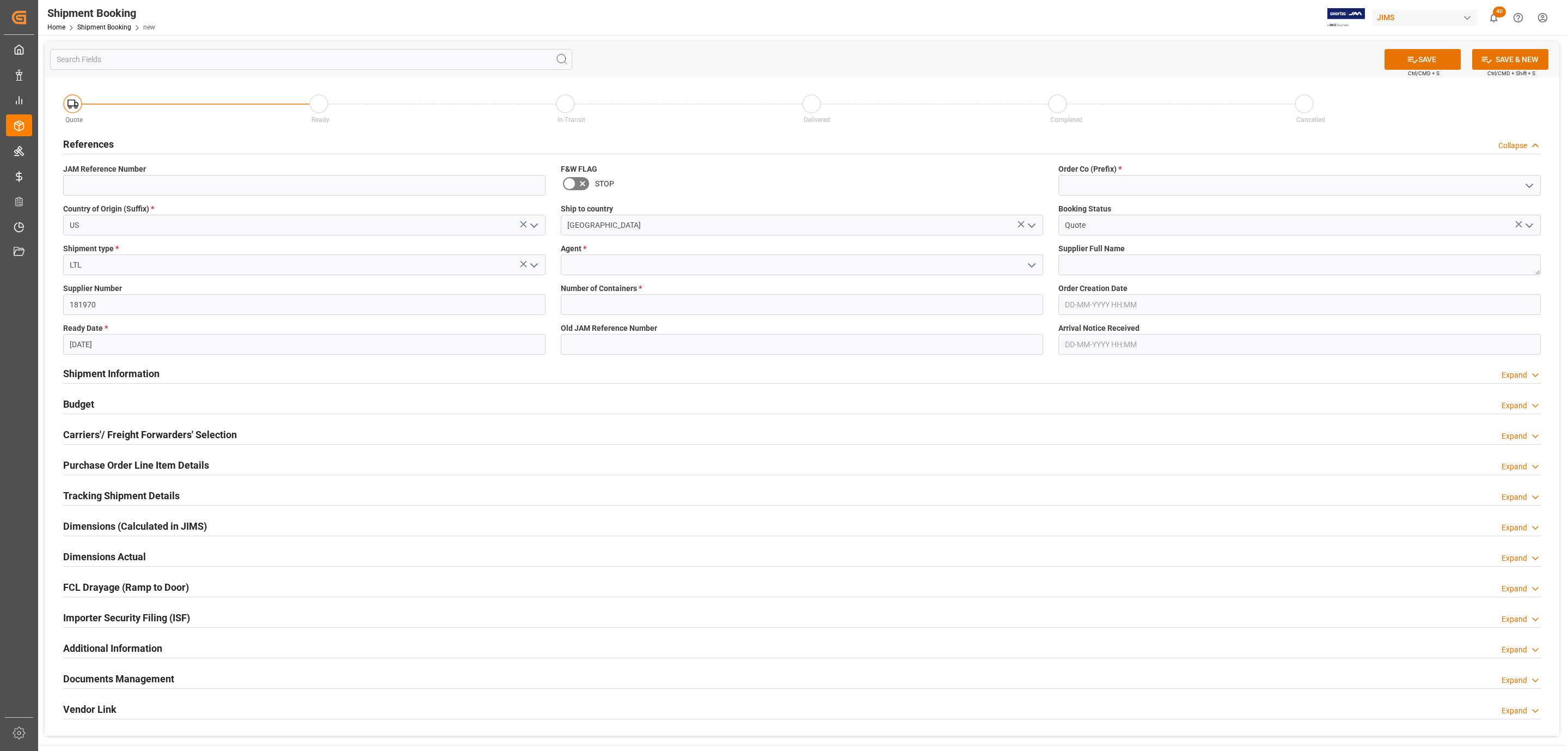
click at [1031, 269] on icon "open menu" at bounding box center [1031, 265] width 13 height 13
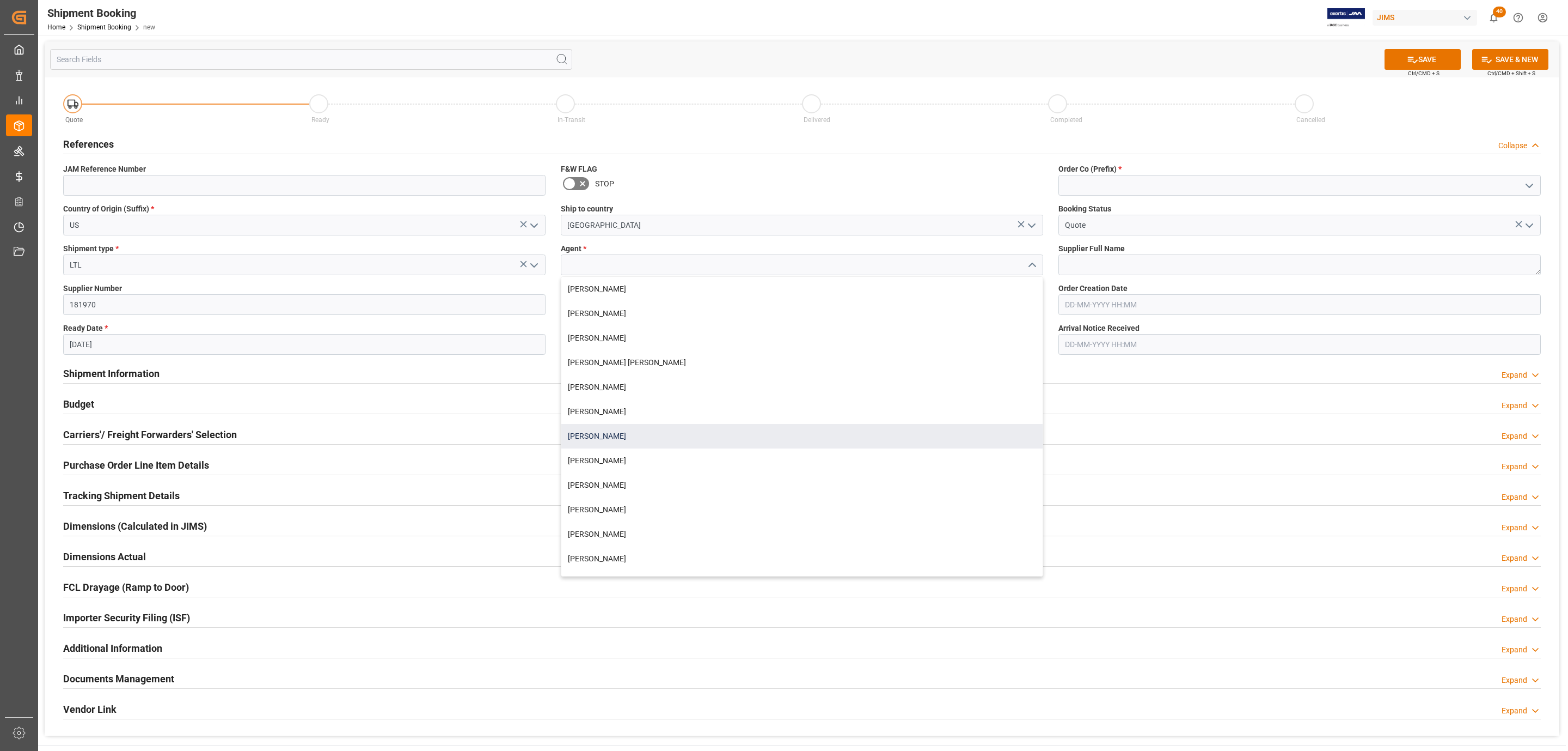
click at [620, 428] on div "[PERSON_NAME]" at bounding box center [802, 436] width 481 height 24
type input "[PERSON_NAME]"
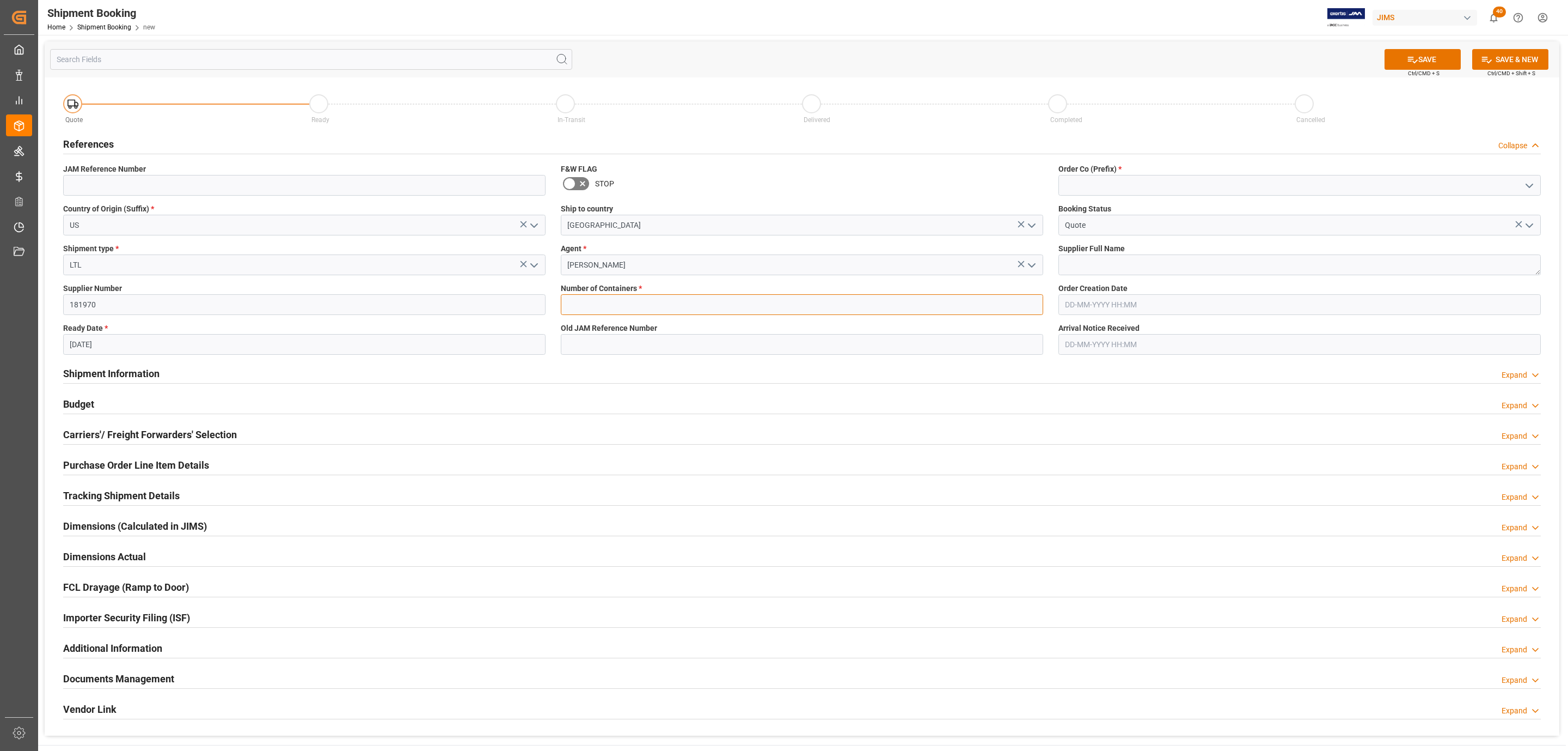
click at [595, 303] on input "text" at bounding box center [802, 305] width 482 height 21
type input "0"
click at [1534, 183] on icon "open menu" at bounding box center [1529, 185] width 13 height 13
click at [1166, 233] on div "77" at bounding box center [1300, 234] width 481 height 24
type input "77"
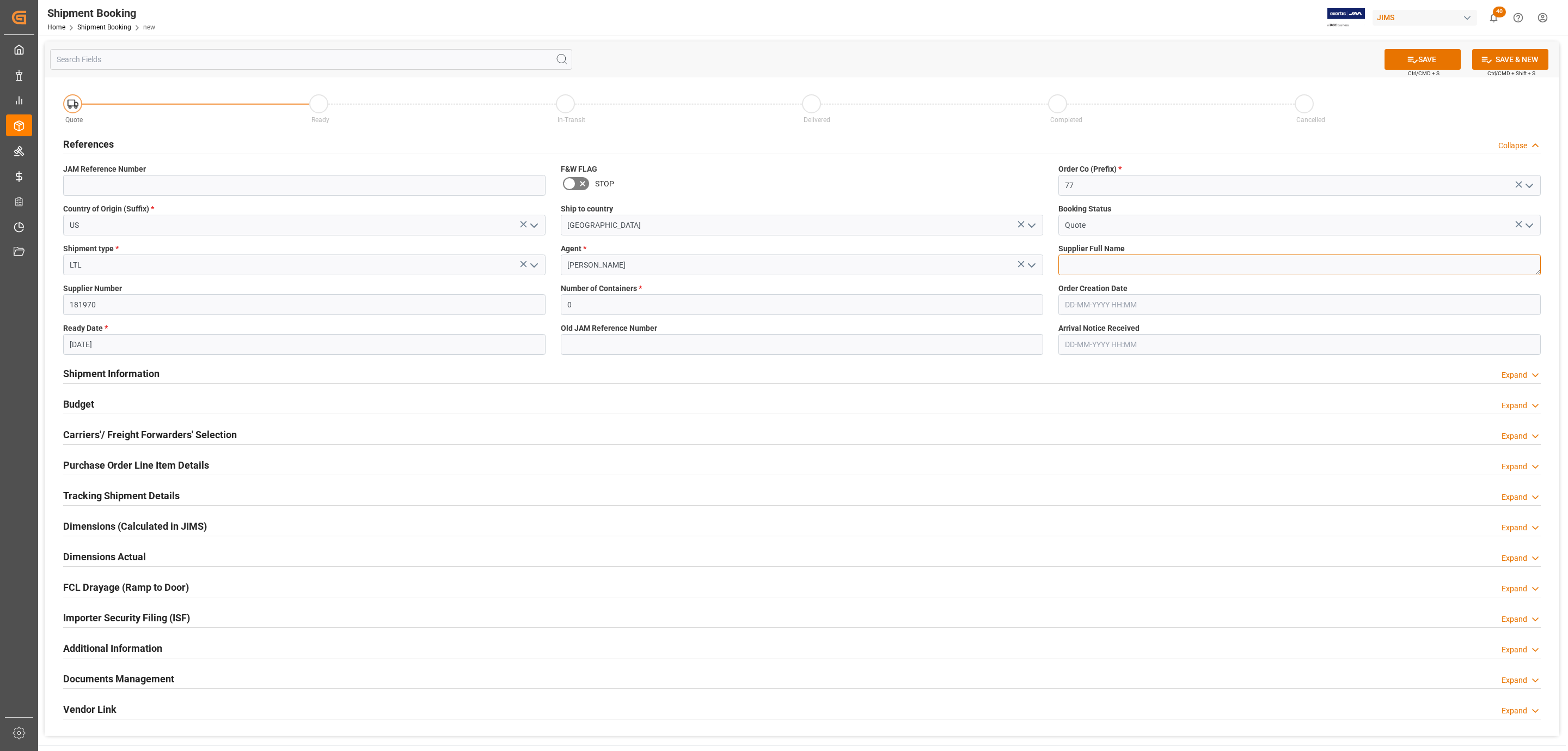
click at [1102, 266] on textarea at bounding box center [1300, 265] width 482 height 21
paste textarea "Radio Design Labs"
type textarea "Radio Design Labs"
click at [1424, 60] on button "SAVE" at bounding box center [1423, 59] width 76 height 21
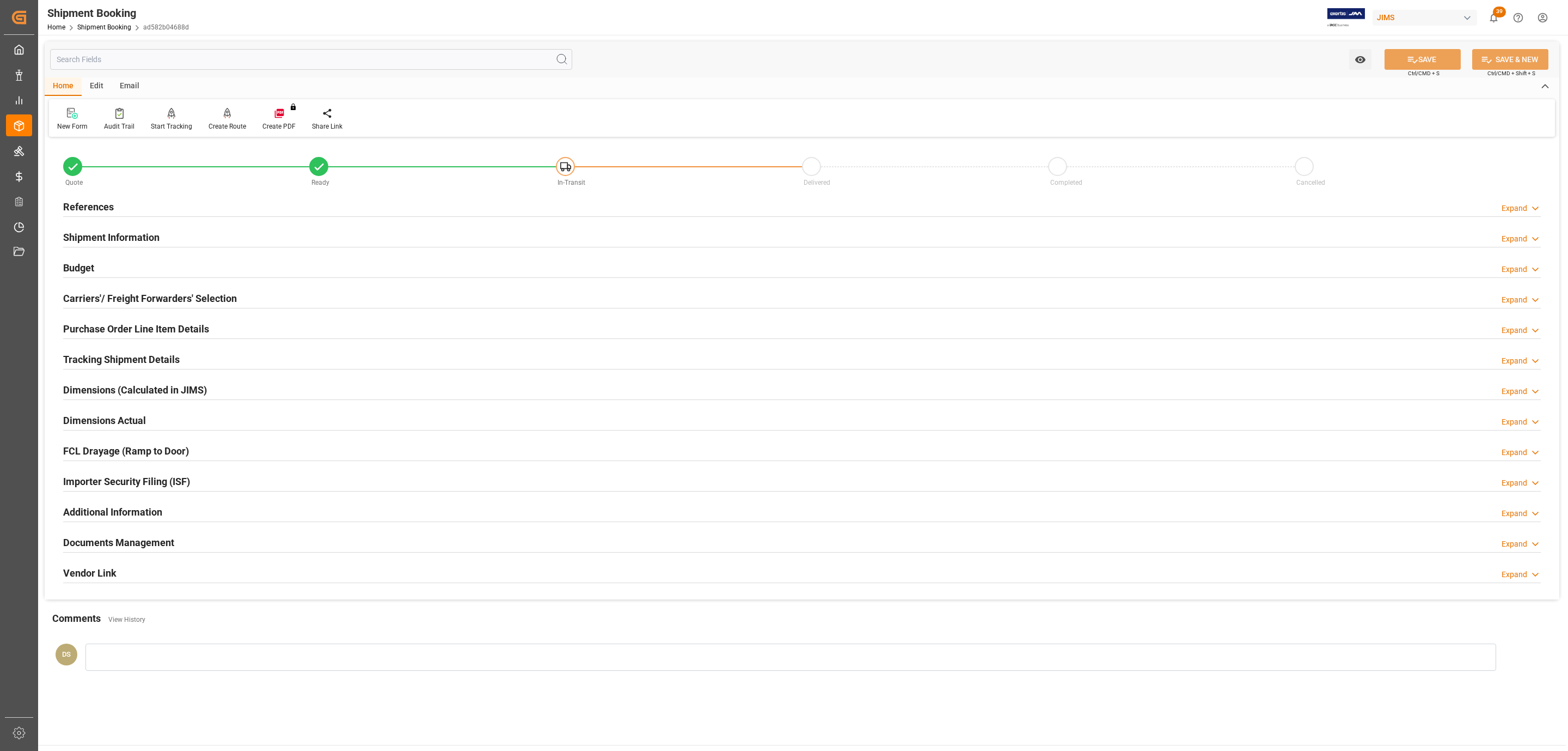
click at [144, 209] on div "References Expand" at bounding box center [802, 206] width 1478 height 21
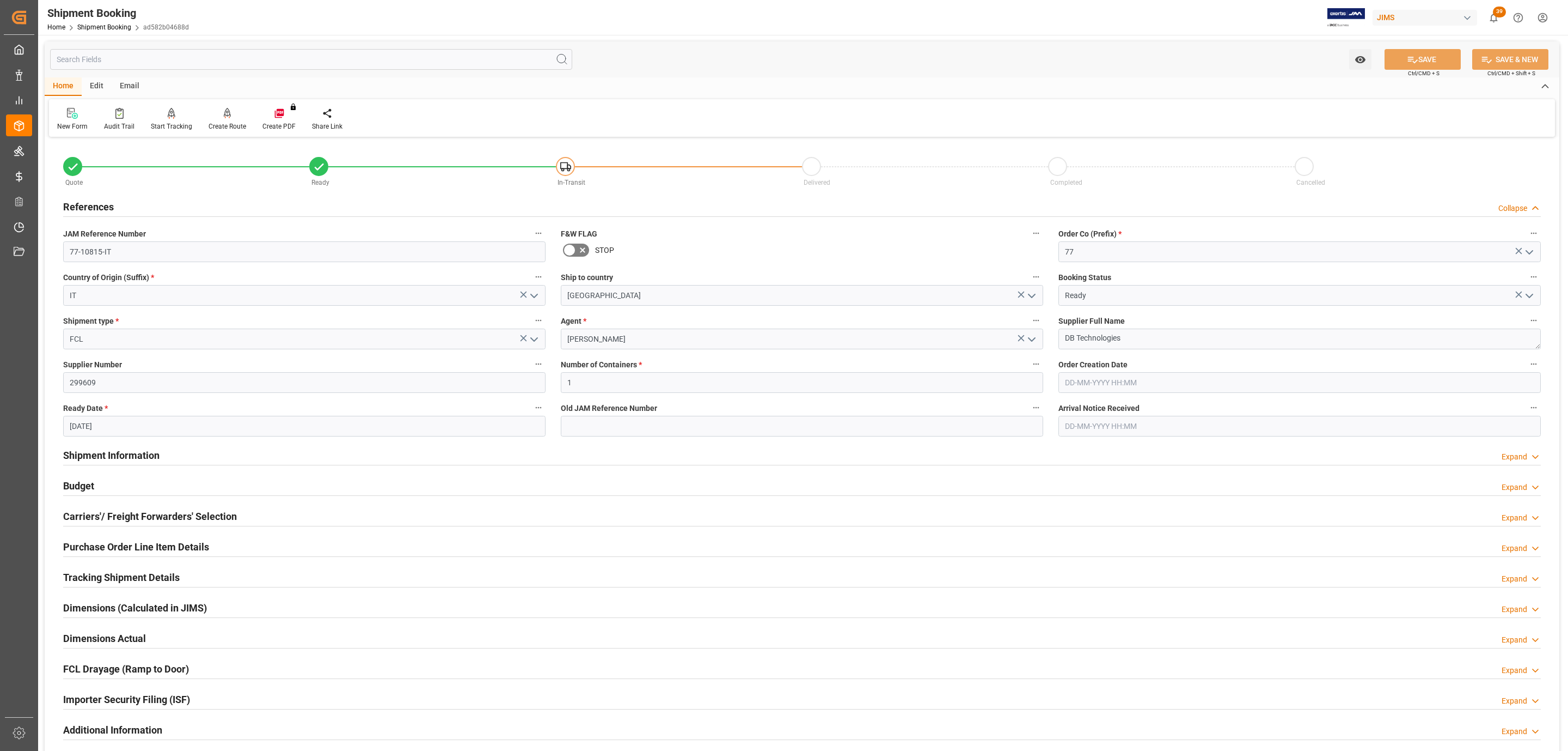
click at [144, 209] on div "References Collapse" at bounding box center [802, 206] width 1478 height 21
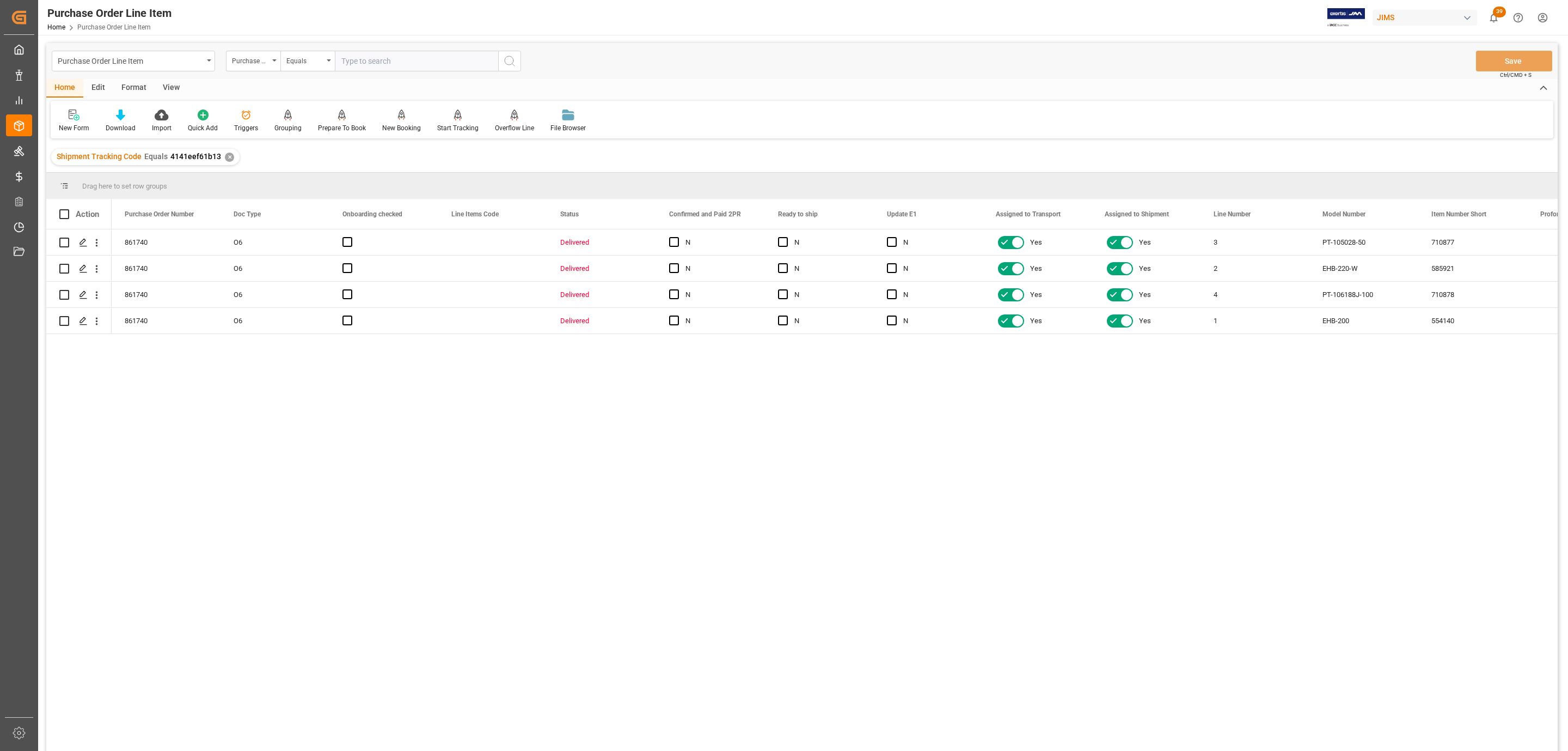
click at [160, 84] on div "View" at bounding box center [171, 88] width 33 height 18
click at [131, 113] on div at bounding box center [123, 115] width 54 height 12
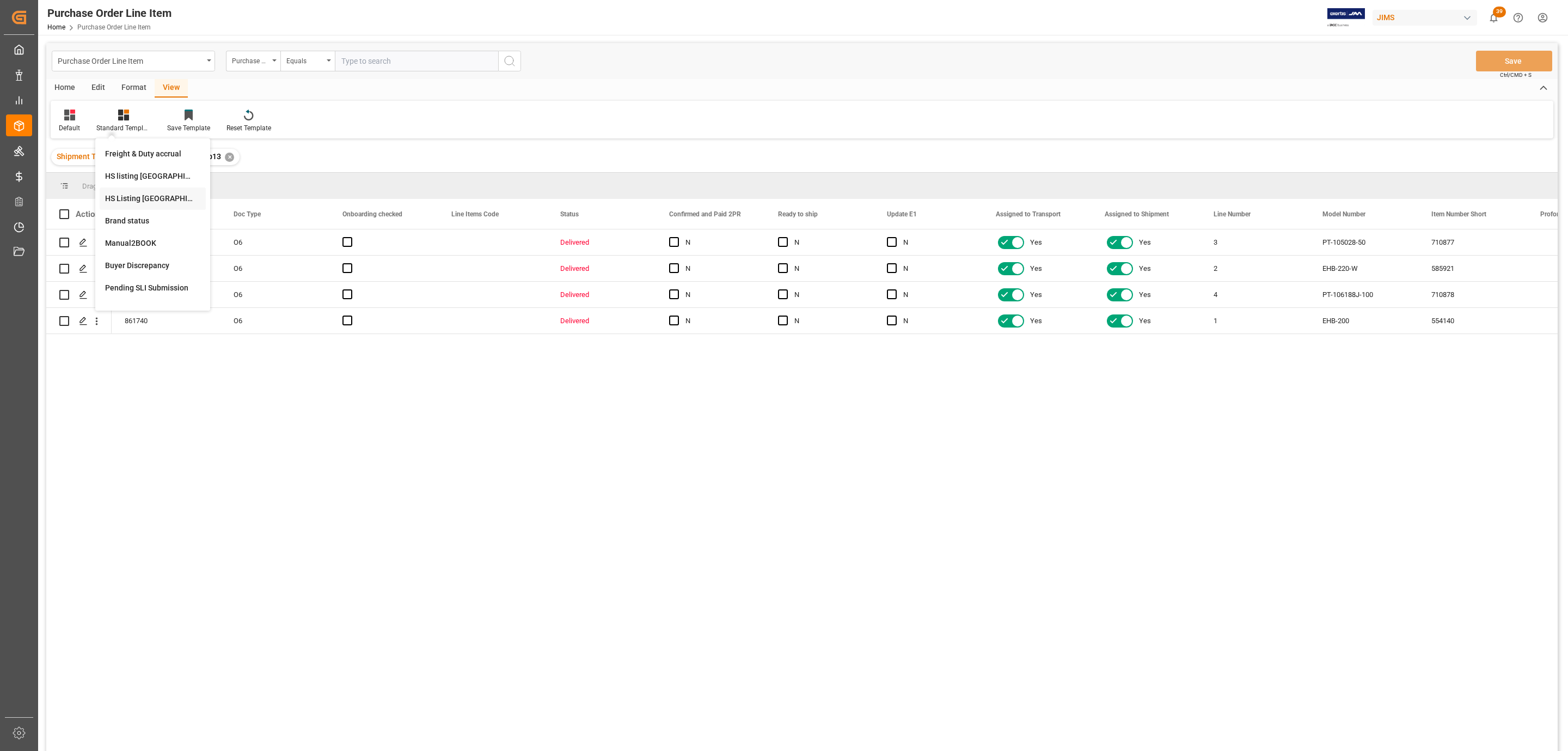
click at [163, 200] on div "HS Listing [GEOGRAPHIC_DATA]" at bounding box center [153, 199] width 96 height 12
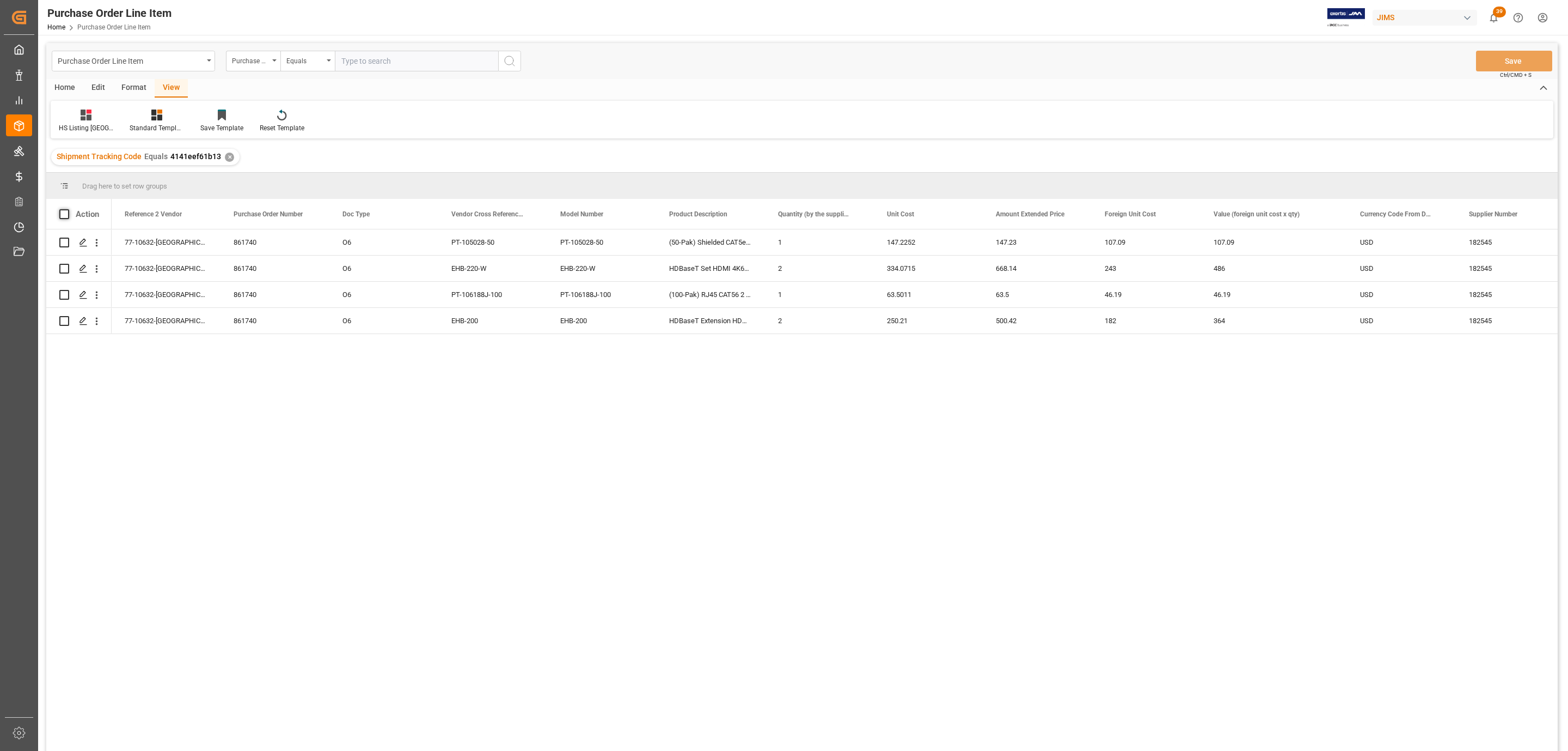
click at [61, 214] on span at bounding box center [64, 214] width 10 height 10
click at [68, 209] on input "checkbox" at bounding box center [68, 209] width 0 height 0
checkbox input "true"
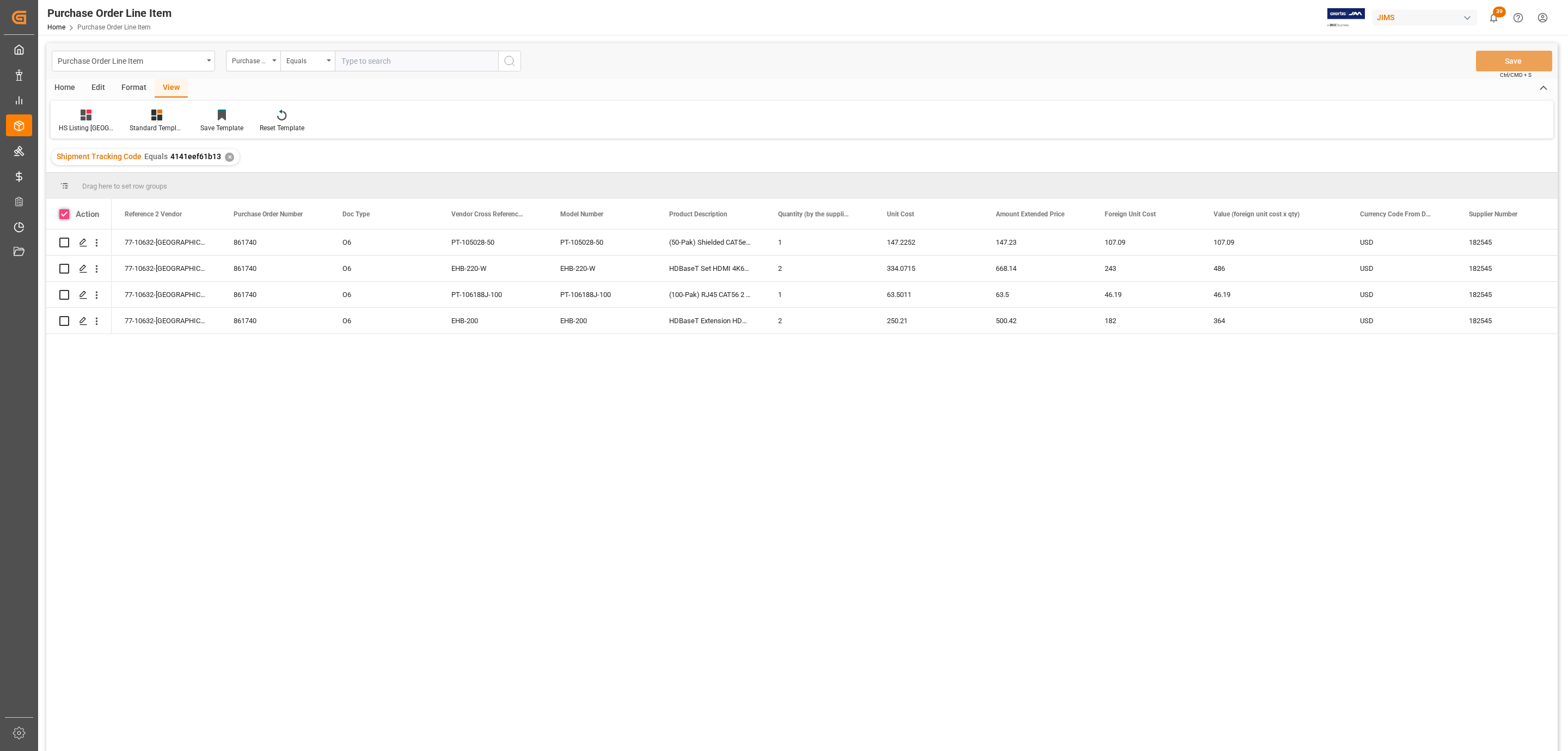
checkbox input "true"
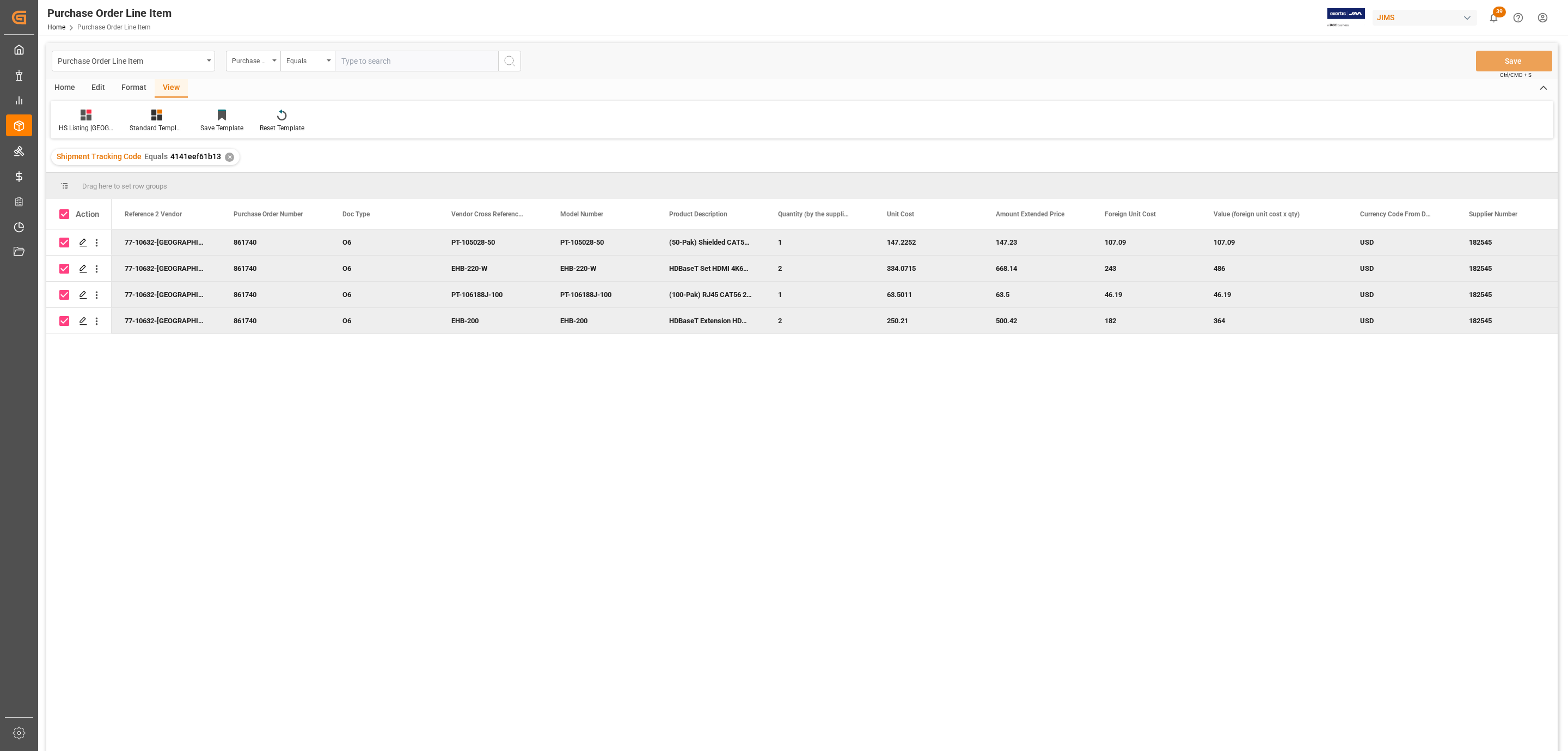
click at [68, 82] on div "Home" at bounding box center [65, 88] width 37 height 18
click at [122, 115] on icon at bounding box center [121, 115] width 9 height 11
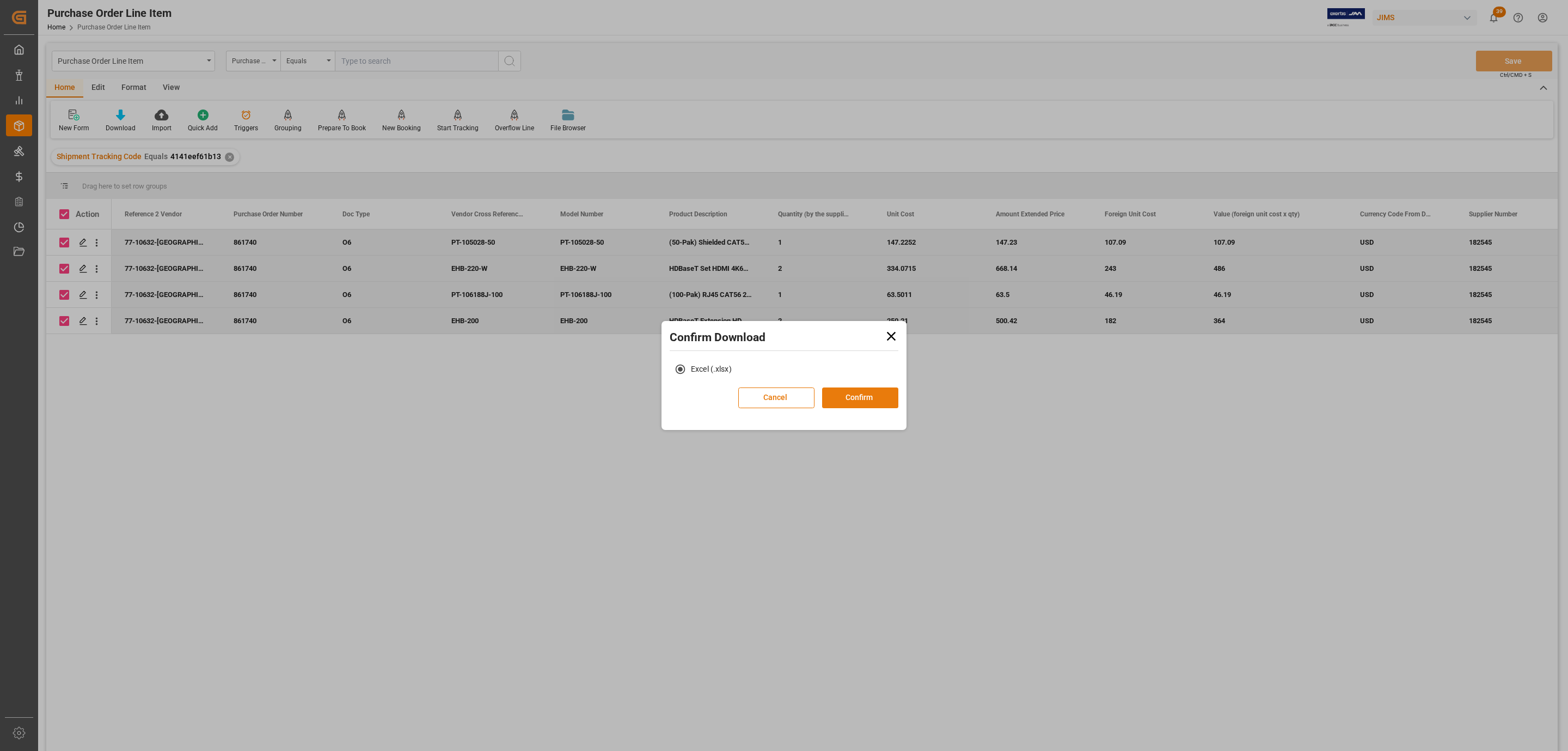
click at [848, 394] on button "Confirm" at bounding box center [860, 398] width 76 height 21
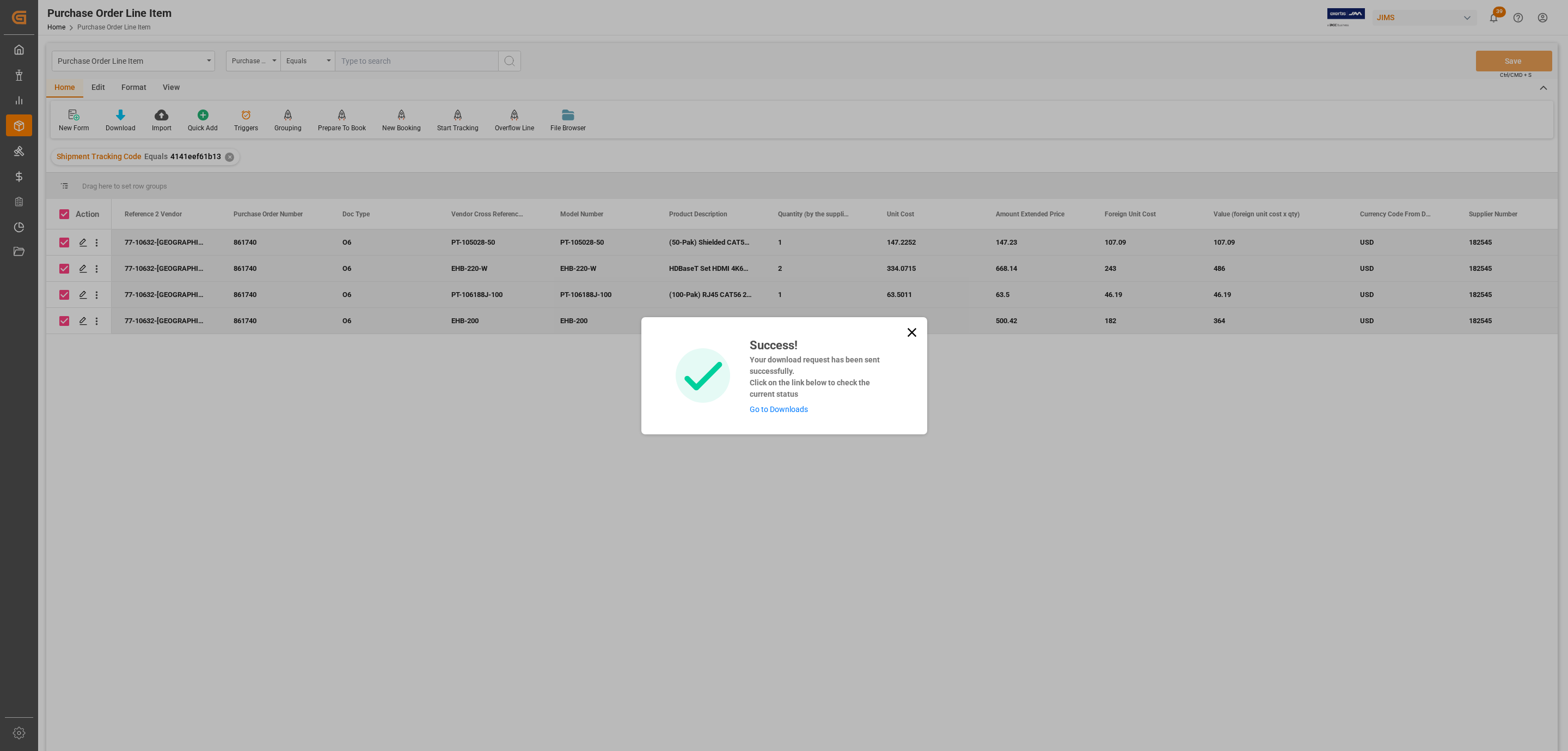
click at [792, 407] on link "Go to Downloads" at bounding box center [779, 409] width 58 height 9
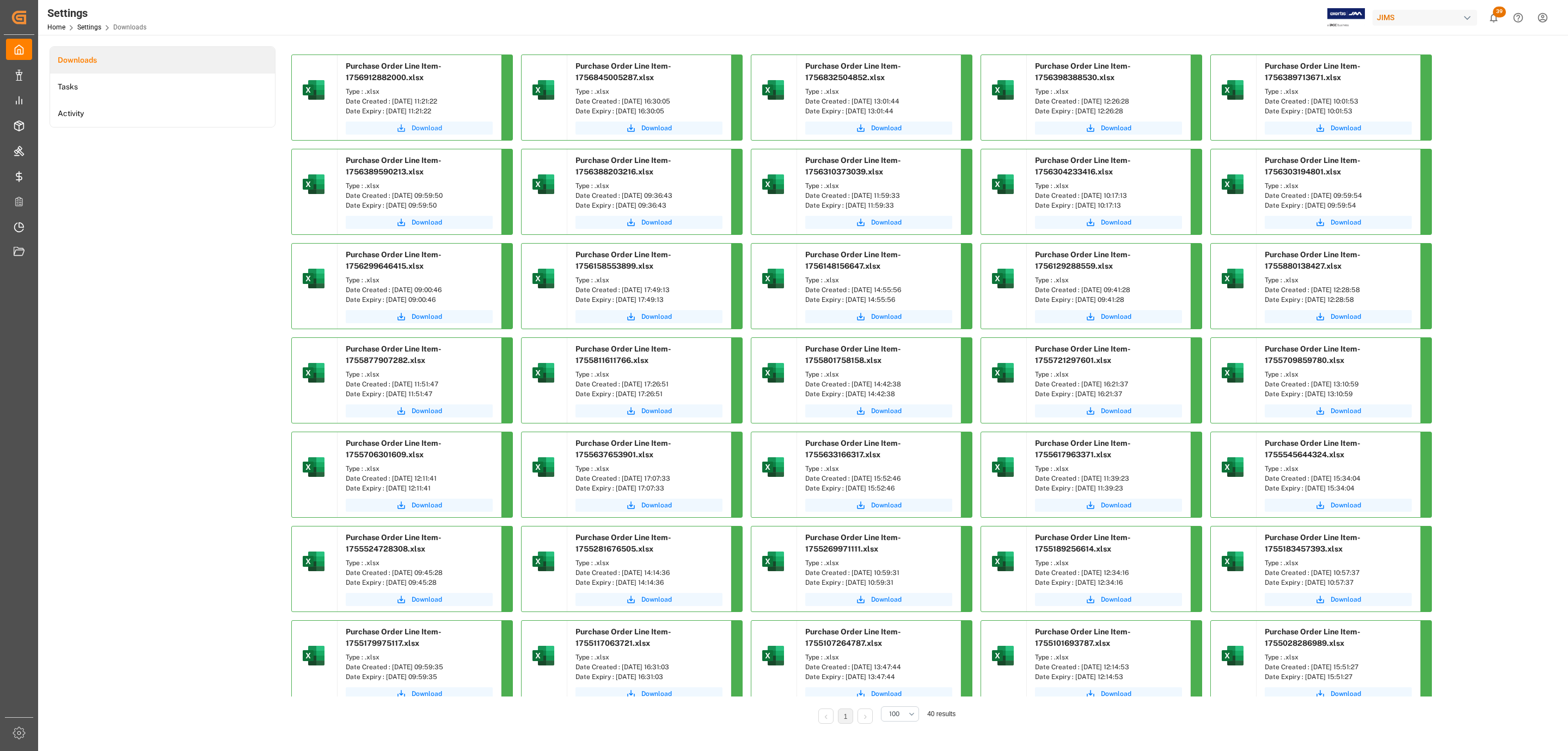
click at [443, 127] on button "Download" at bounding box center [419, 127] width 147 height 13
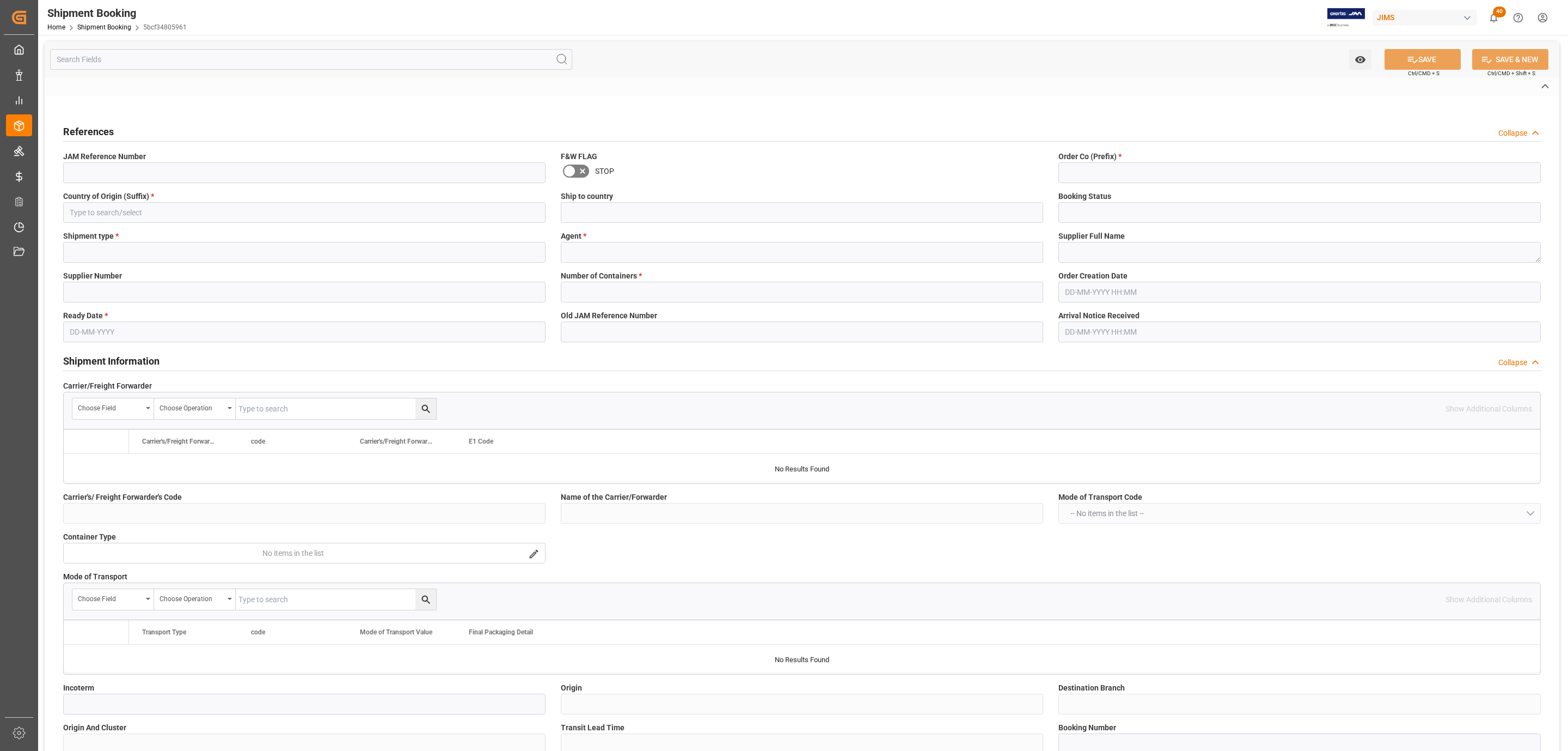
type input "77-10860-[GEOGRAPHIC_DATA]"
type input "77"
type input "US"
type input "[GEOGRAPHIC_DATA]"
type input "Quote"
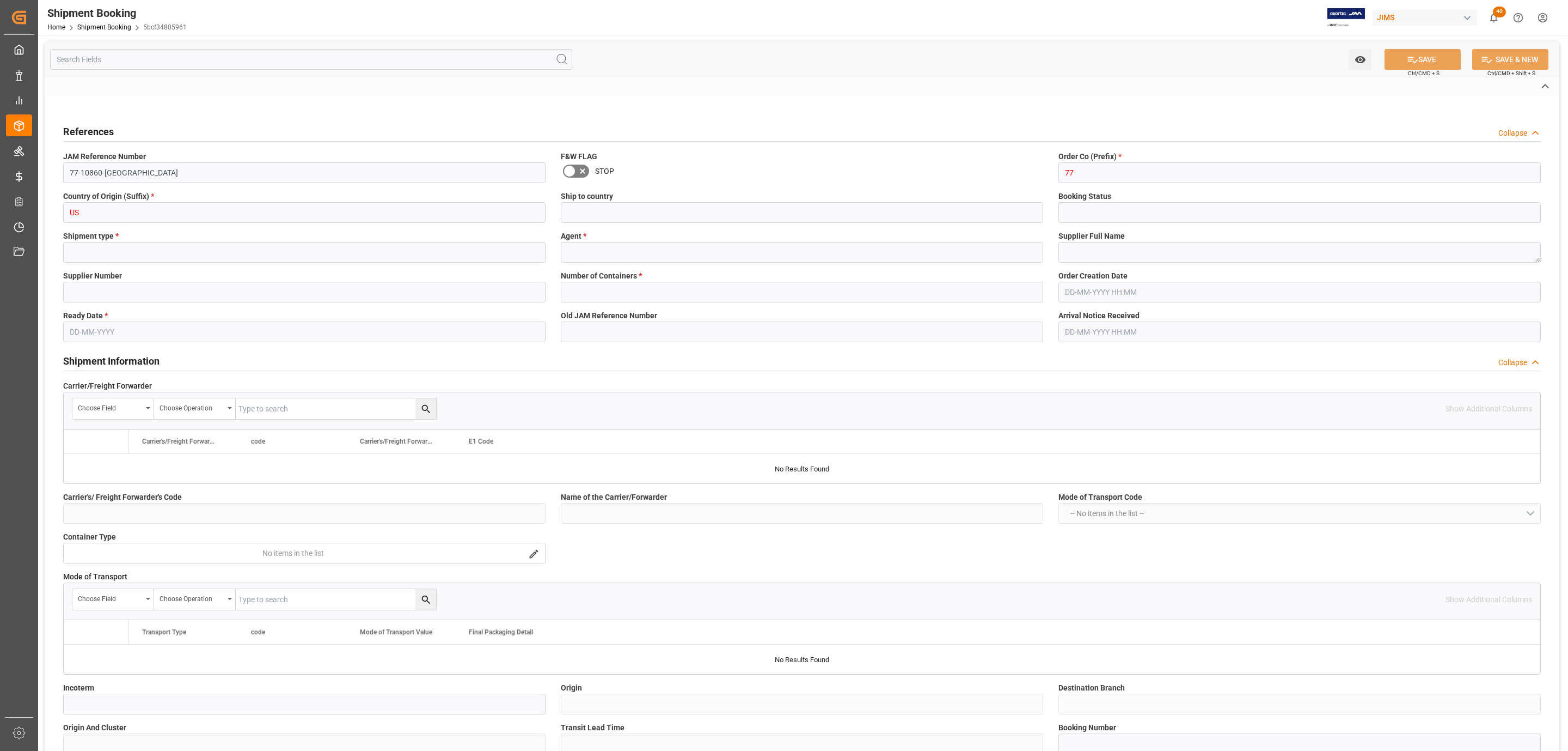
type input "LTL"
type input "[PERSON_NAME]"
type textarea "Radio Design Labs"
type input "181970"
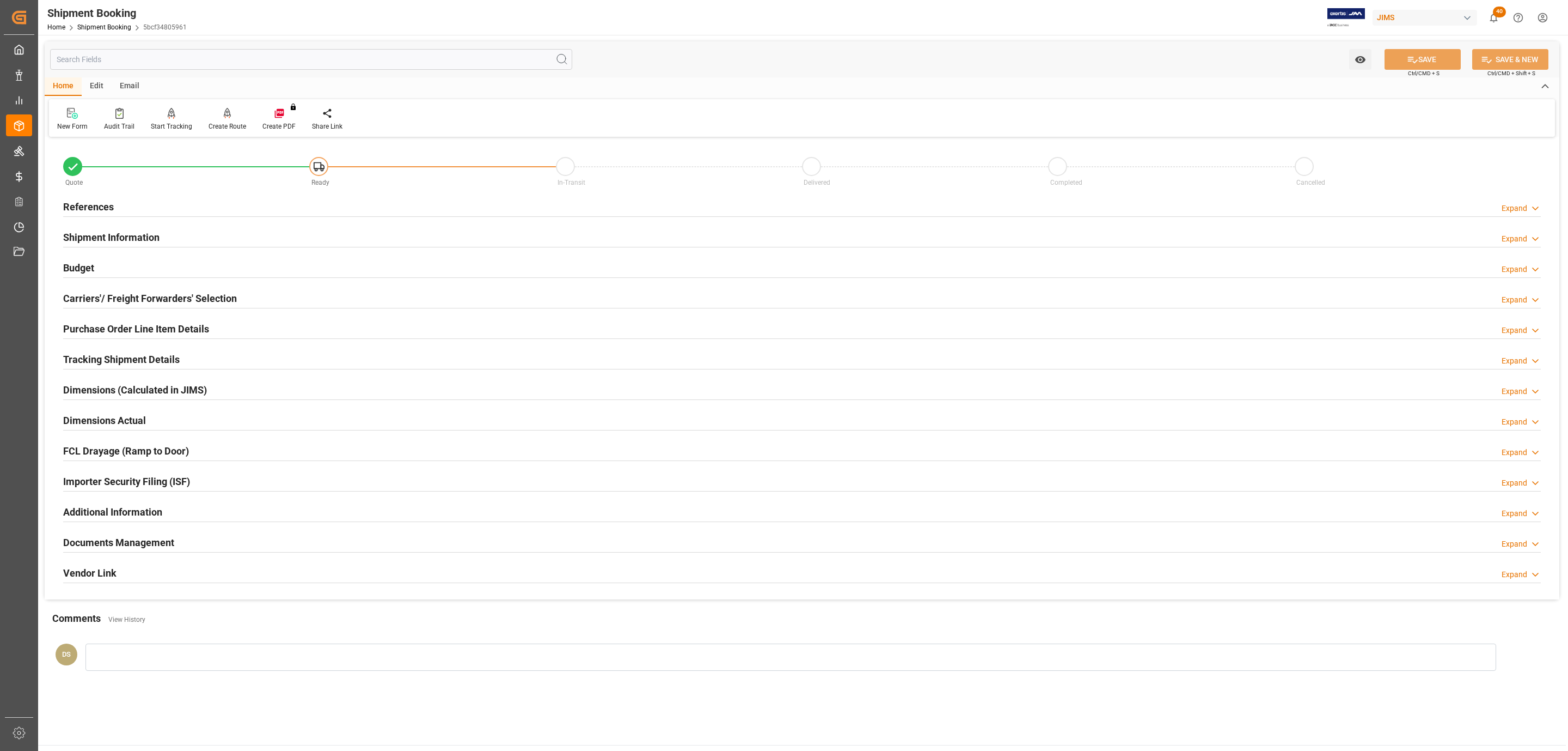
type input "0"
type input "[DATE]"
click at [116, 203] on div "References Expand" at bounding box center [802, 206] width 1478 height 21
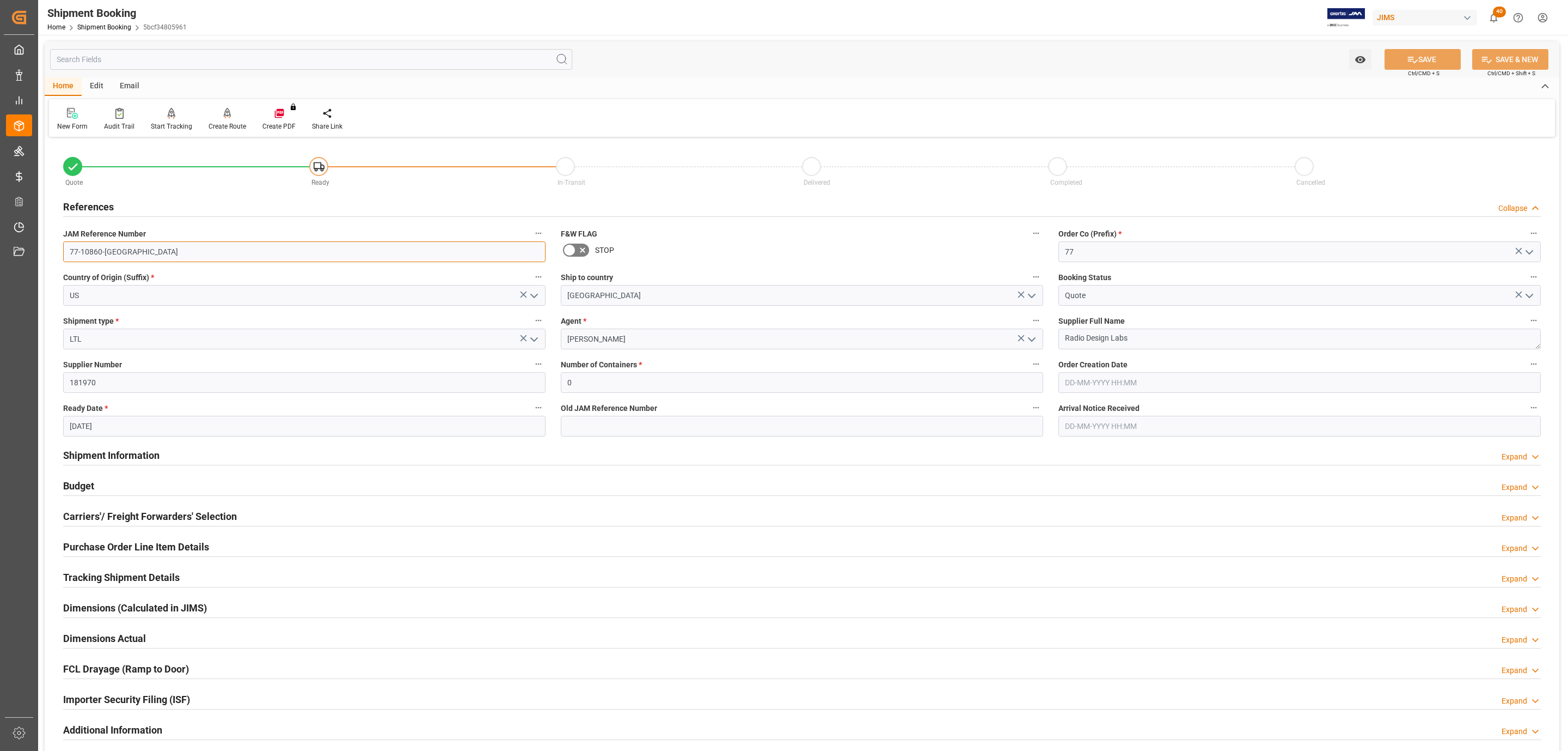
click at [117, 255] on input "77-10860-[GEOGRAPHIC_DATA]" at bounding box center [304, 252] width 482 height 21
click at [177, 527] on div "Carriers'/ Freight Forwarders' Selection Expand" at bounding box center [802, 517] width 1493 height 30
click at [177, 518] on h2 "Carriers'/ Freight Forwarders' Selection" at bounding box center [150, 516] width 173 height 15
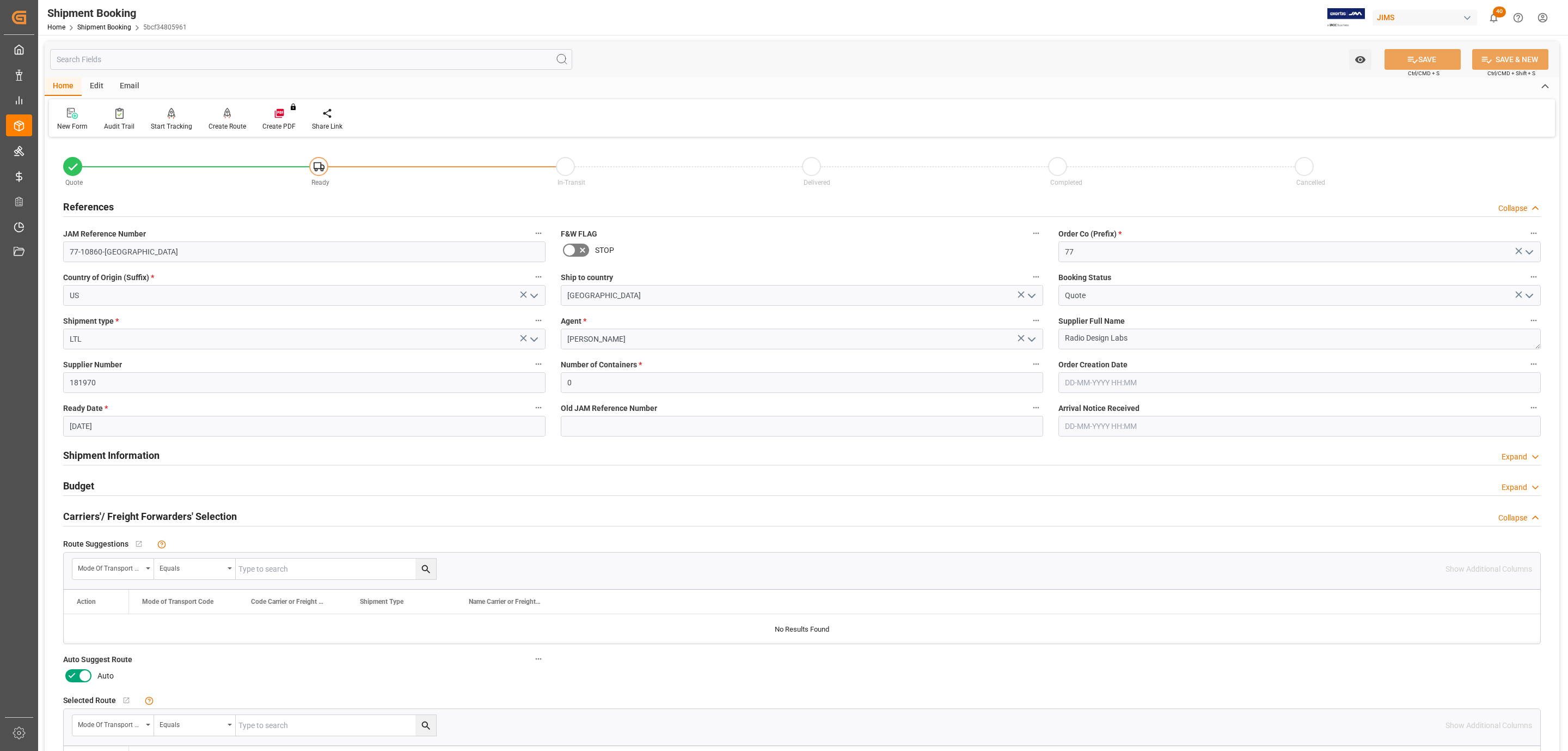
click at [84, 674] on icon at bounding box center [85, 675] width 13 height 13
click at [0, 0] on input "checkbox" at bounding box center [0, 0] width 0 height 0
click at [1396, 58] on button "SAVE" at bounding box center [1423, 59] width 76 height 21
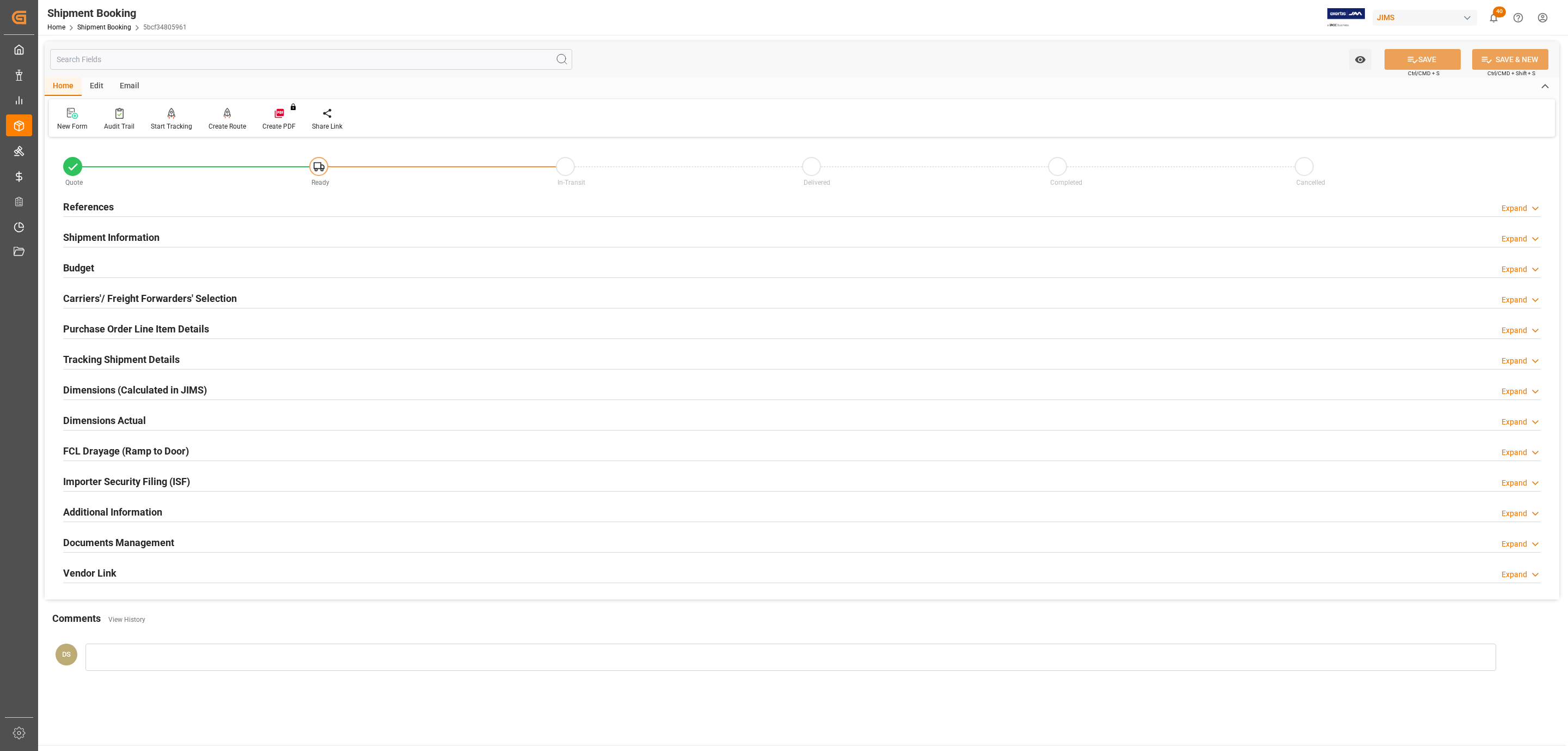
click at [181, 298] on h2 "Carriers'/ Freight Forwarders' Selection" at bounding box center [150, 298] width 173 height 15
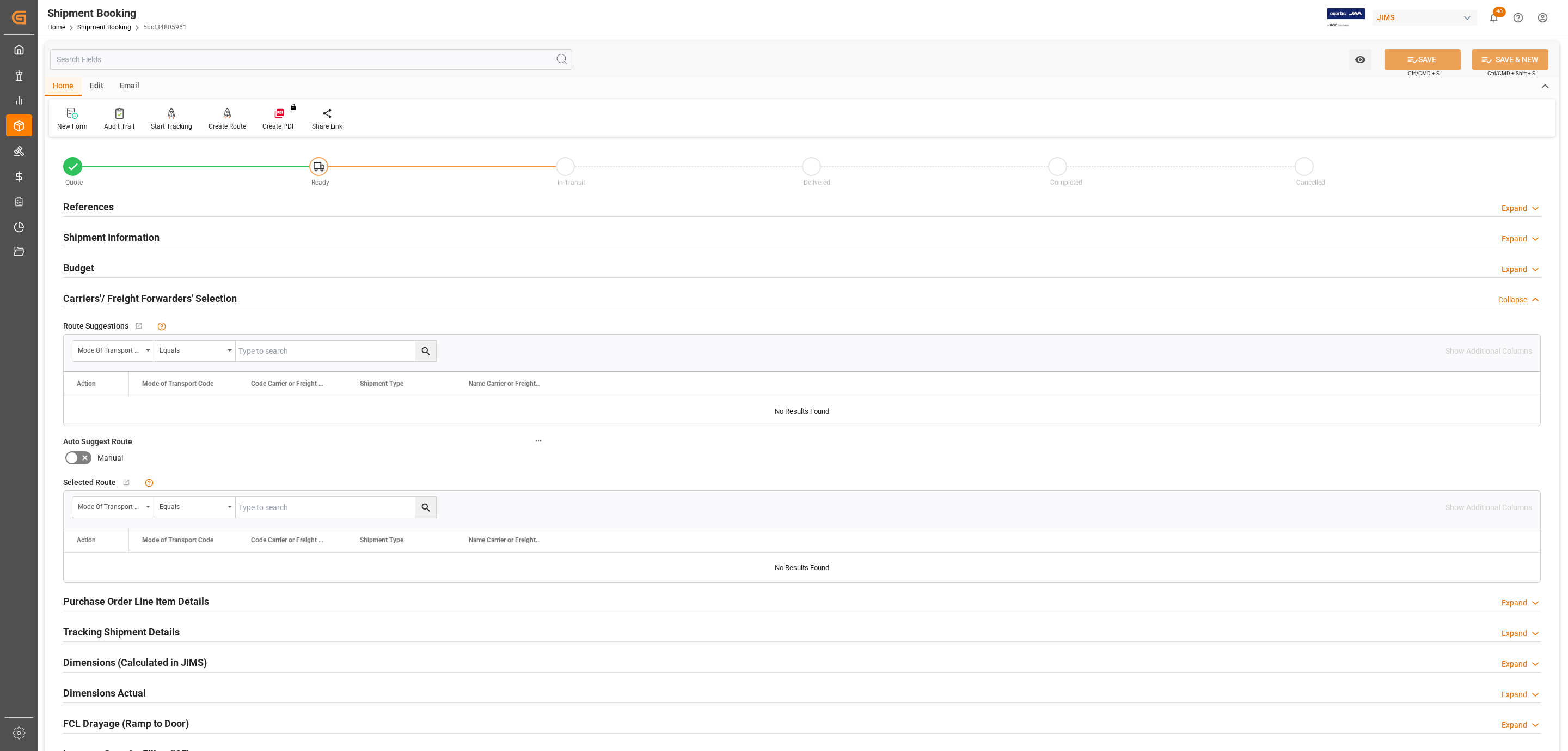
click at [116, 264] on div "Budget Expand" at bounding box center [802, 267] width 1478 height 21
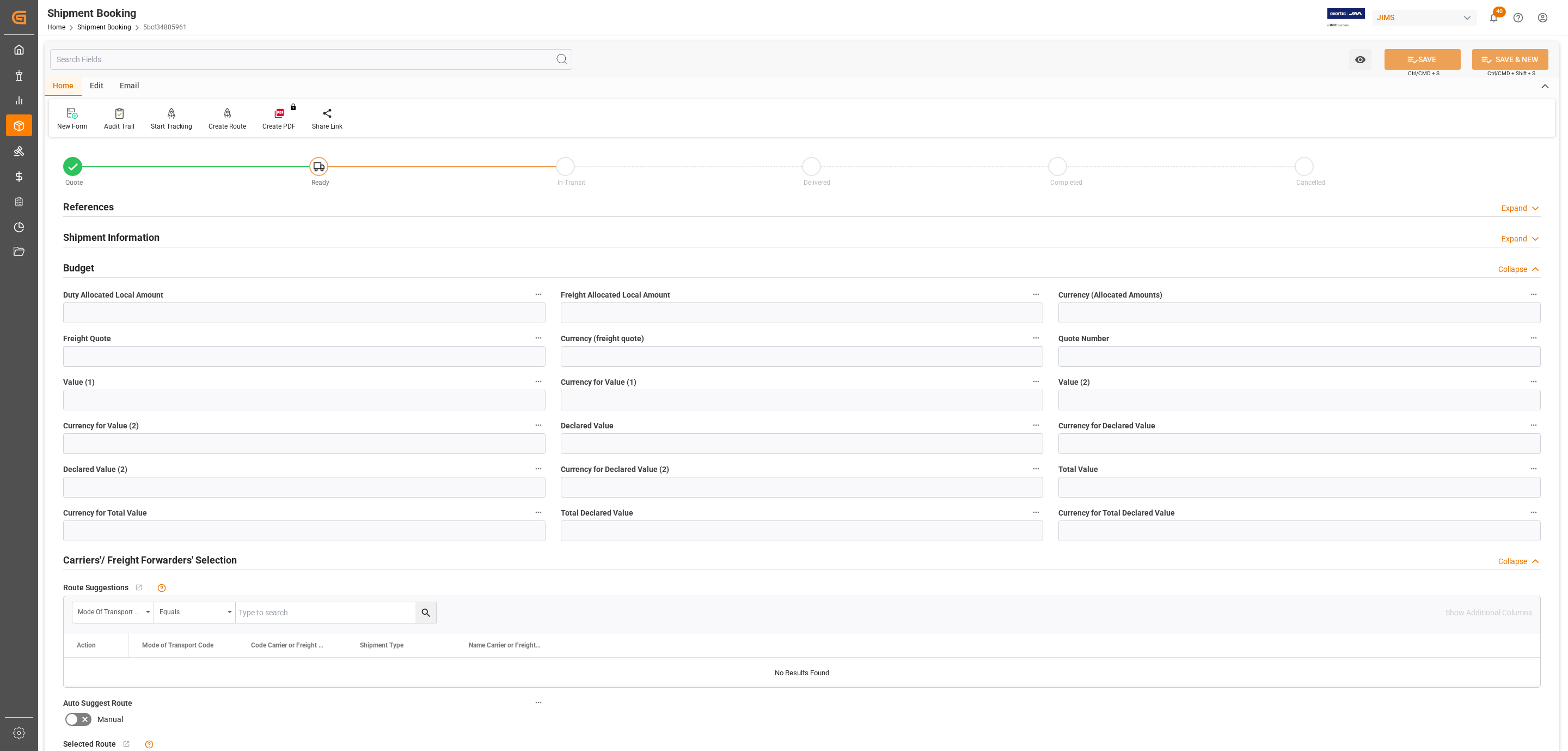
click at [116, 264] on div "Budget Collapse" at bounding box center [802, 267] width 1478 height 21
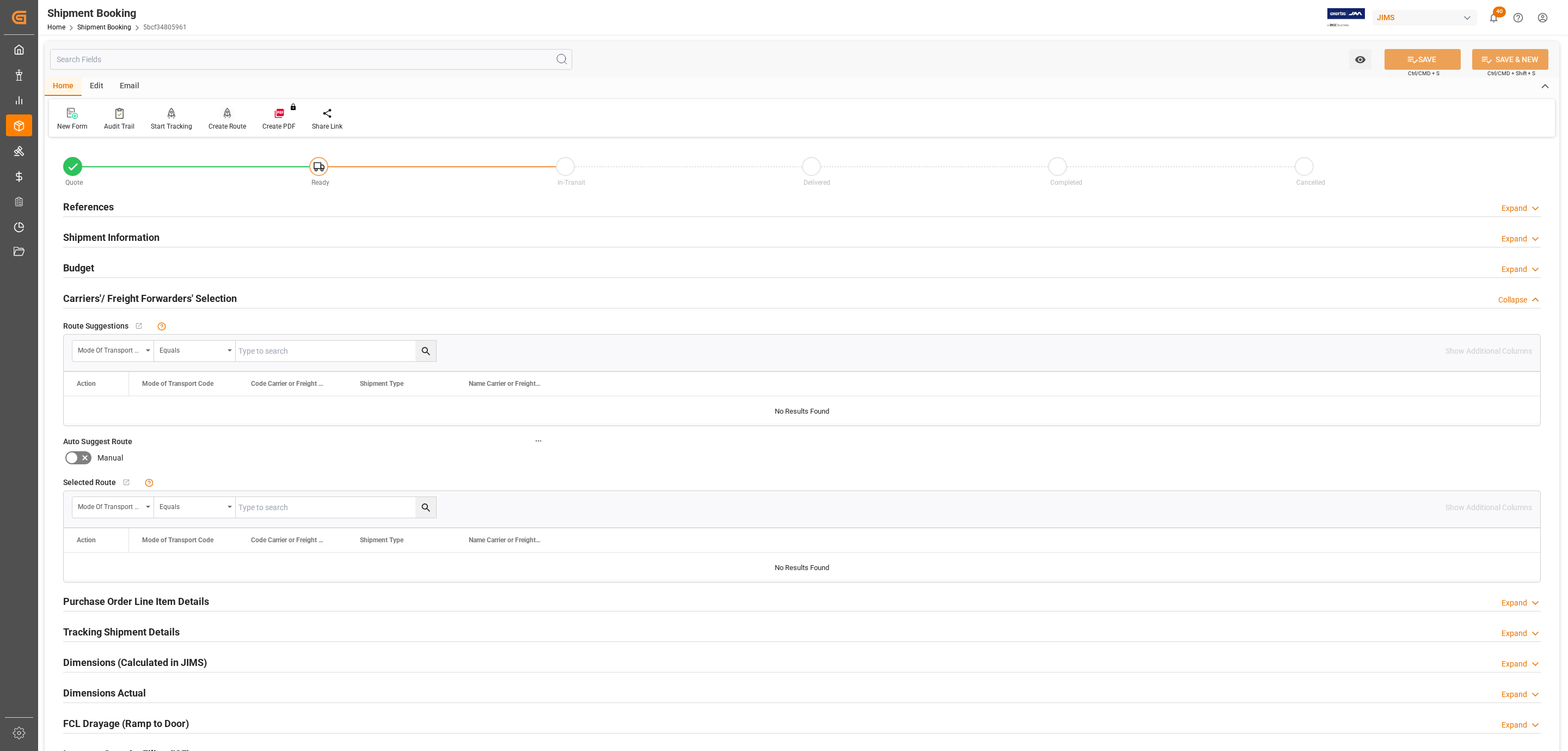
click at [227, 118] on icon at bounding box center [228, 113] width 8 height 11
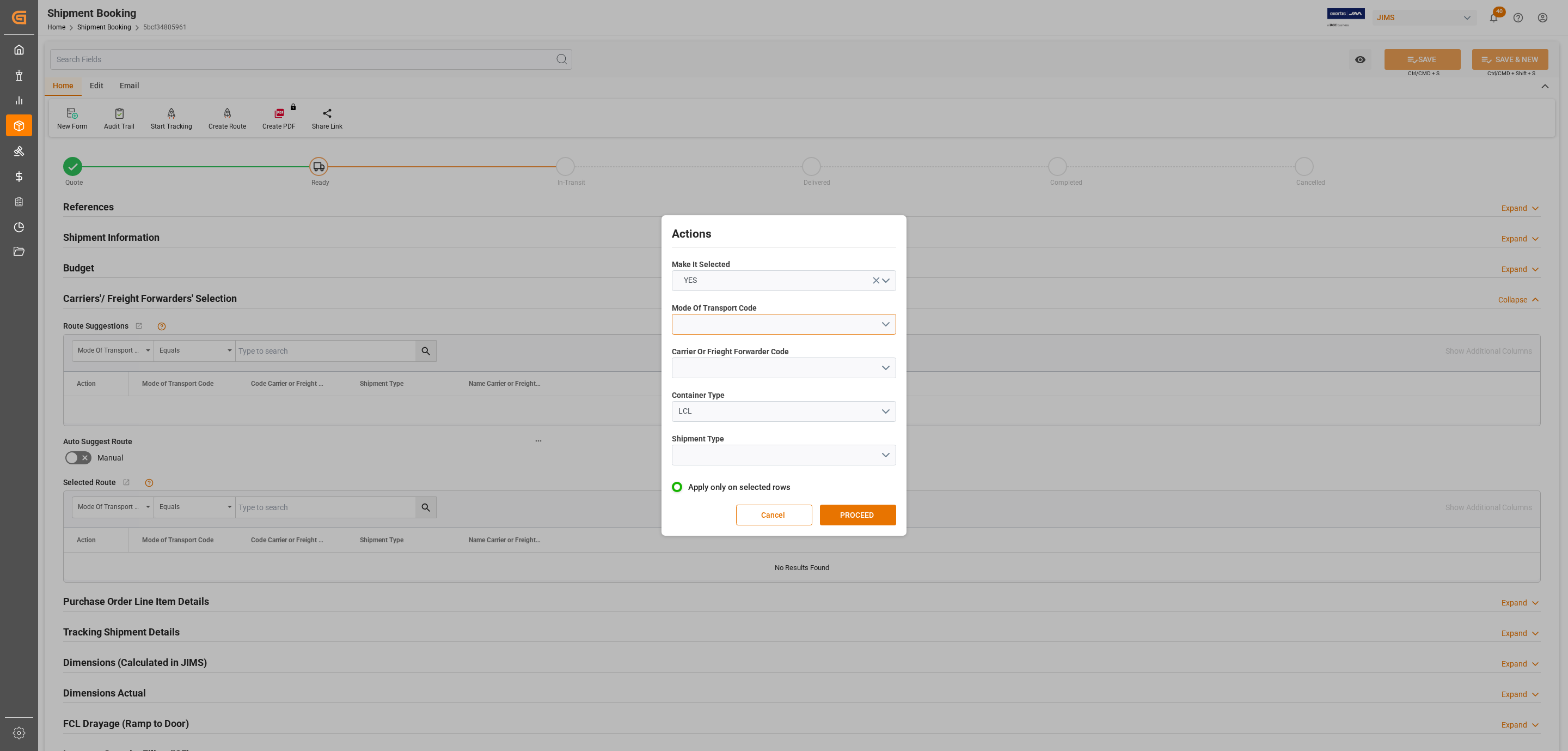
click at [763, 319] on button "open menu" at bounding box center [784, 324] width 225 height 21
click at [756, 417] on div "5- COURIER GROUND" at bounding box center [784, 418] width 223 height 23
click at [733, 353] on span "Carrier Or Frieght Forwarder Code" at bounding box center [730, 351] width 117 height 12
click at [739, 376] on button "open menu" at bounding box center [784, 368] width 225 height 21
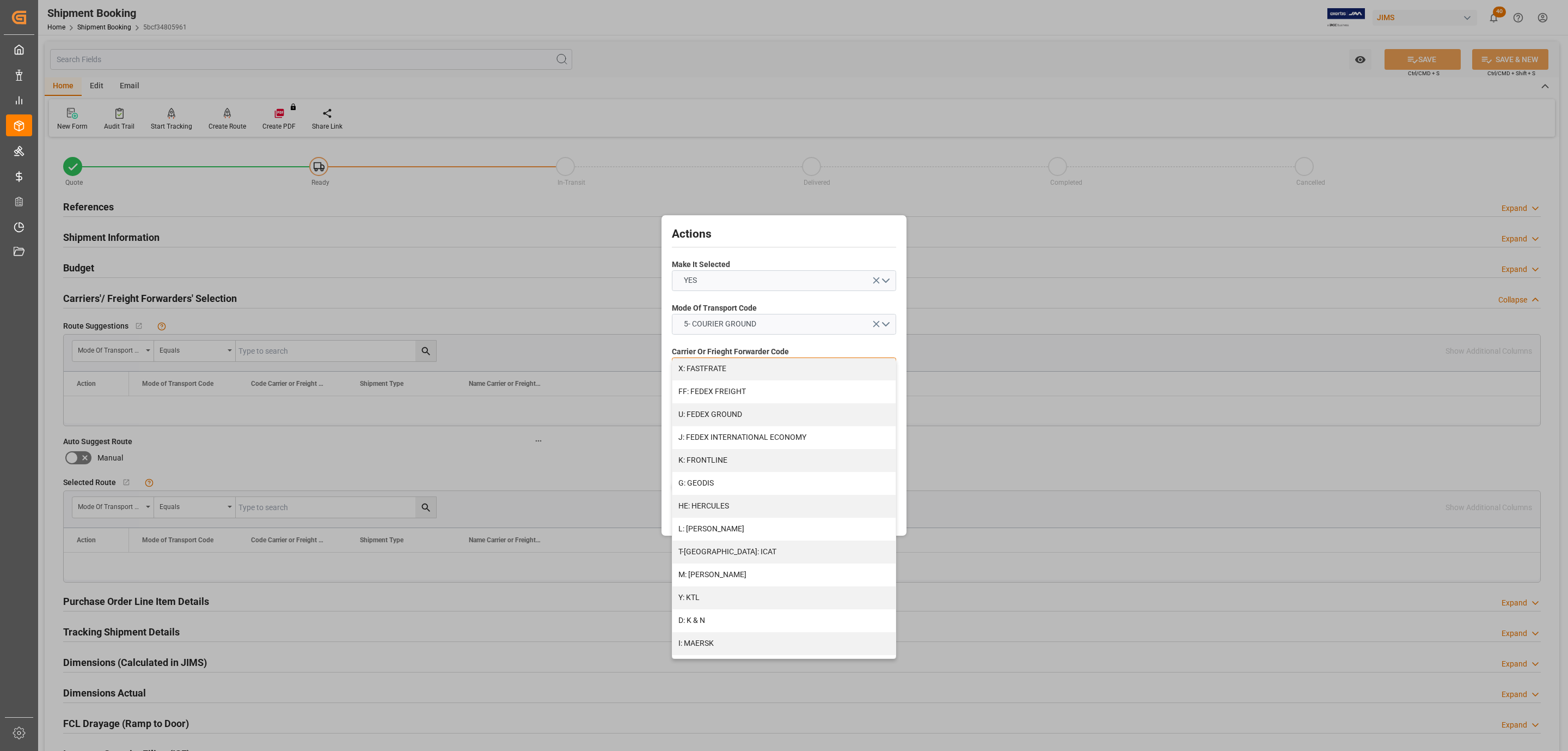
scroll to position [489, 0]
click at [747, 613] on div "R: UPS STANDARD GROUND" at bounding box center [784, 613] width 223 height 23
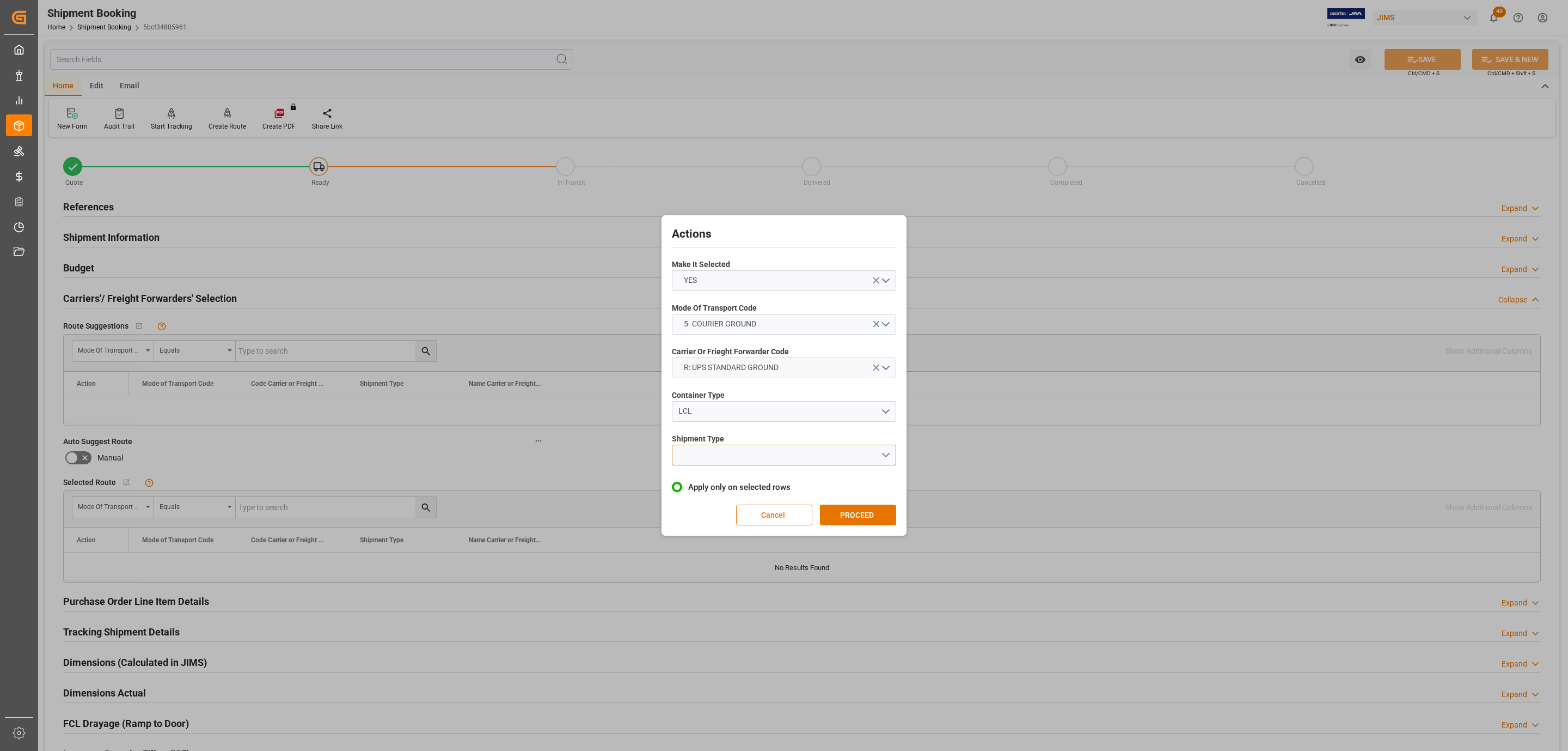
click at [706, 462] on button "open menu" at bounding box center [784, 455] width 225 height 21
click at [715, 458] on div "LTL" at bounding box center [784, 458] width 223 height 23
click at [889, 520] on button "PROCEED" at bounding box center [858, 515] width 76 height 21
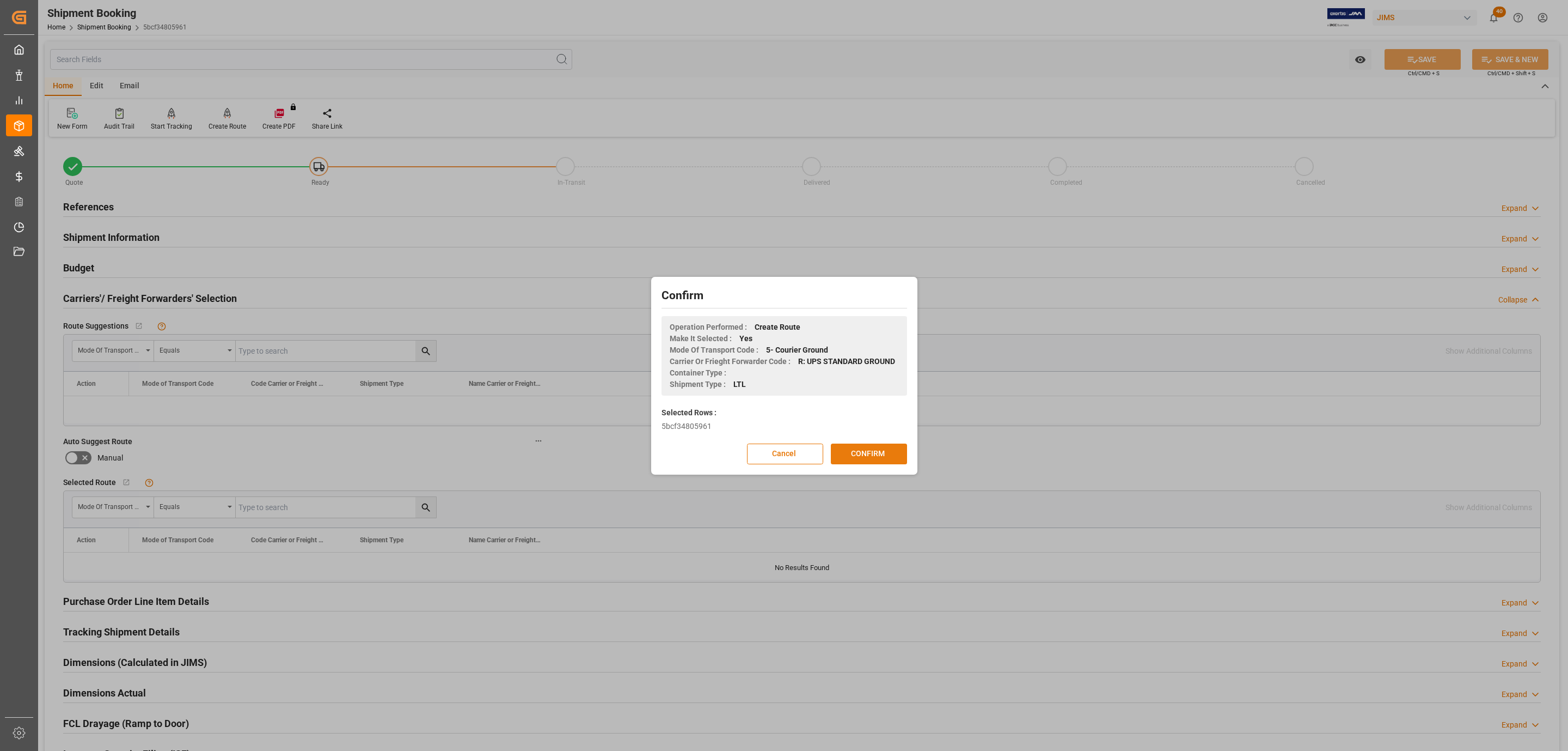
click at [872, 443] on div "Cancel CONFIRM" at bounding box center [784, 454] width 245 height 21
click at [843, 453] on button "CONFIRM" at bounding box center [869, 454] width 76 height 21
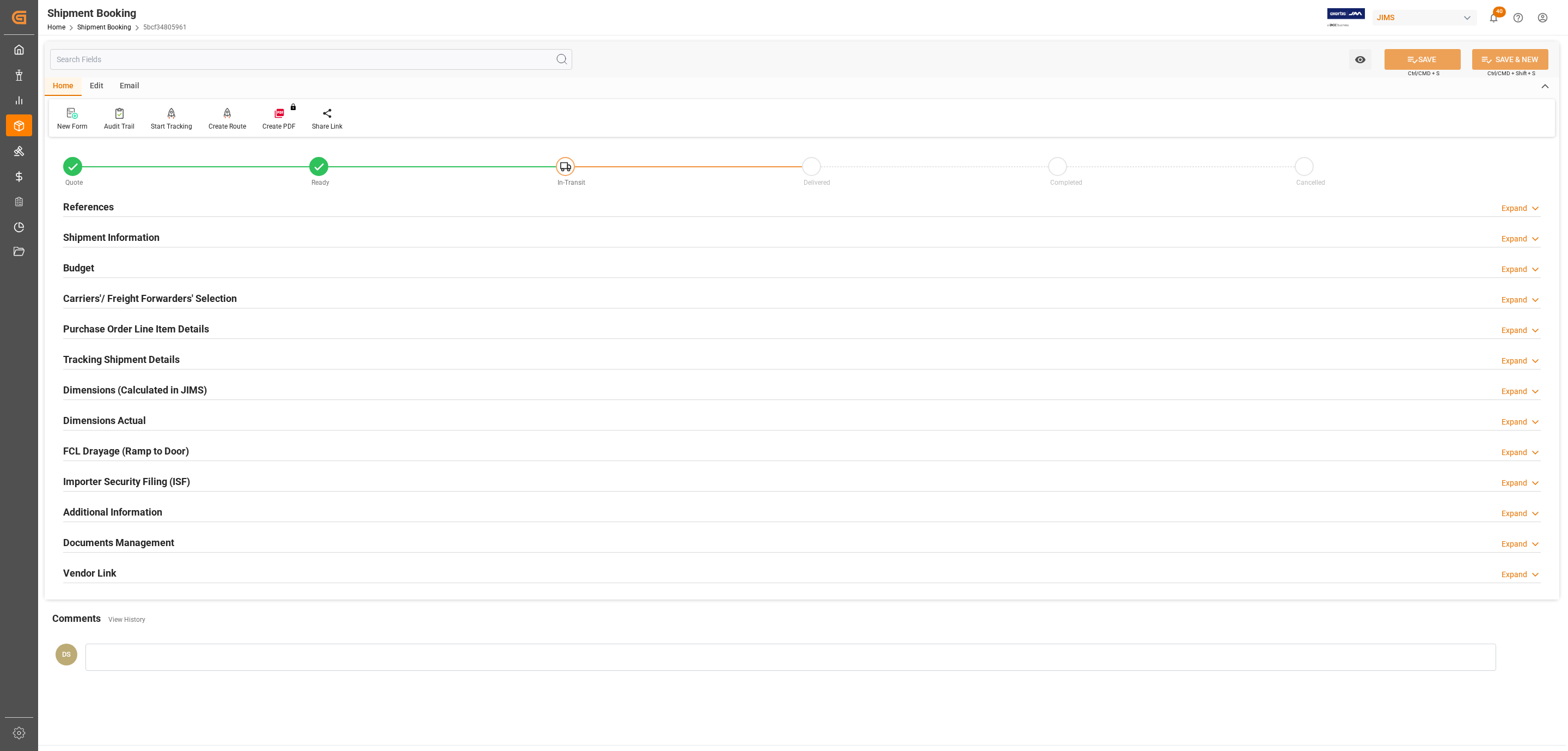
click at [177, 541] on div "Documents Management Expand" at bounding box center [802, 541] width 1478 height 21
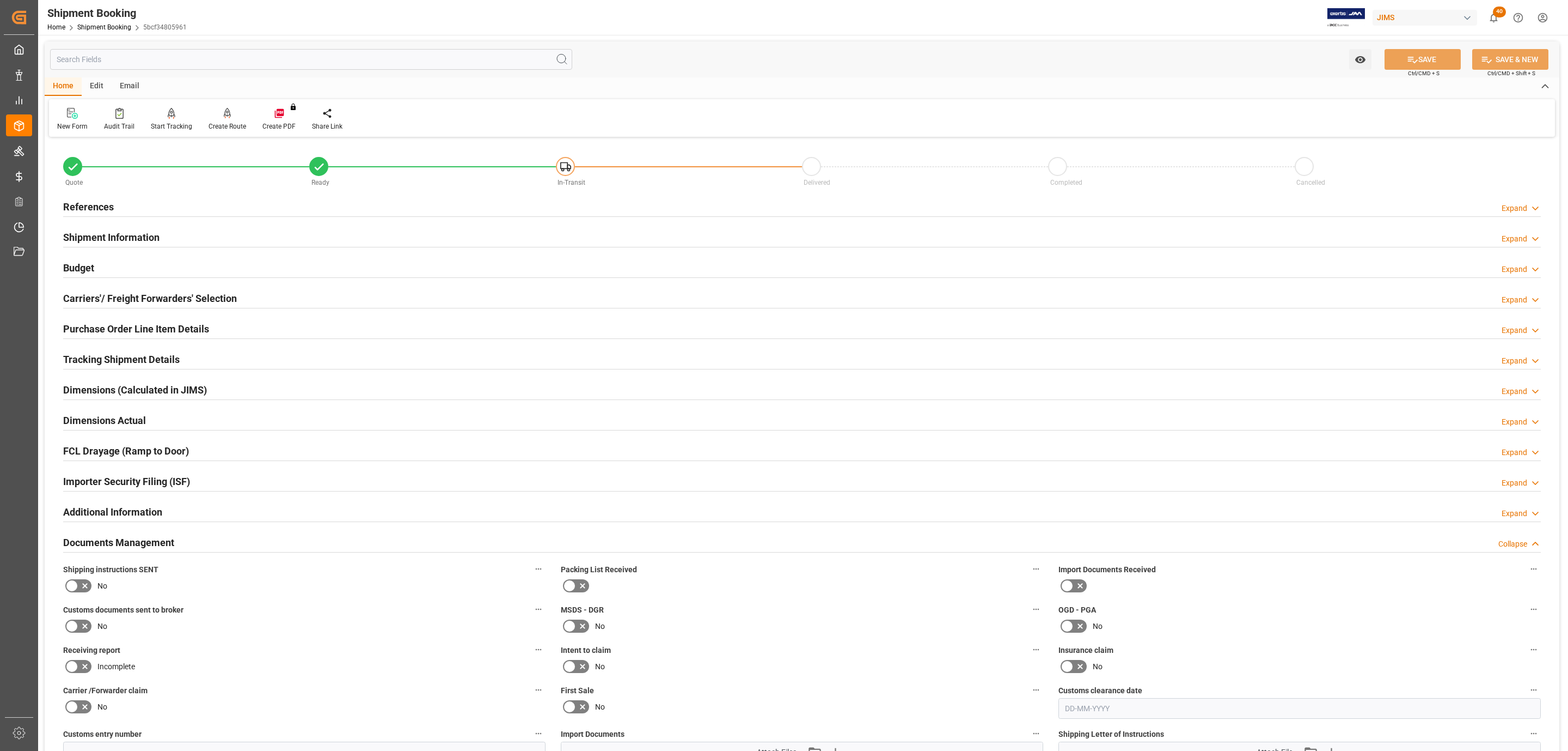
click at [83, 582] on icon at bounding box center [85, 585] width 13 height 13
click at [0, 0] on input "checkbox" at bounding box center [0, 0] width 0 height 0
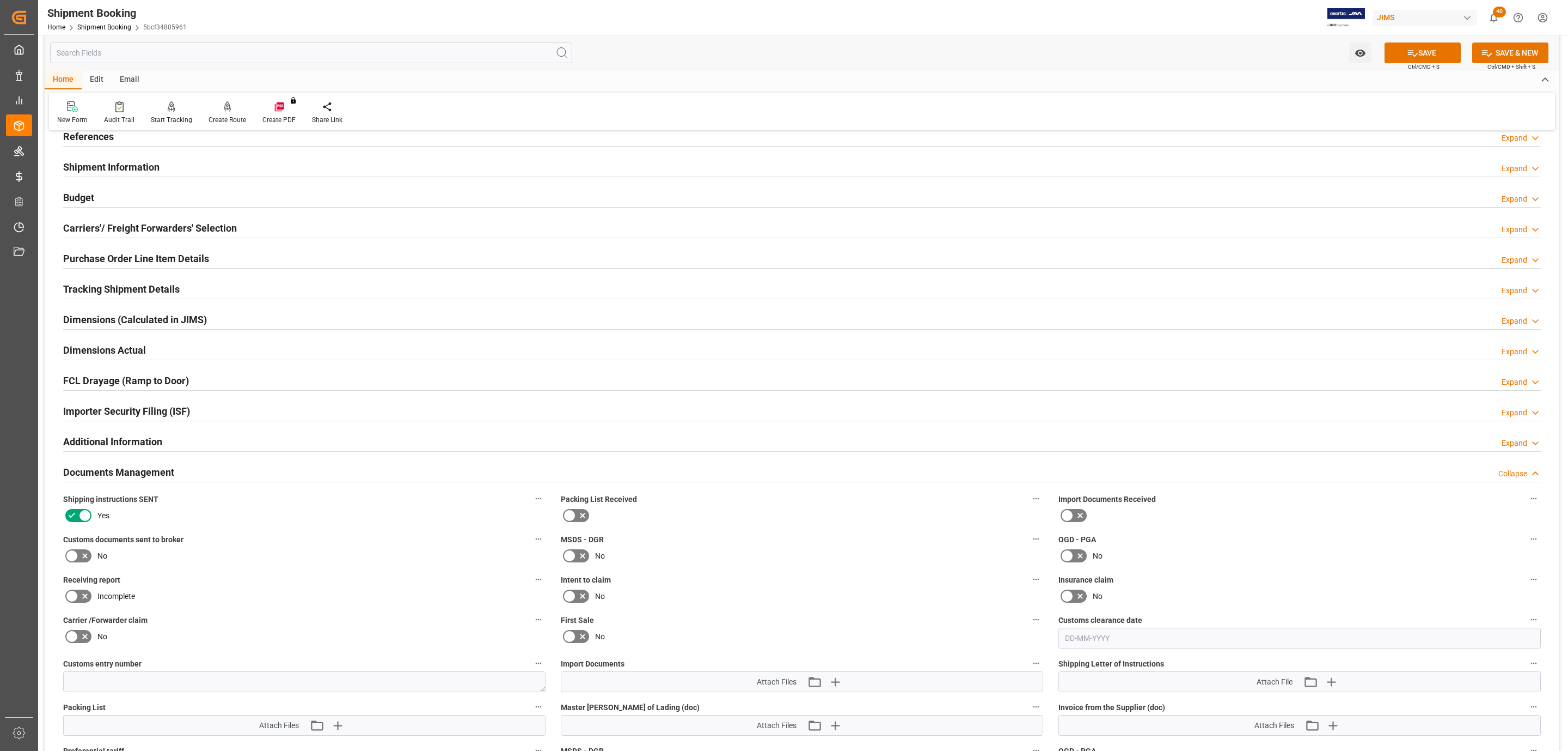
scroll to position [327, 0]
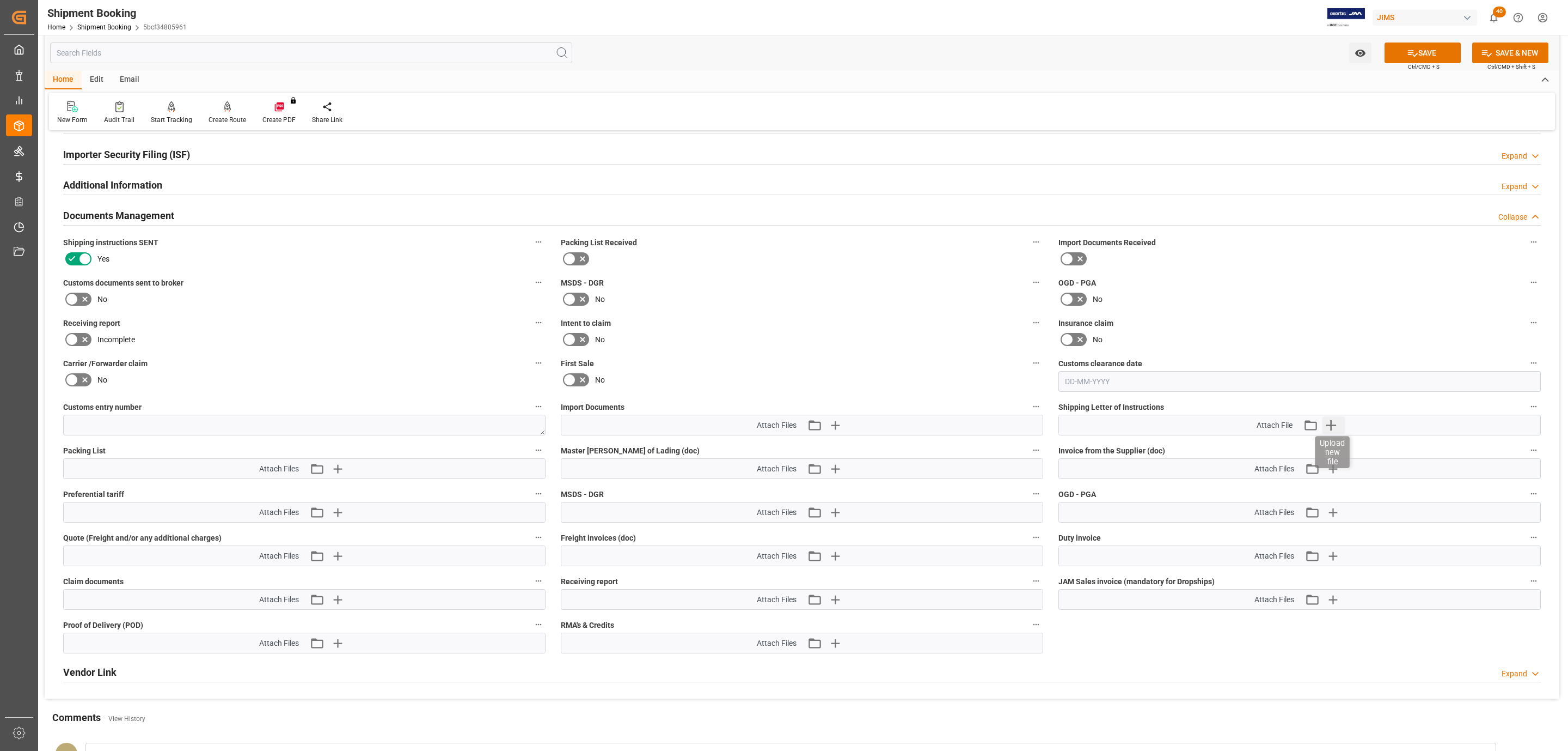
click at [1334, 427] on icon "button" at bounding box center [1331, 425] width 18 height 18
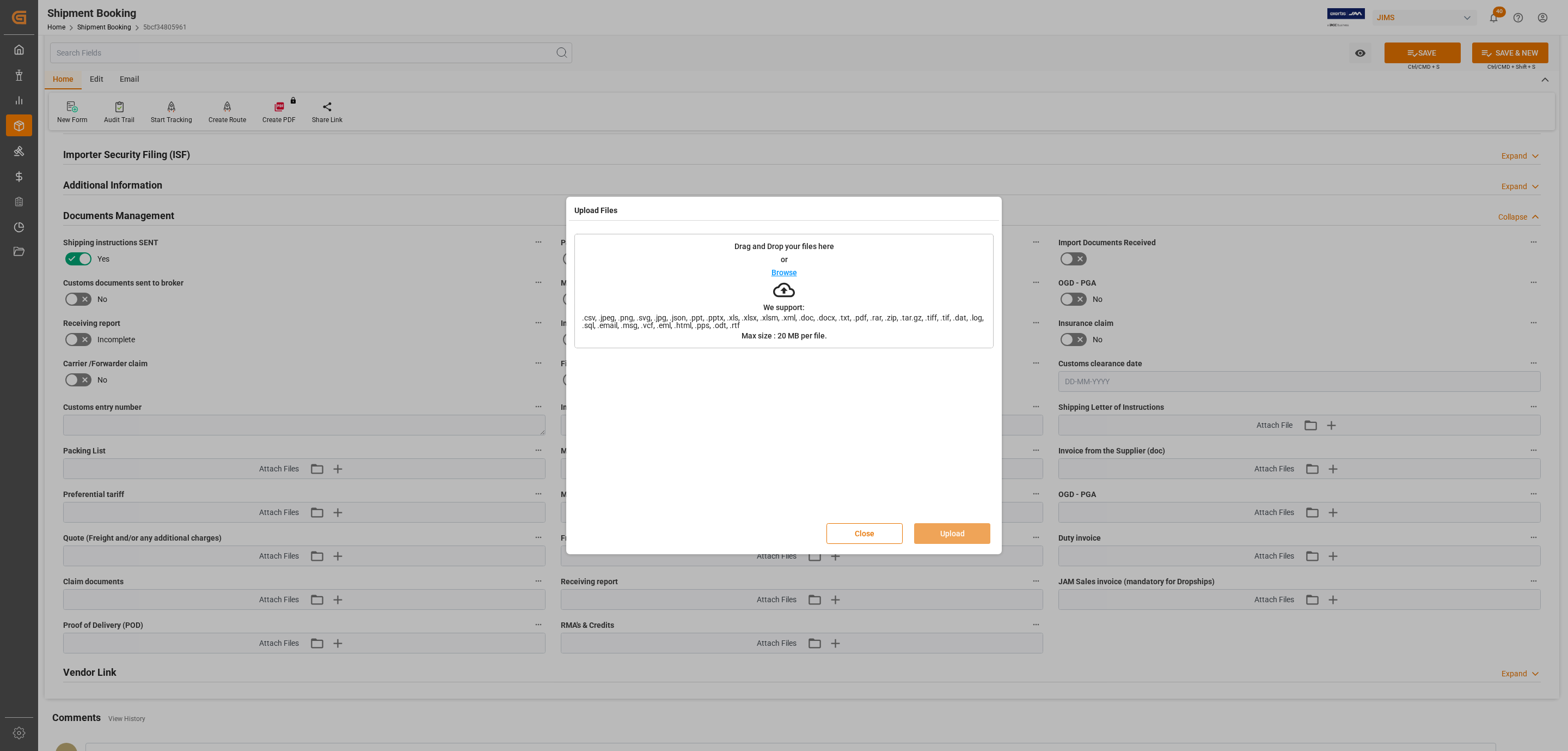
click at [644, 309] on div "Drag and Drop your files here or Browse We support: .csv, .jpeg, .png, .svg, .j…" at bounding box center [784, 291] width 419 height 115
click at [938, 523] on div "Close Upload" at bounding box center [914, 534] width 175 height 21
click at [952, 533] on button "Upload" at bounding box center [952, 534] width 76 height 21
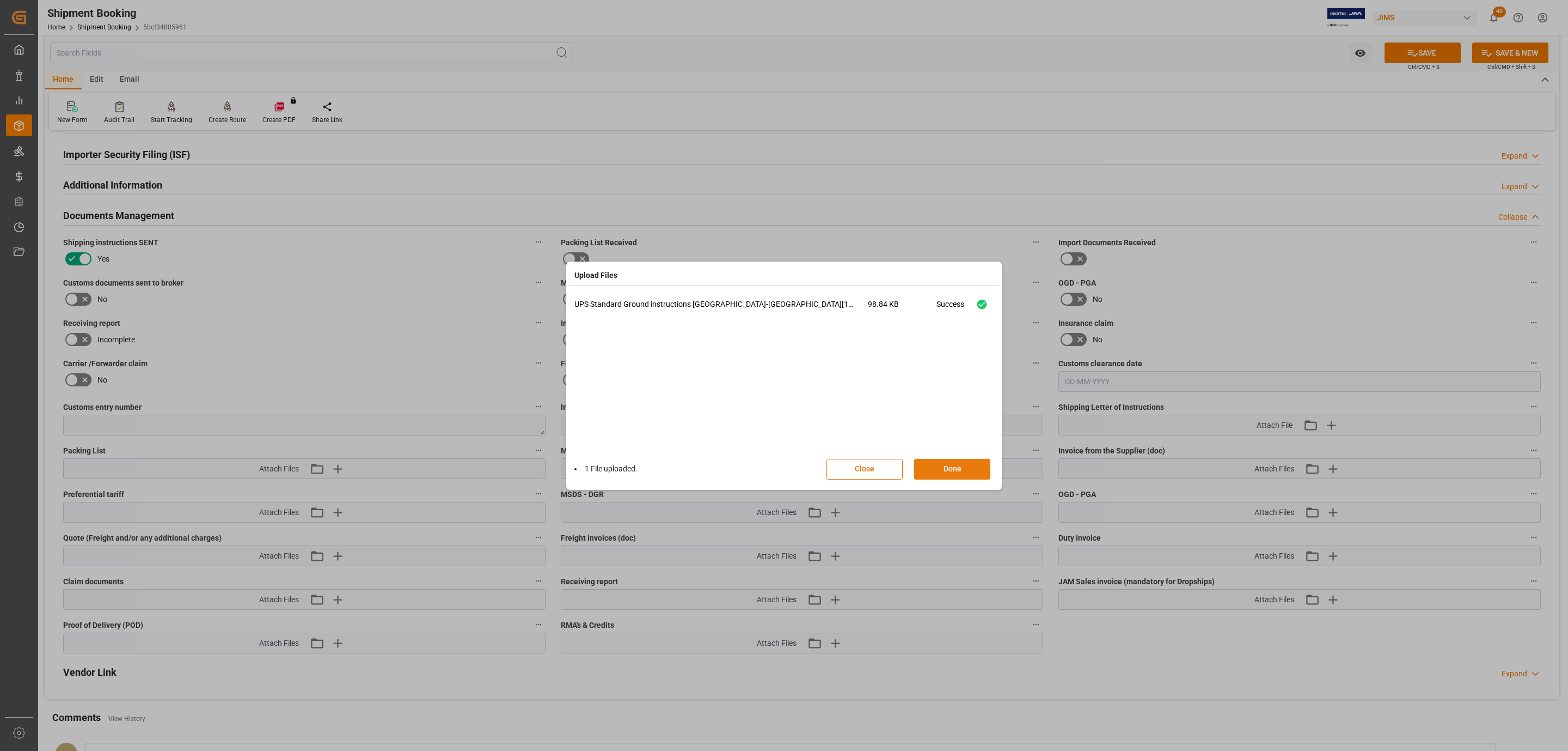
click at [950, 463] on button "Done" at bounding box center [952, 469] width 76 height 21
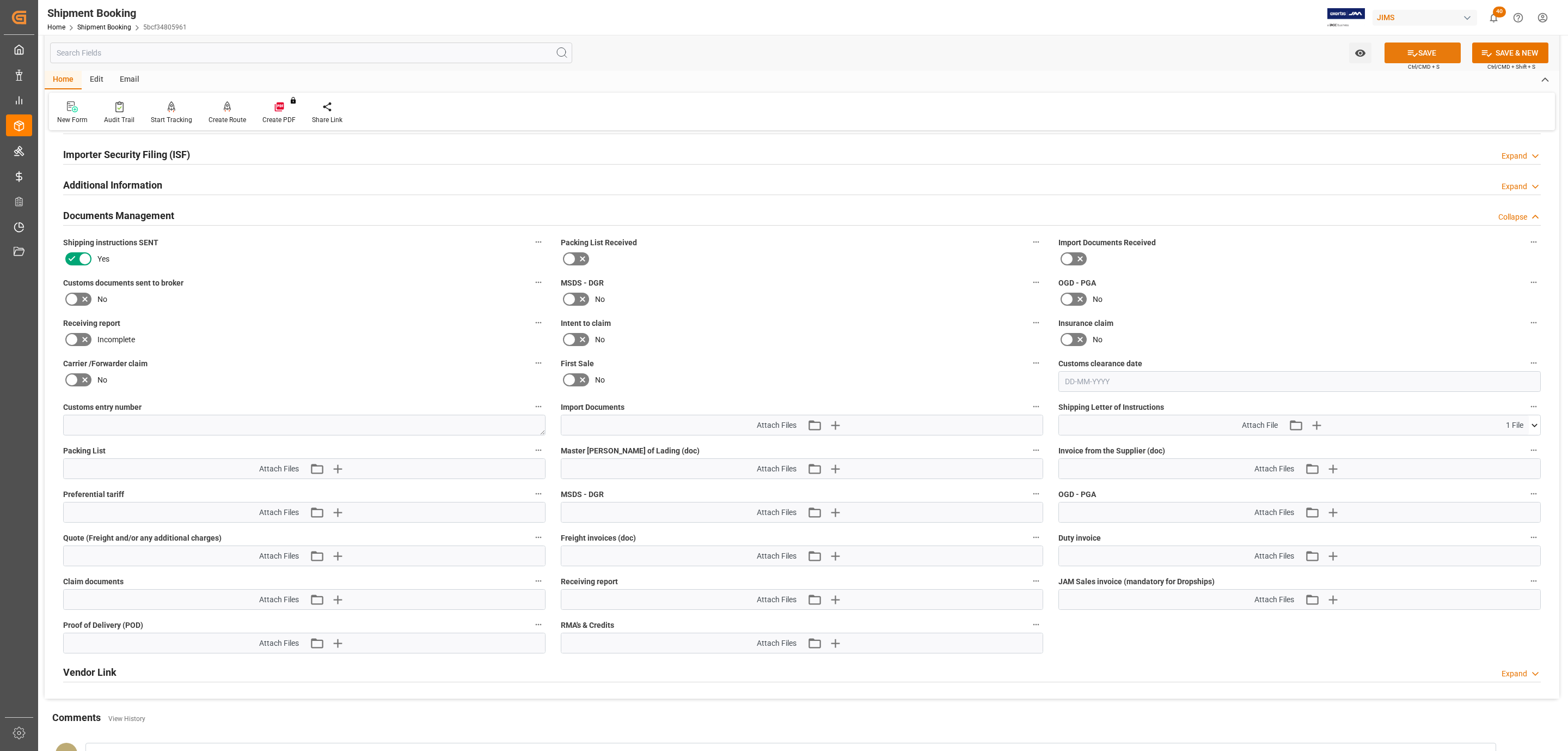
click at [1416, 49] on button "SAVE" at bounding box center [1423, 53] width 76 height 21
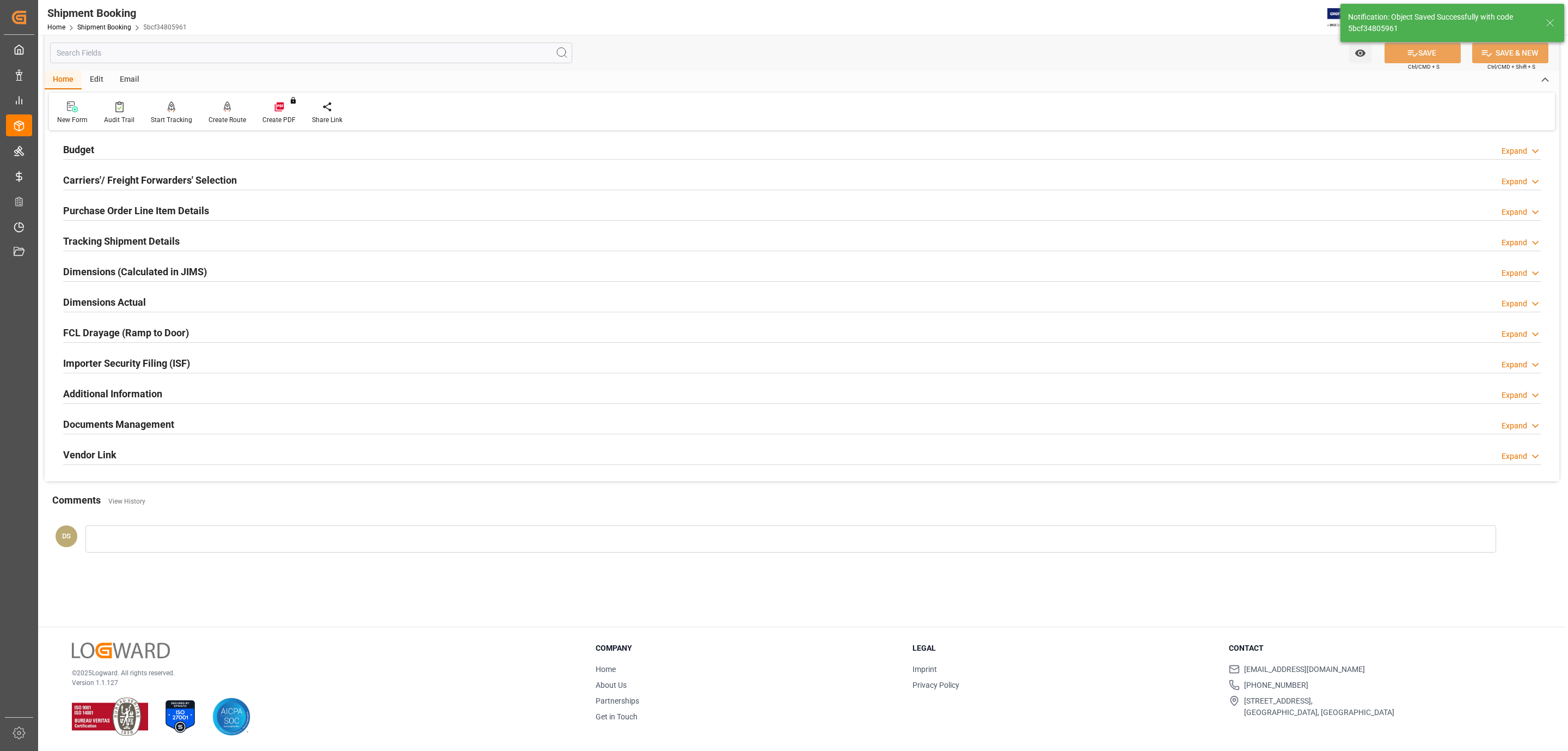
scroll to position [118, 0]
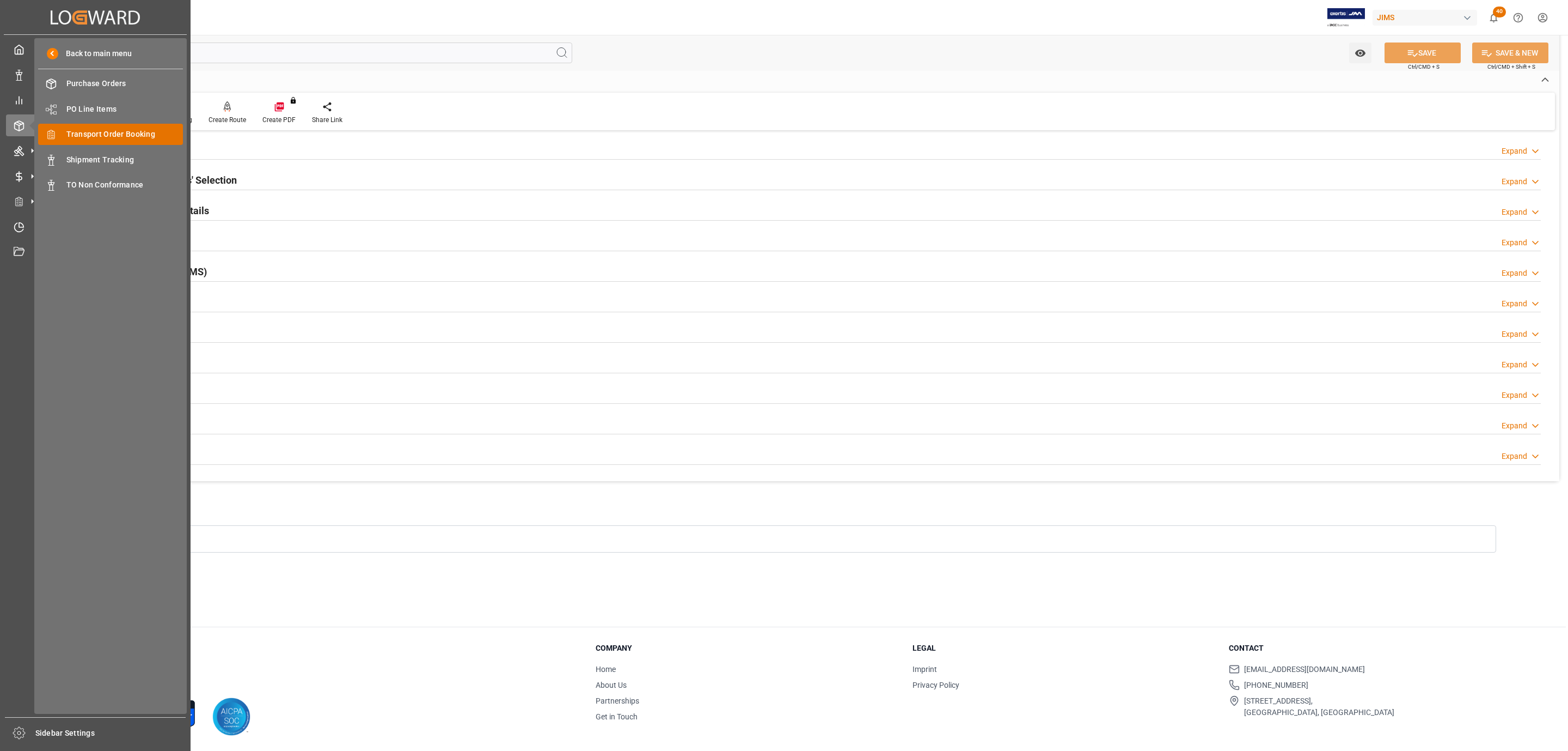
click at [136, 139] on span "Transport Order Booking" at bounding box center [125, 134] width 117 height 12
